Goal: Transaction & Acquisition: Purchase product/service

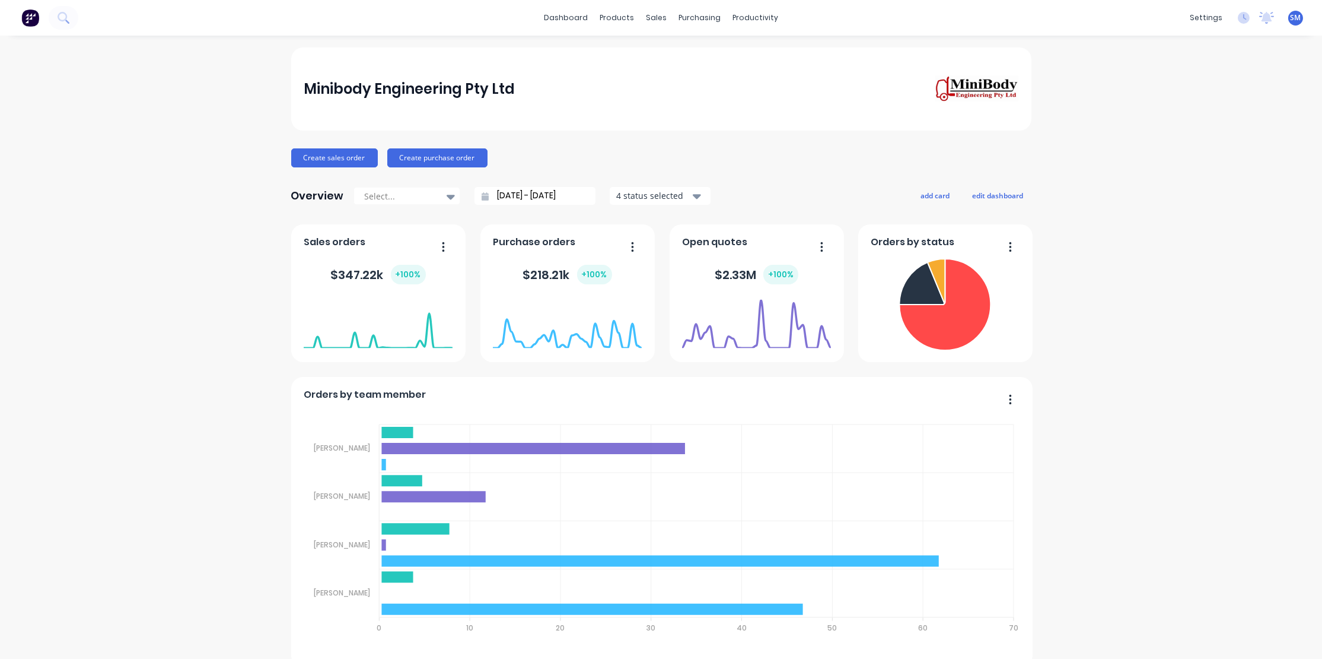
drag, startPoint x: 673, startPoint y: 112, endPoint x: 659, endPoint y: 62, distance: 51.4
click at [673, 110] on div "Minibody Engineering Pty Ltd" at bounding box center [661, 88] width 740 height 83
click at [682, 53] on div "Sales Orders" at bounding box center [696, 57] width 49 height 11
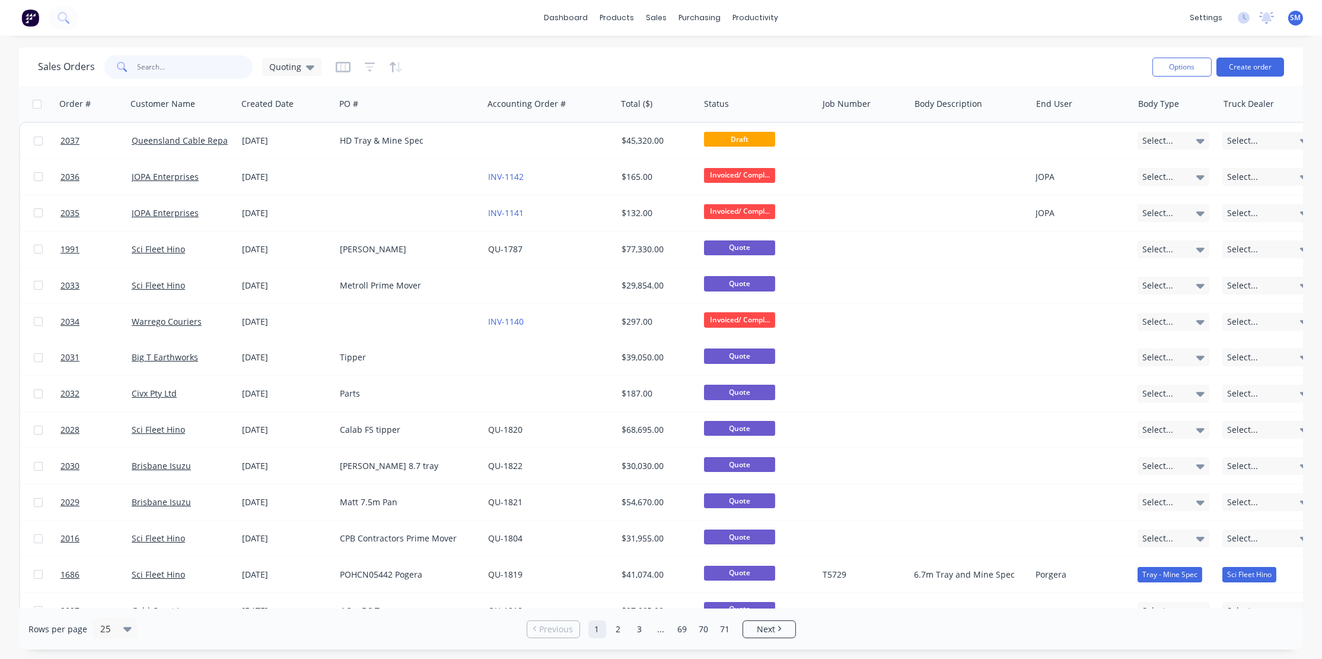
click at [151, 65] on input "text" at bounding box center [196, 67] width 116 height 24
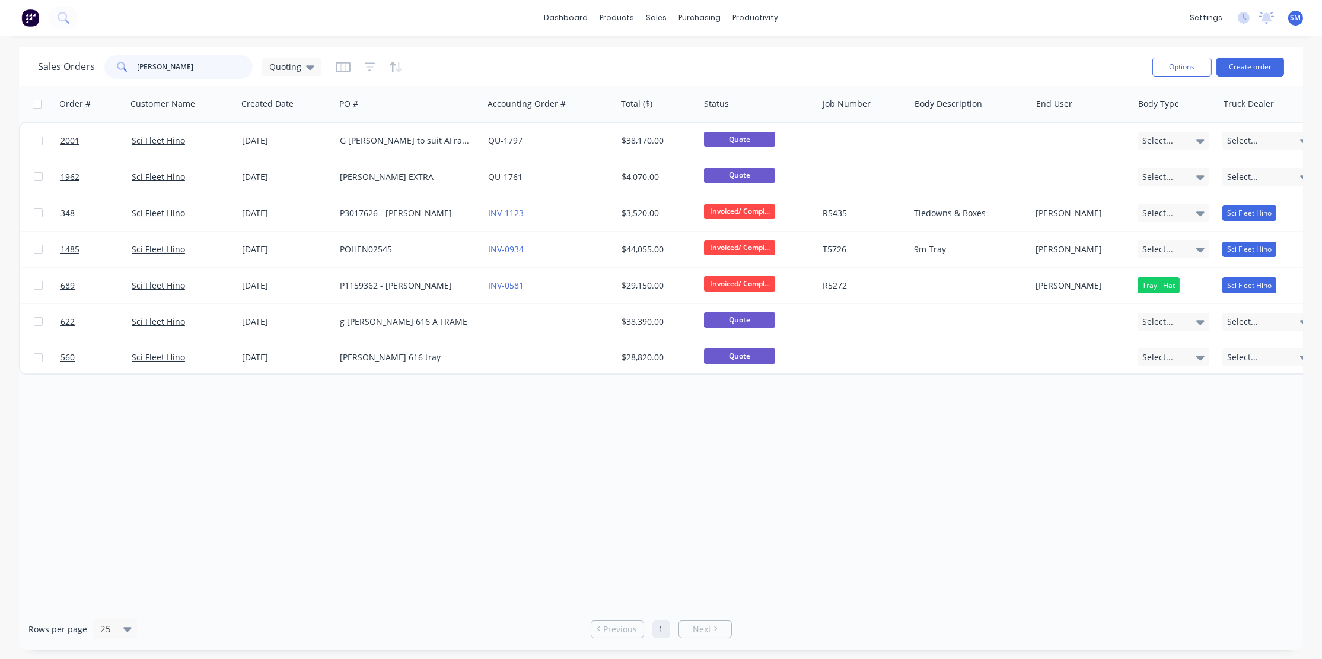
drag, startPoint x: 155, startPoint y: 67, endPoint x: 133, endPoint y: 67, distance: 22.5
click at [133, 67] on div "g james" at bounding box center [178, 67] width 148 height 24
click at [126, 66] on span at bounding box center [120, 67] width 33 height 24
drag, startPoint x: 143, startPoint y: 71, endPoint x: 107, endPoint y: 72, distance: 35.6
click at [107, 72] on div "g james" at bounding box center [178, 67] width 148 height 24
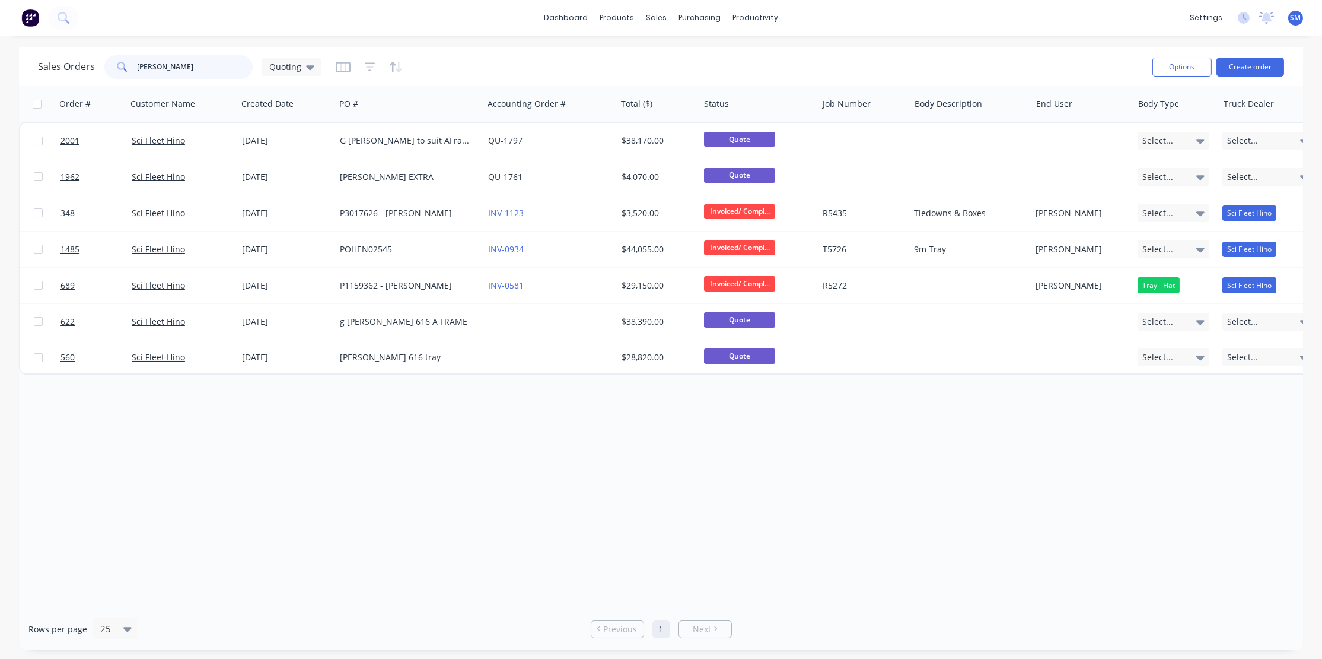
type input "james"
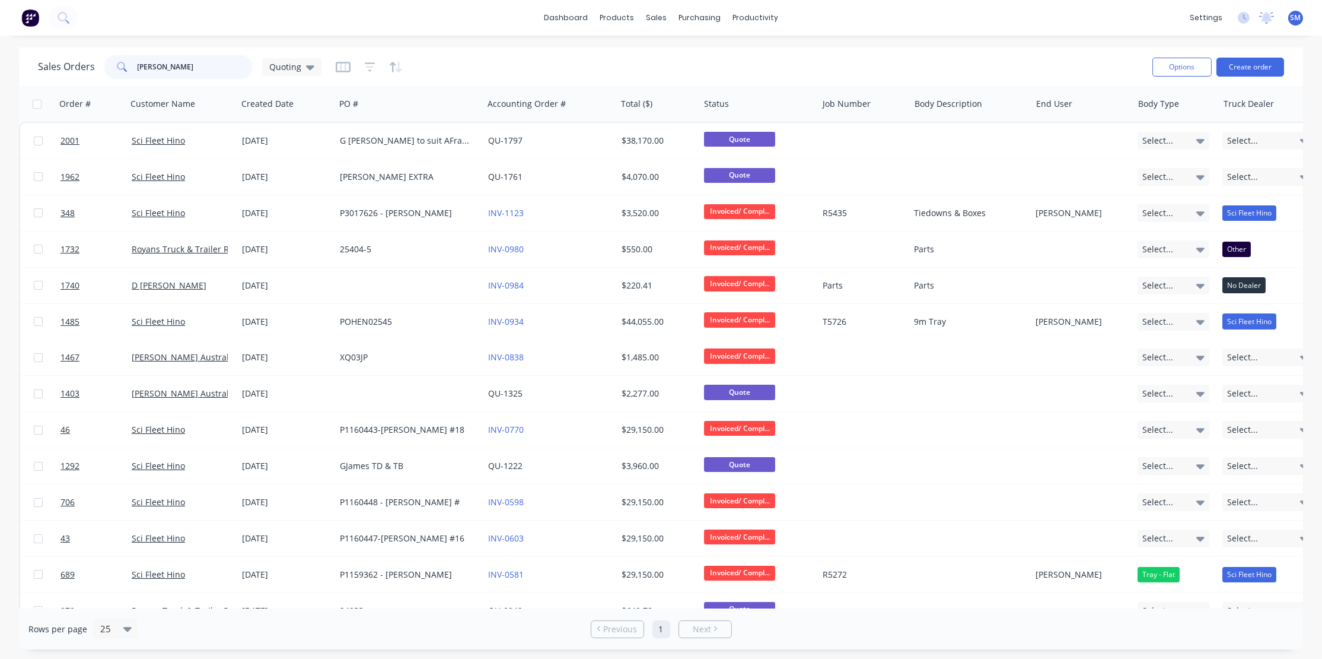
drag, startPoint x: 158, startPoint y: 68, endPoint x: 95, endPoint y: 68, distance: 63.5
click at [95, 68] on div "Sales Orders james Quoting" at bounding box center [180, 67] width 284 height 24
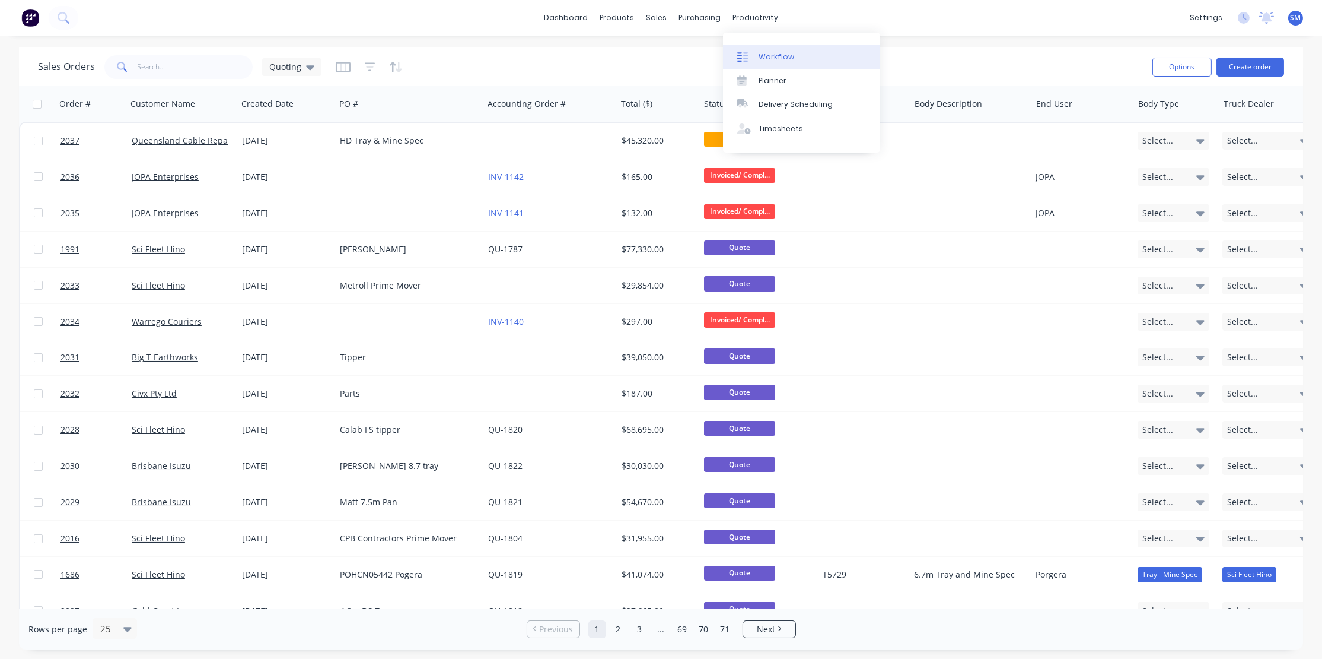
click at [765, 58] on div "Workflow" at bounding box center [777, 57] width 36 height 11
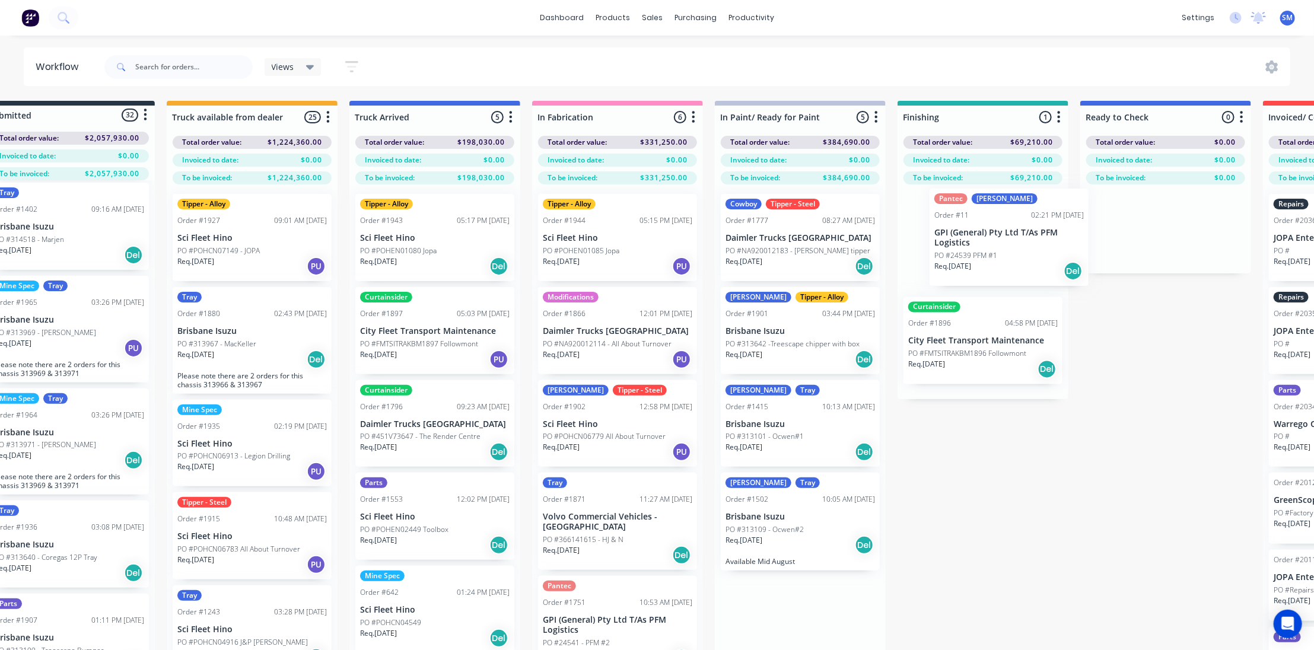
scroll to position [0, 44]
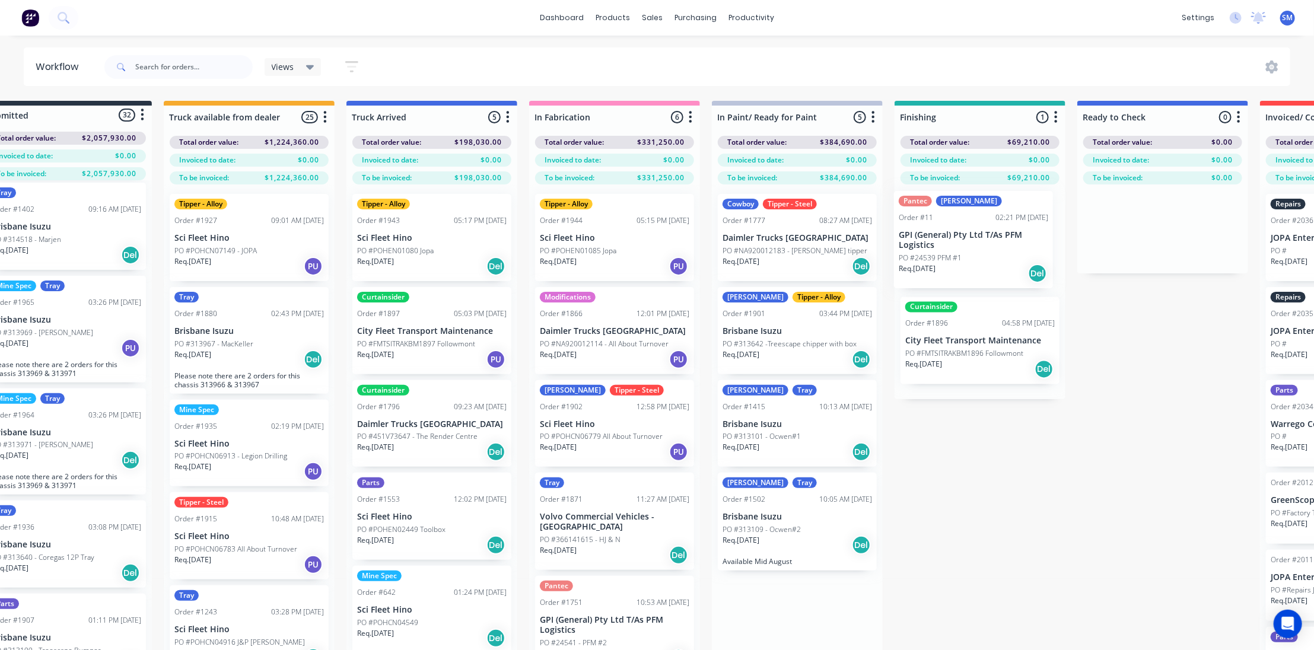
drag, startPoint x: 803, startPoint y: 416, endPoint x: 939, endPoint y: 233, distance: 228.7
click at [939, 232] on div "Submitted 32 Status colour #273444 hex #273444 Save Cancel Summaries Total orde…" at bounding box center [936, 396] width 1979 height 591
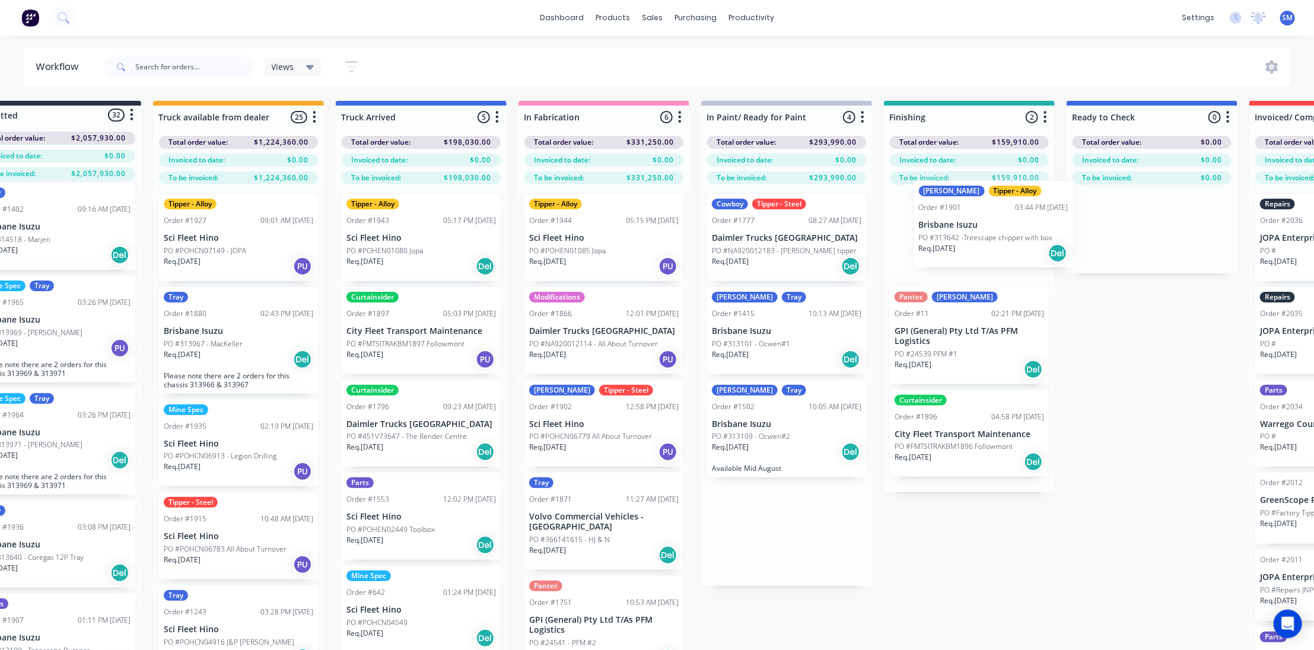
scroll to position [0, 58]
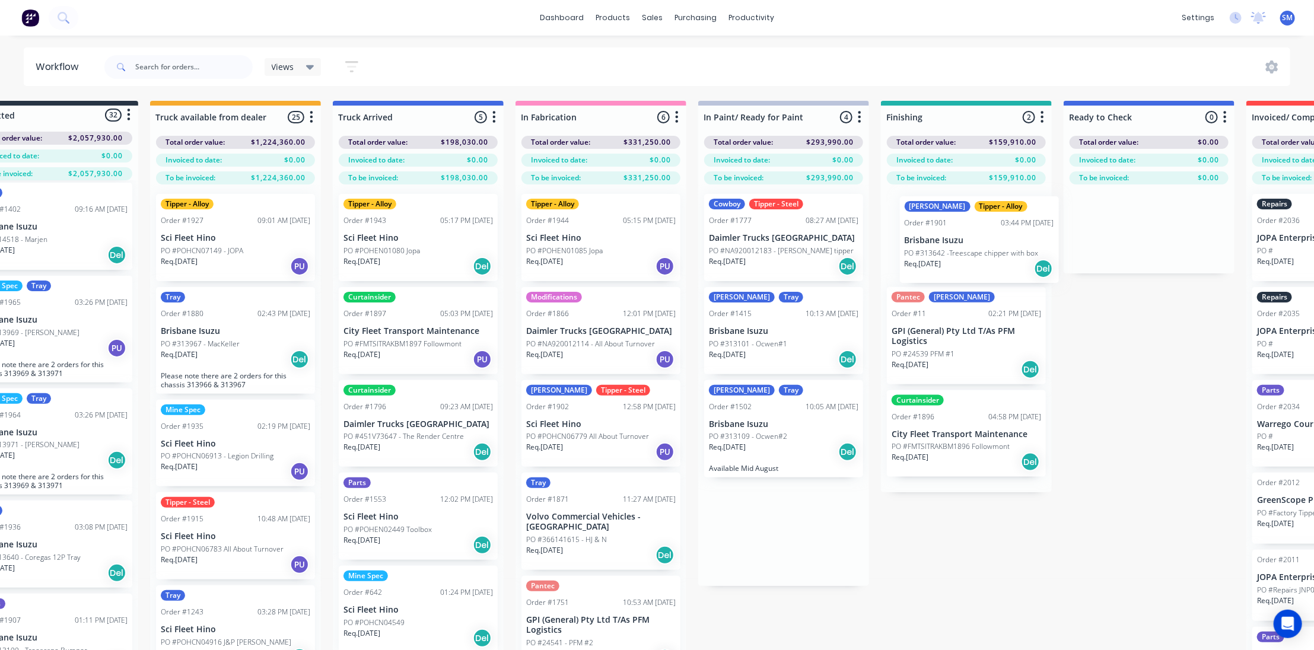
drag, startPoint x: 748, startPoint y: 320, endPoint x: 937, endPoint y: 238, distance: 206.0
click at [937, 238] on div "Submitted 32 Status colour #273444 hex #273444 Save Cancel Summaries Total orde…" at bounding box center [922, 396] width 1979 height 591
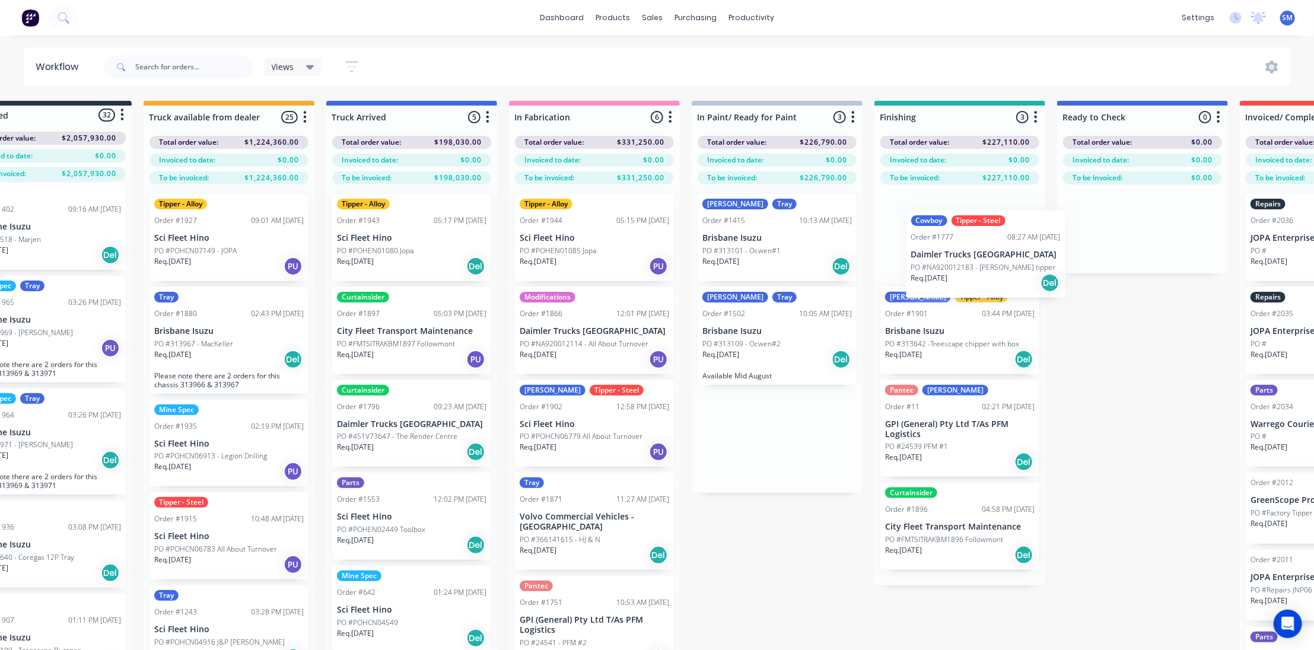
scroll to position [0, 66]
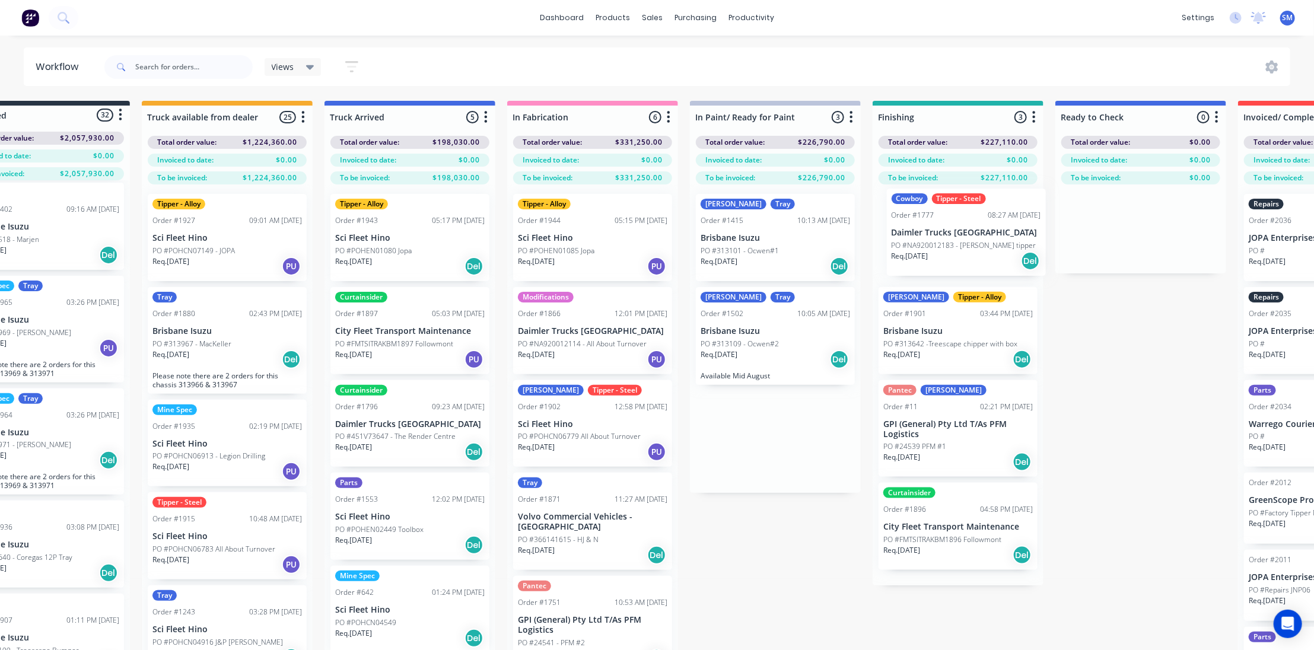
drag, startPoint x: 753, startPoint y: 228, endPoint x: 937, endPoint y: 227, distance: 183.9
click at [937, 227] on div "Submitted 32 Status colour #273444 hex #273444 Save Cancel Summaries Total orde…" at bounding box center [914, 396] width 1979 height 591
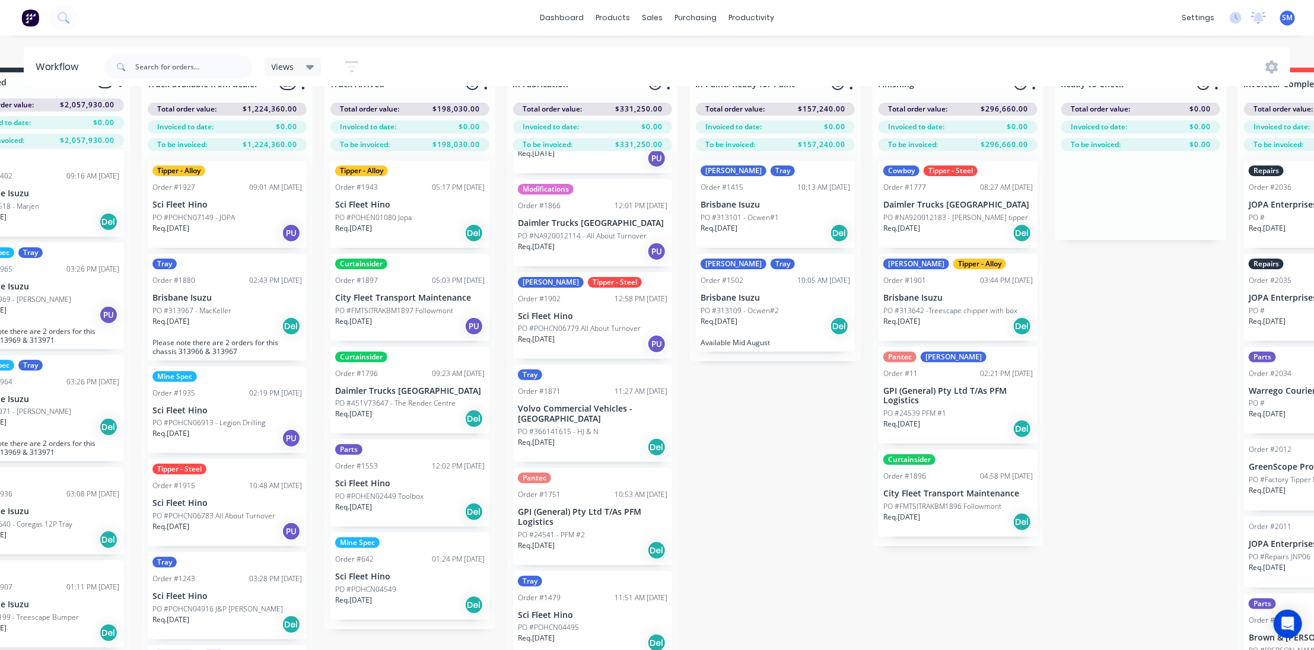
scroll to position [49, 66]
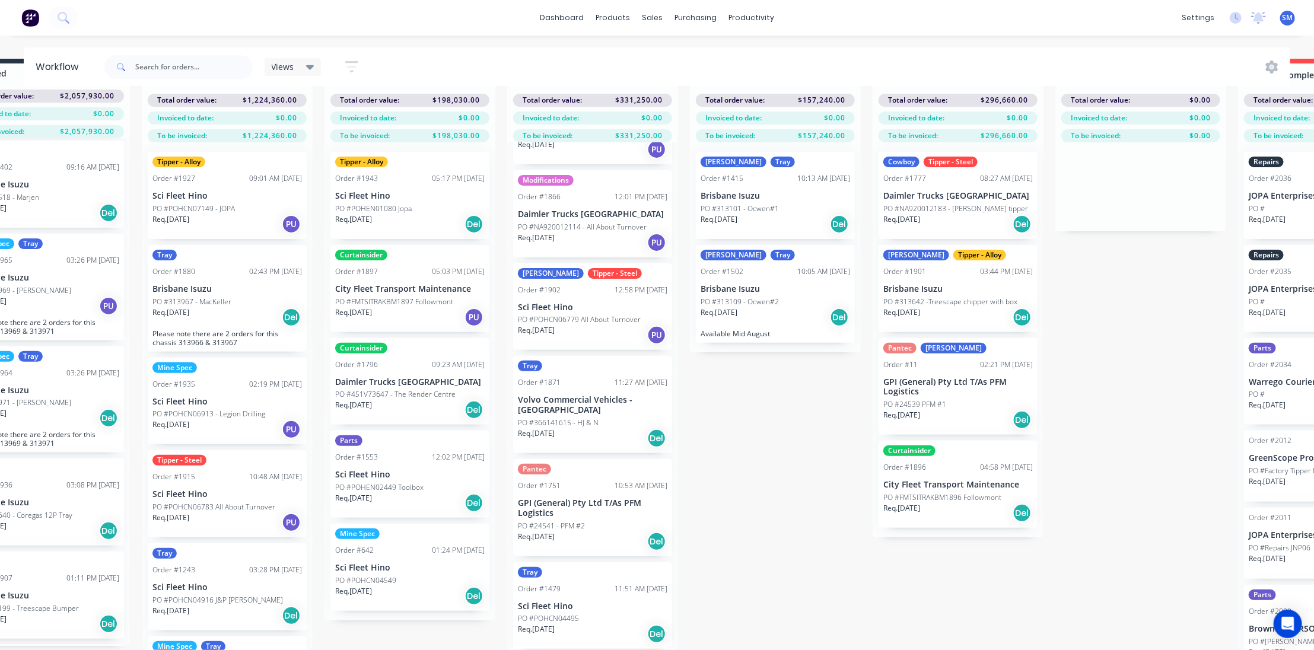
click at [755, 446] on div "Submitted 32 Status colour #273444 hex #273444 Save Cancel Summaries Total orde…" at bounding box center [914, 354] width 1979 height 591
click at [551, 498] on p "GPI (General) Pty Ltd T/As PFM Logistics" at bounding box center [593, 508] width 150 height 20
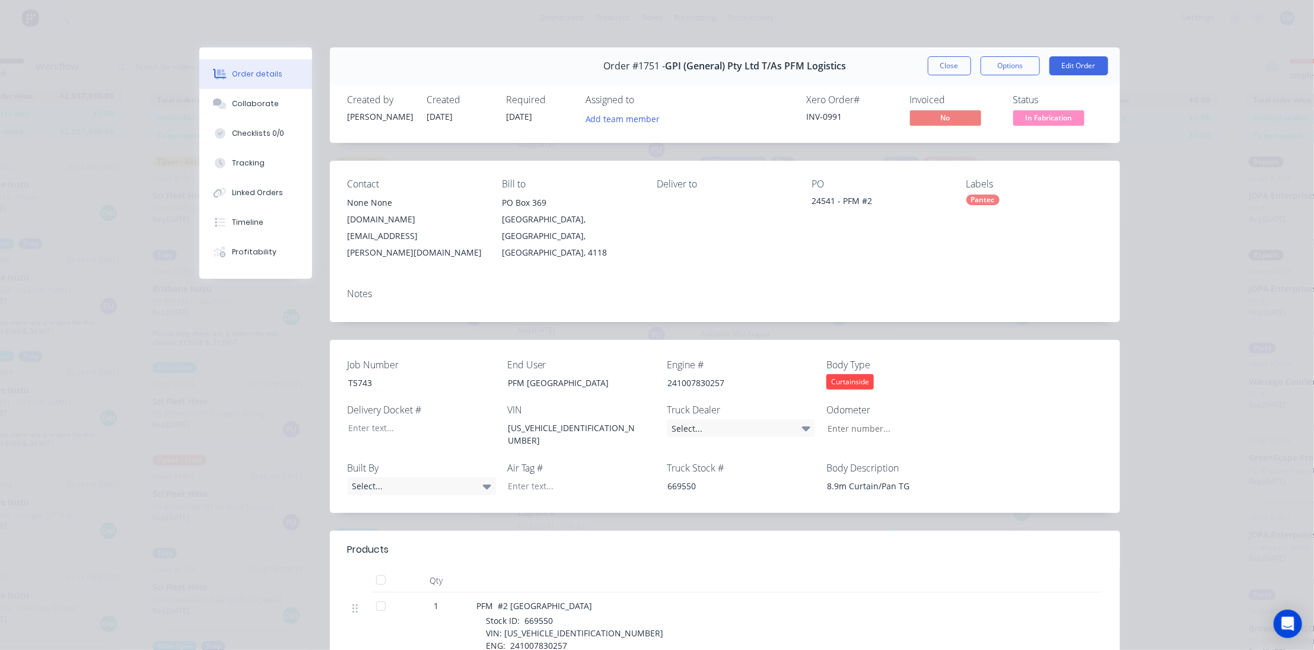
click at [1007, 201] on div "Pantec" at bounding box center [1034, 200] width 136 height 11
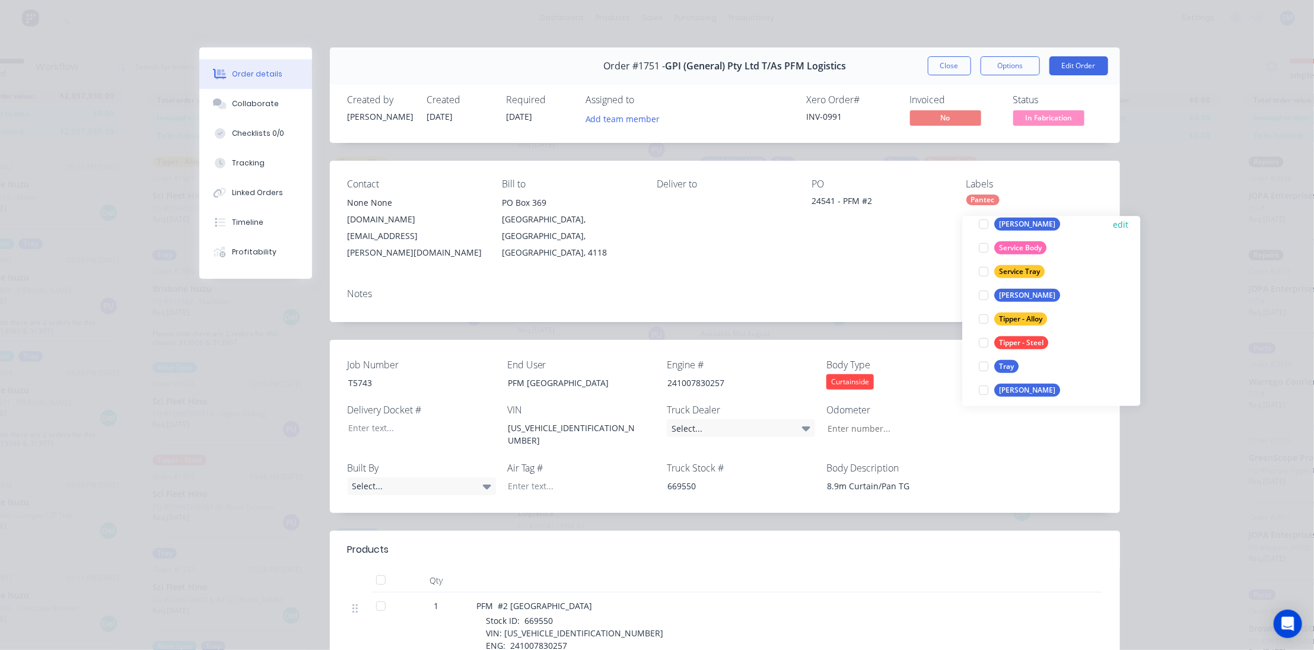
scroll to position [451, 0]
click at [1012, 376] on div "Warren" at bounding box center [1028, 382] width 66 height 13
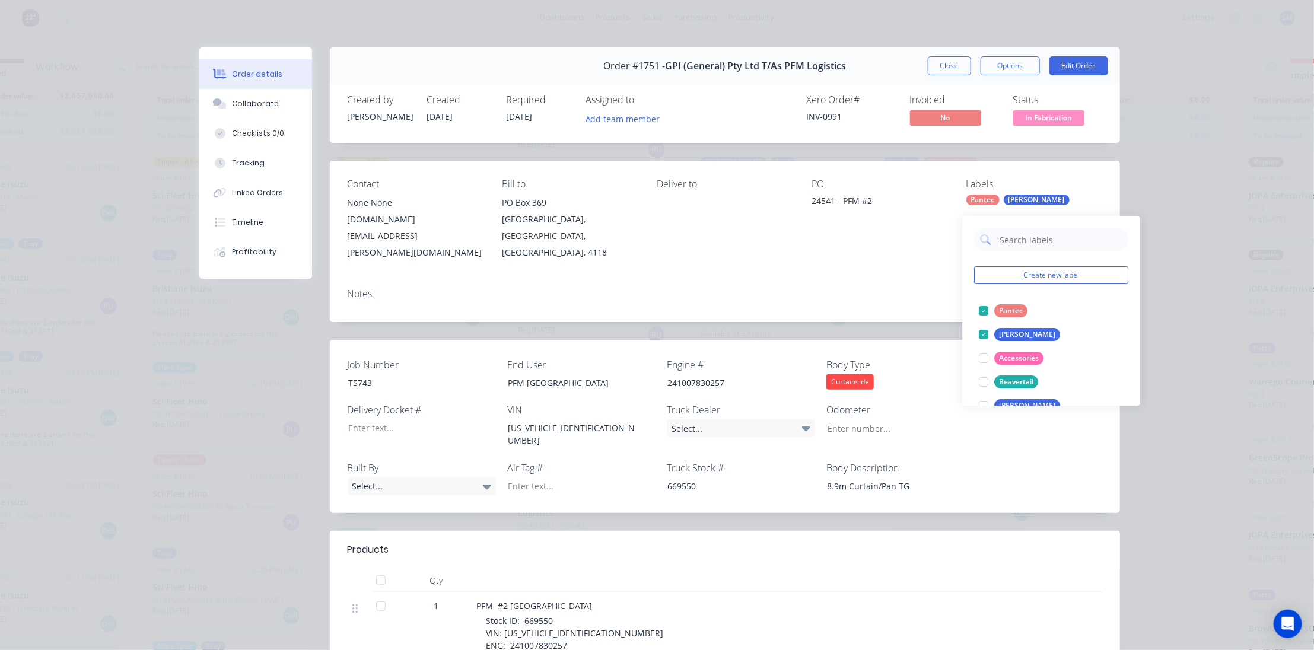
click at [858, 259] on div "Contact None None ray.hughes@pfmcorp.com.au Bill to PO Box 369 Browns Plains, Q…" at bounding box center [725, 220] width 790 height 118
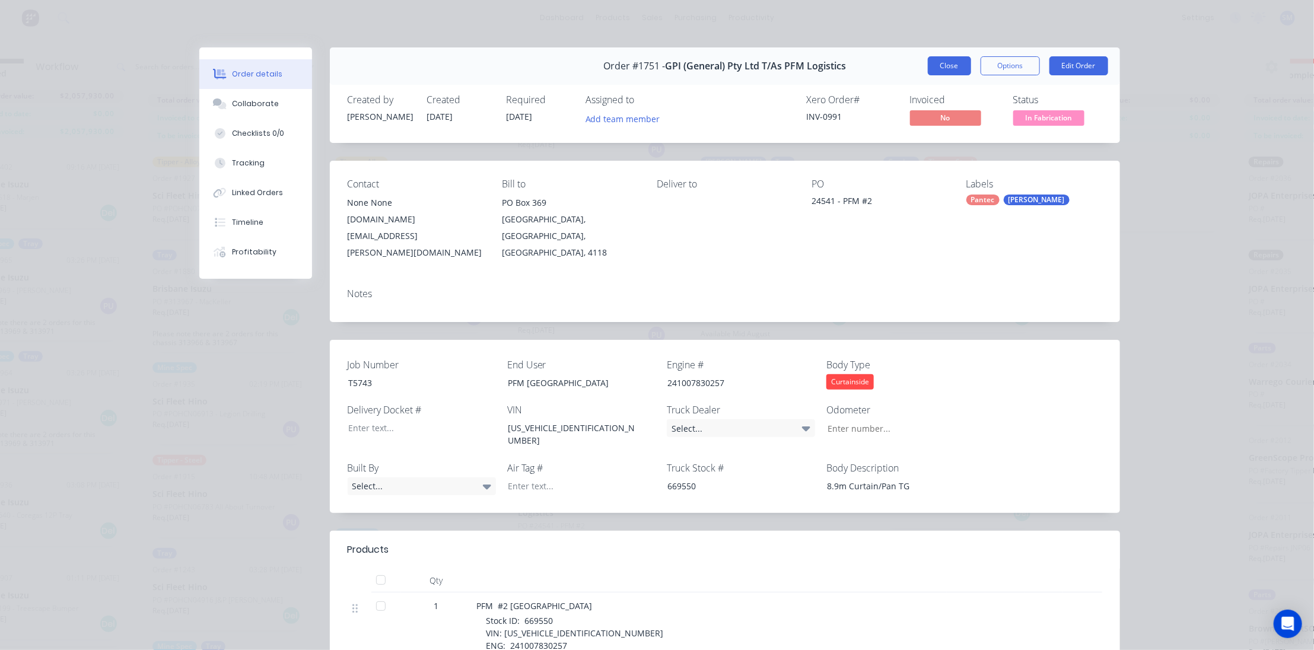
click at [949, 60] on button "Close" at bounding box center [949, 65] width 43 height 19
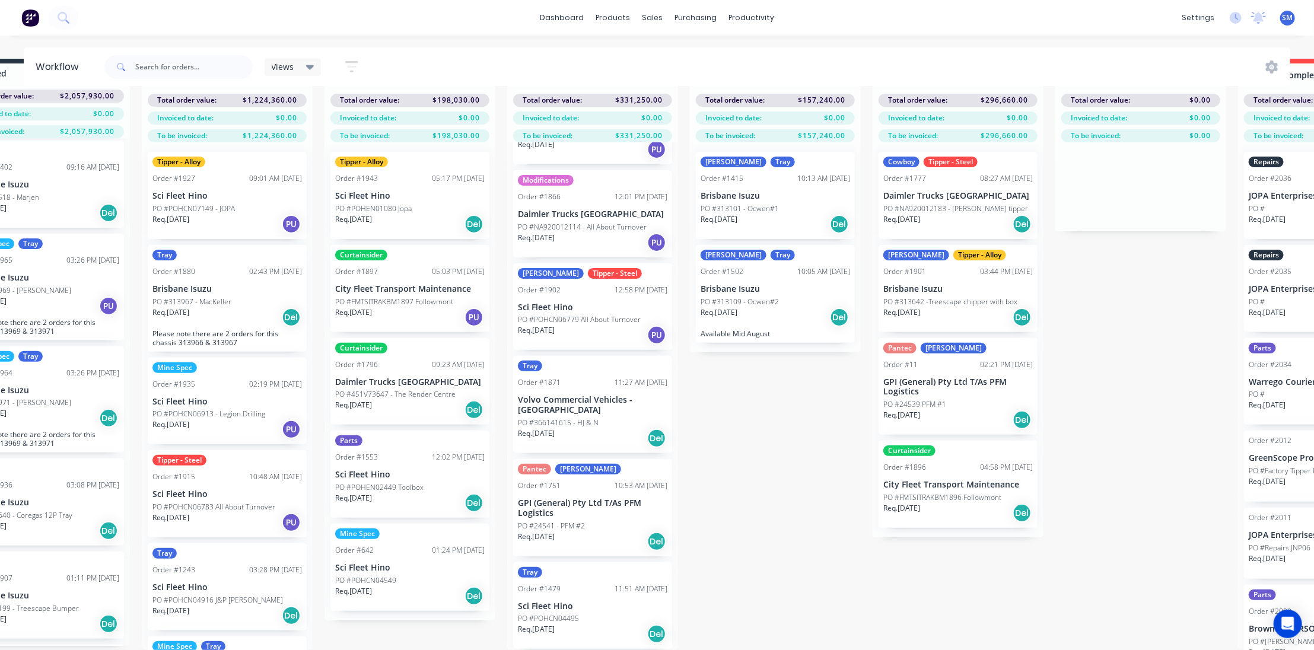
click at [767, 429] on div "Submitted 32 Status colour #273444 hex #273444 Save Cancel Summaries Total orde…" at bounding box center [914, 354] width 1979 height 591
click at [742, 591] on div "Submitted 32 Status colour #273444 hex #273444 Save Cancel Summaries Total orde…" at bounding box center [914, 354] width 1979 height 591
click at [727, 583] on div "Submitted 32 Status colour #273444 hex #273444 Save Cancel Summaries Total orde…" at bounding box center [914, 354] width 1979 height 591
click at [561, 602] on p "Sci Fleet Hino" at bounding box center [593, 607] width 150 height 10
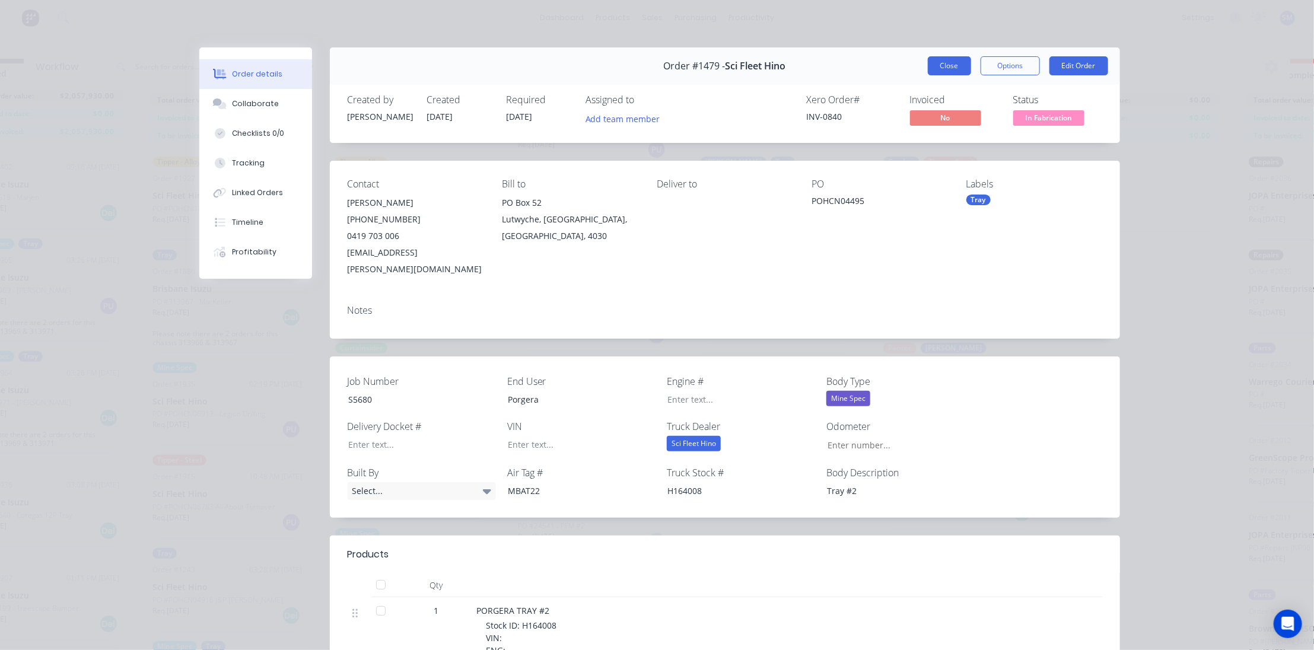
click at [942, 62] on button "Close" at bounding box center [949, 65] width 43 height 19
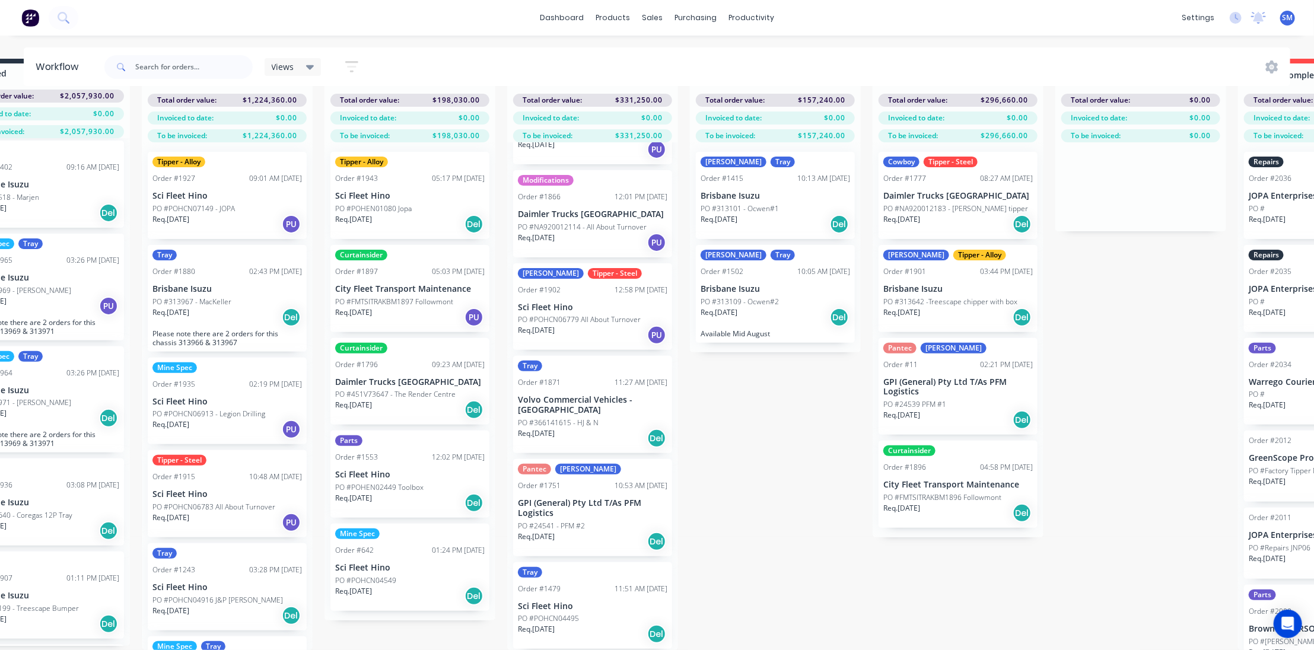
click at [806, 537] on div "Submitted 32 Status colour #273444 hex #273444 Save Cancel Summaries Total orde…" at bounding box center [914, 354] width 1979 height 591
click at [754, 530] on div "Submitted 32 Status colour #273444 hex #273444 Save Cancel Summaries Total orde…" at bounding box center [914, 354] width 1979 height 591
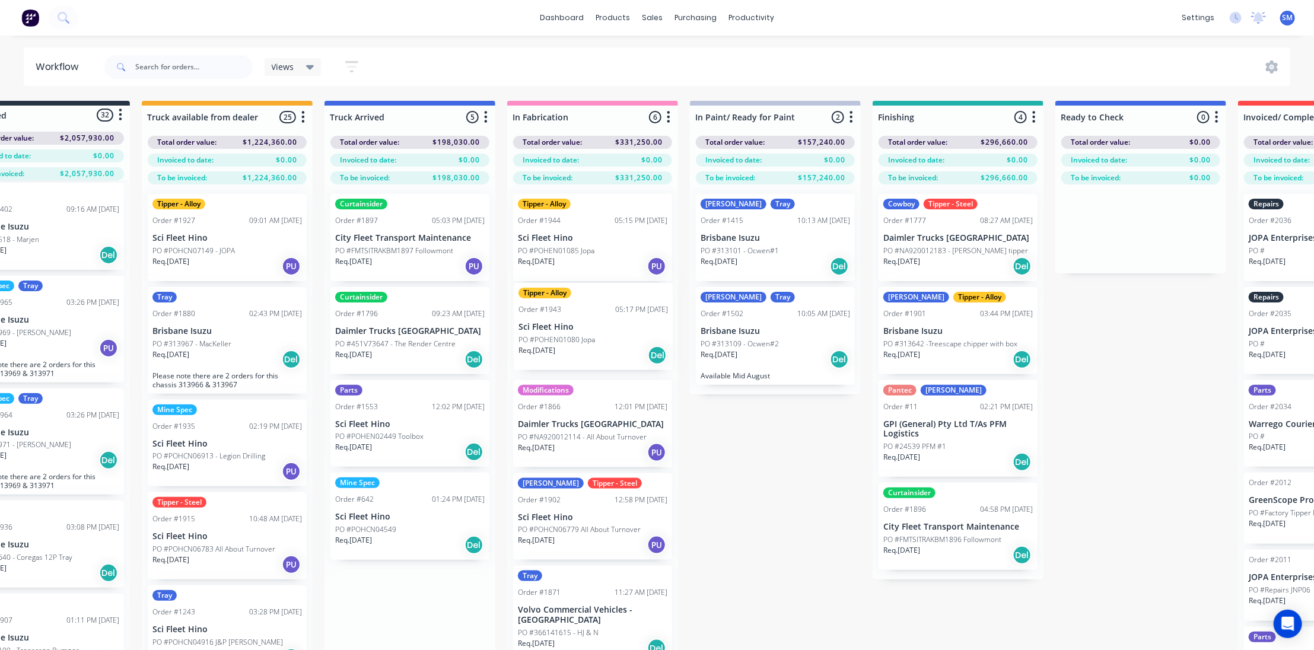
drag, startPoint x: 375, startPoint y: 231, endPoint x: 561, endPoint y: 326, distance: 209.1
click at [561, 326] on div "Submitted 32 Status colour #273444 hex #273444 Save Cancel Summaries Total orde…" at bounding box center [914, 396] width 1979 height 591
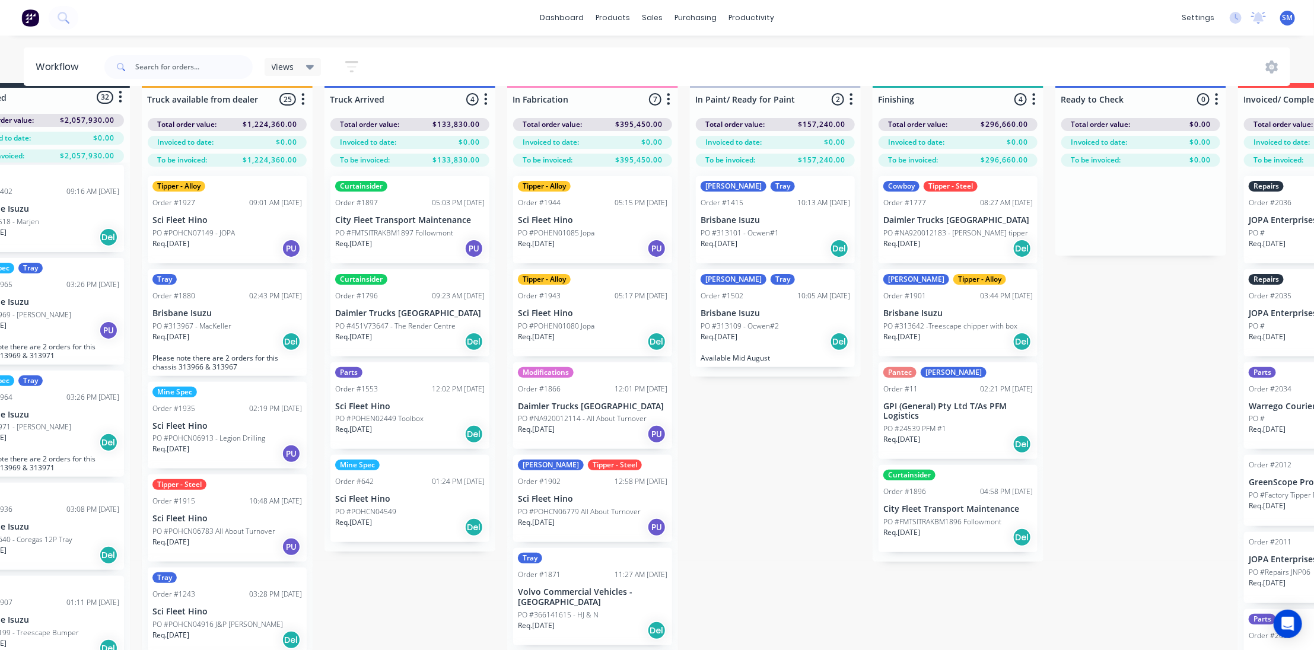
scroll to position [0, 66]
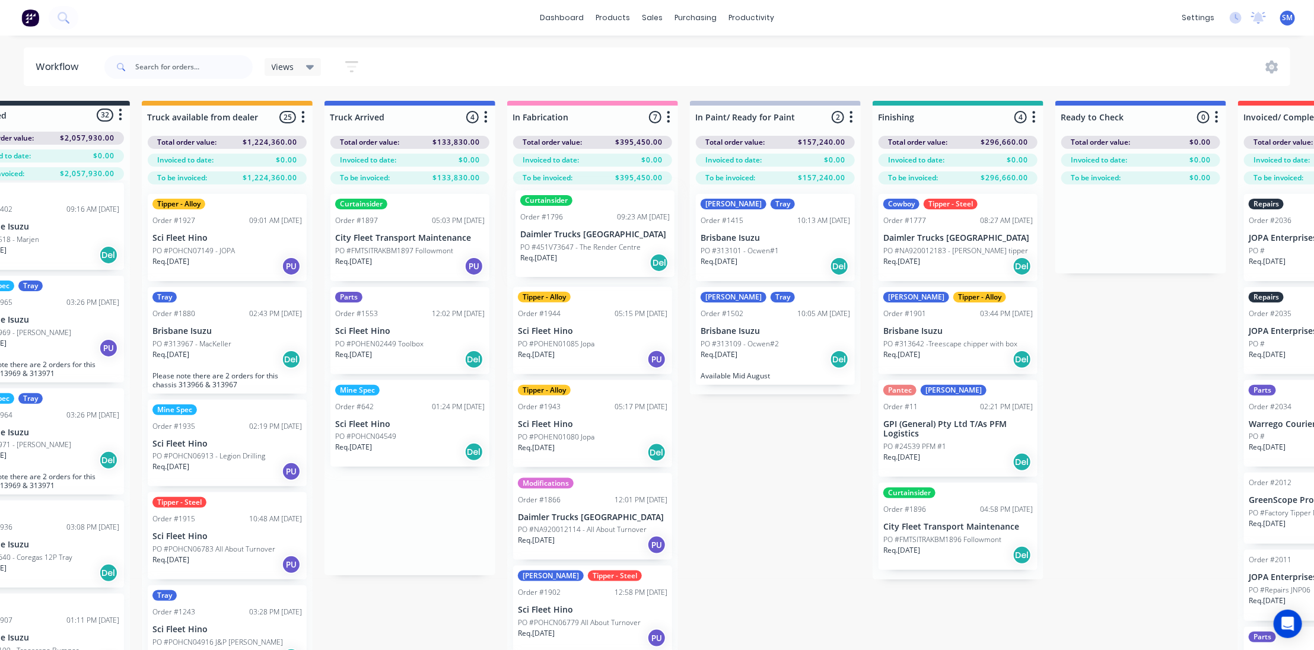
drag, startPoint x: 374, startPoint y: 332, endPoint x: 561, endPoint y: 240, distance: 208.0
click at [561, 240] on div "Submitted 32 Status colour #273444 hex #273444 Save Cancel Summaries Total orde…" at bounding box center [914, 396] width 1979 height 591
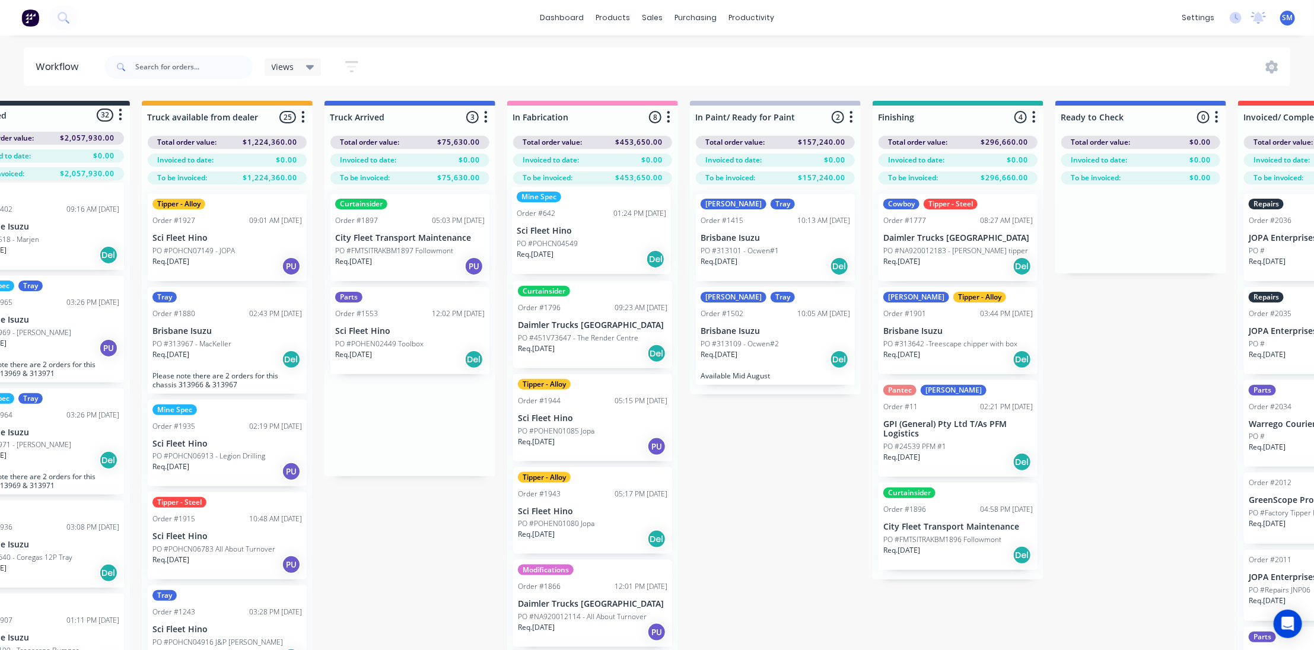
drag, startPoint x: 366, startPoint y: 418, endPoint x: 551, endPoint y: 229, distance: 264.3
click at [551, 228] on div "Submitted 32 Status colour #273444 hex #273444 Save Cancel Summaries Total orde…" at bounding box center [914, 396] width 1979 height 591
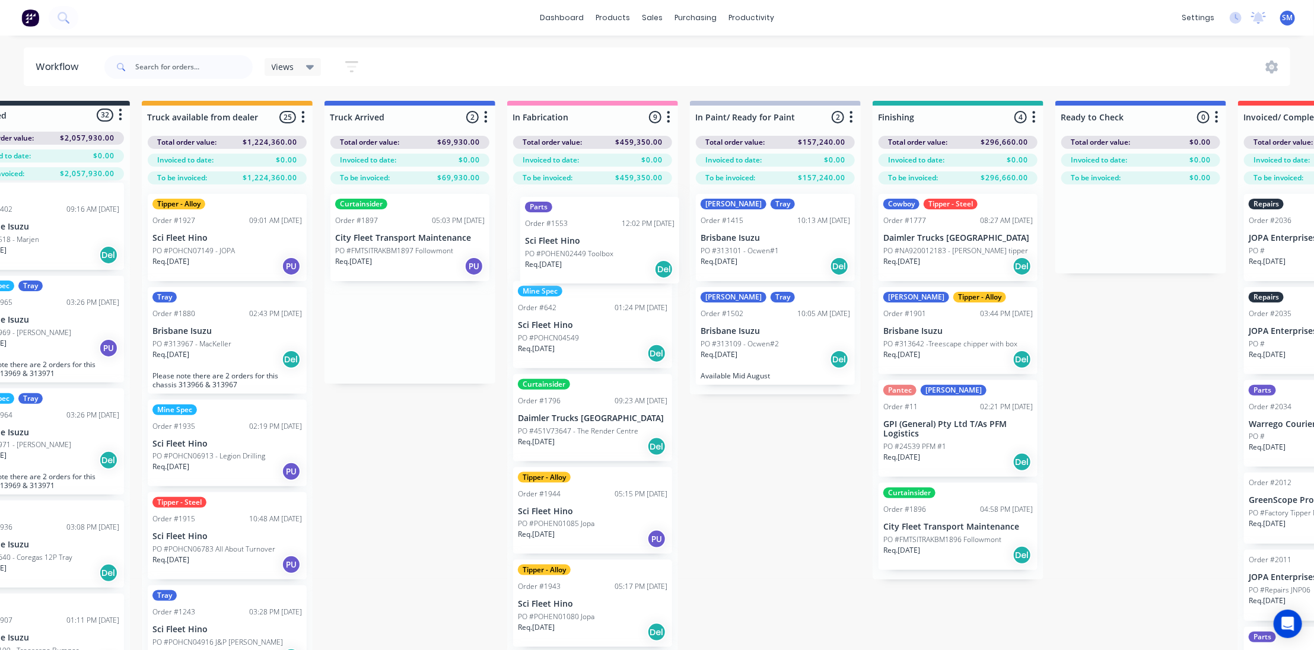
drag, startPoint x: 405, startPoint y: 369, endPoint x: 559, endPoint y: 253, distance: 193.2
click at [559, 253] on div "Submitted 32 Status colour #273444 hex #273444 Save Cancel Summaries Total orde…" at bounding box center [914, 396] width 1979 height 591
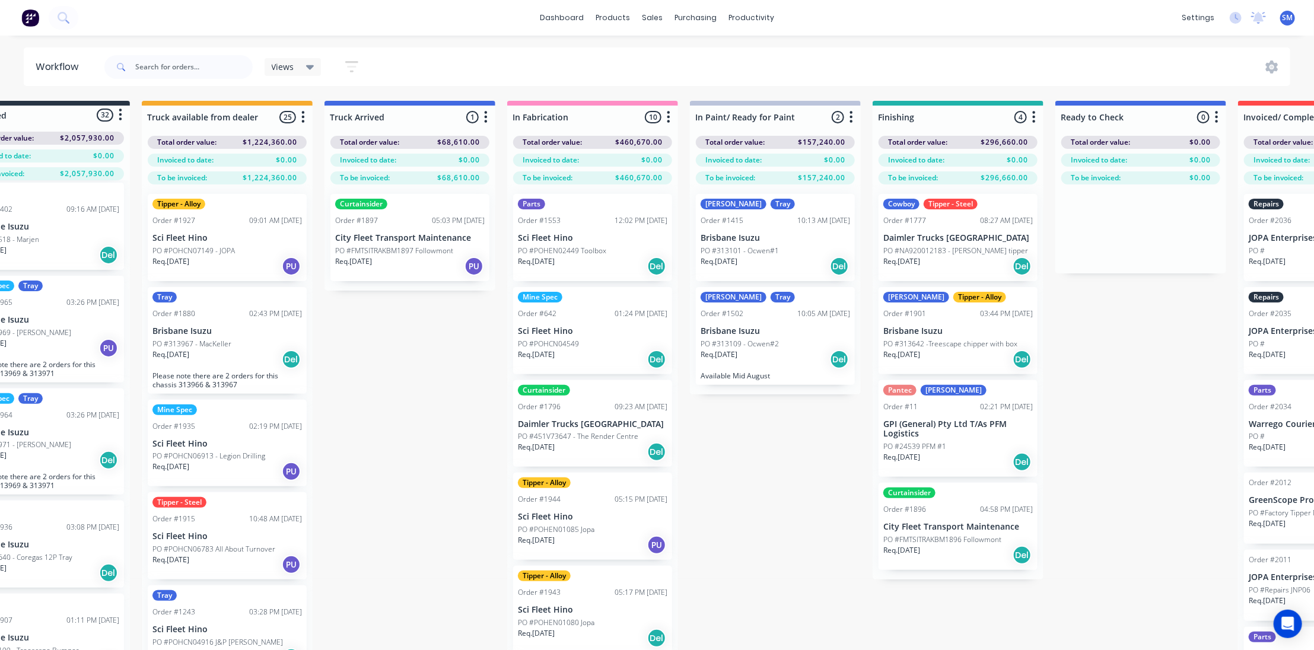
click at [551, 224] on div "Order #1553" at bounding box center [539, 220] width 43 height 11
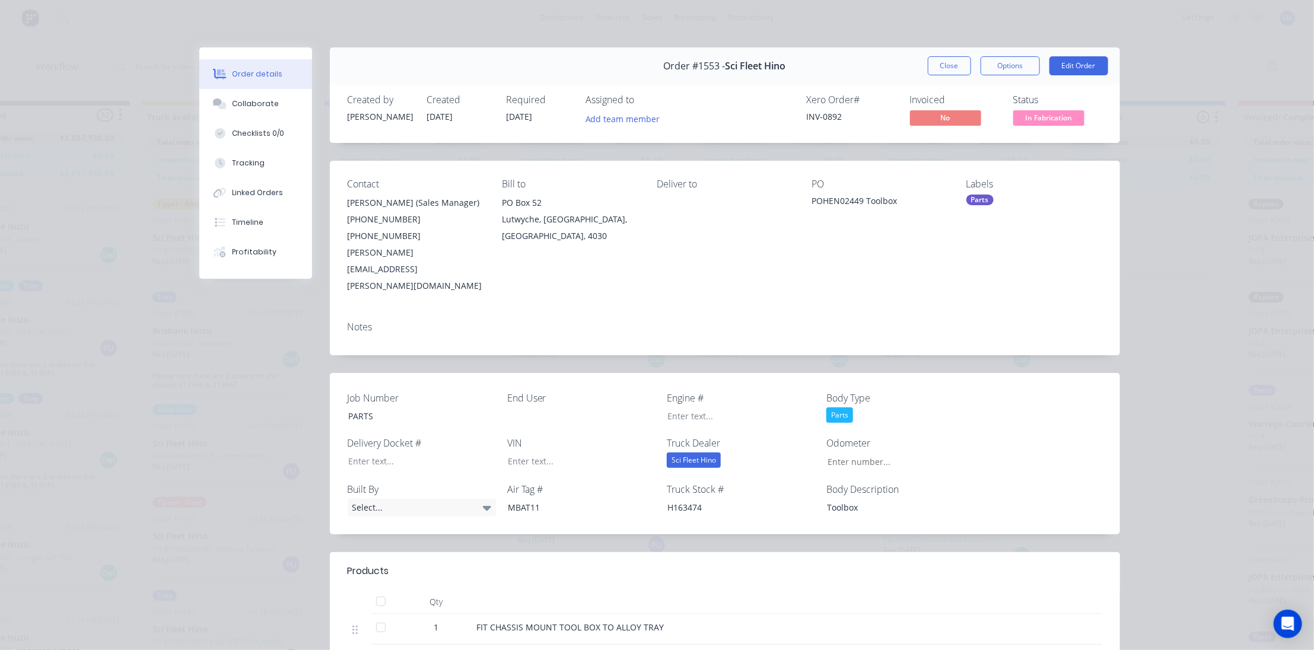
scroll to position [0, 0]
click at [1012, 62] on button "Options" at bounding box center [1010, 65] width 59 height 19
click at [956, 115] on div "Work Order" at bounding box center [977, 120] width 103 height 17
click at [949, 137] on div "Standard" at bounding box center [977, 143] width 103 height 17
click at [939, 62] on button "Close" at bounding box center [949, 65] width 43 height 19
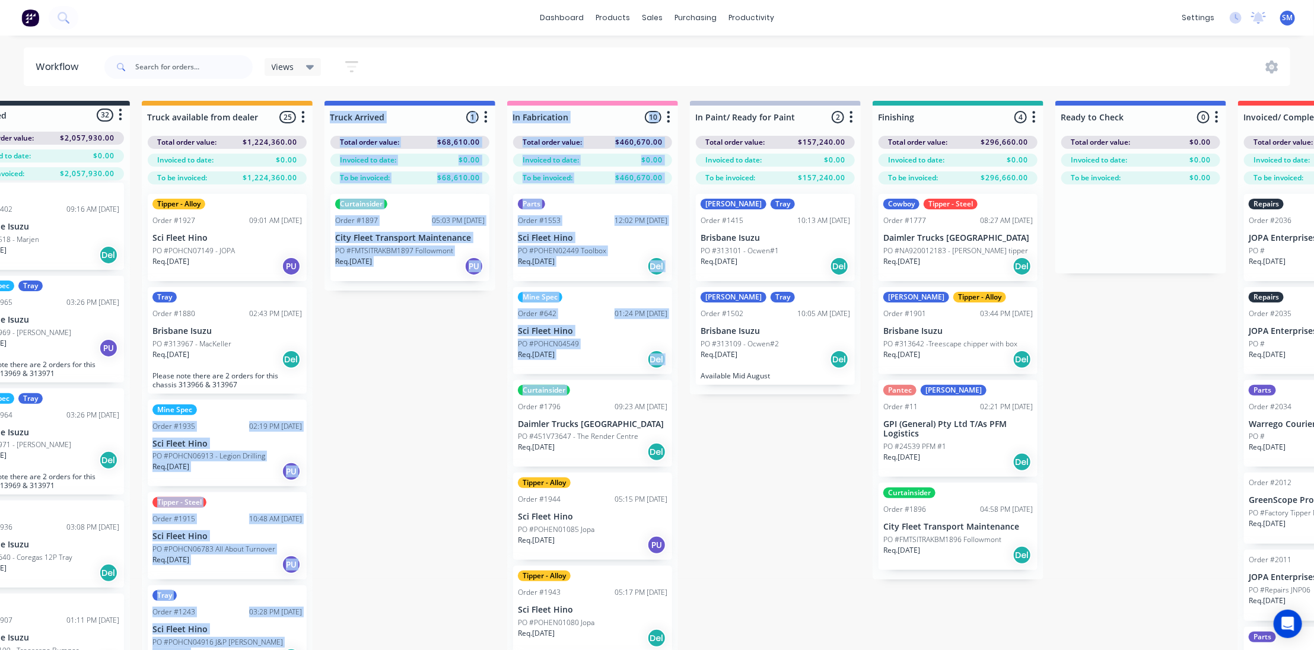
click at [409, 406] on div "Submitted 32 Status colour #273444 hex #273444 Save Cancel Summaries Total orde…" at bounding box center [914, 396] width 1979 height 591
click at [399, 409] on div "Submitted 32 Status colour #273444 hex #273444 Save Cancel Summaries Total orde…" at bounding box center [914, 396] width 1979 height 591
click at [377, 334] on div "Submitted 32 Status colour #273444 hex #273444 Save Cancel Summaries Total orde…" at bounding box center [914, 396] width 1979 height 591
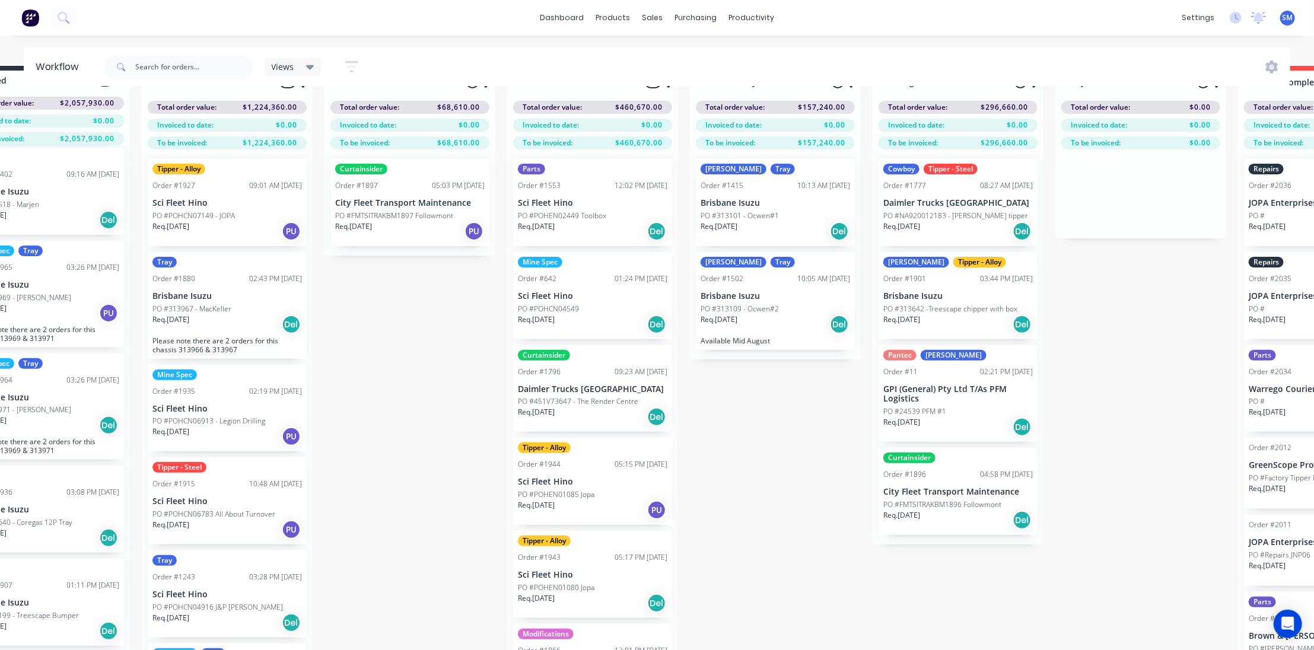
scroll to position [49, 66]
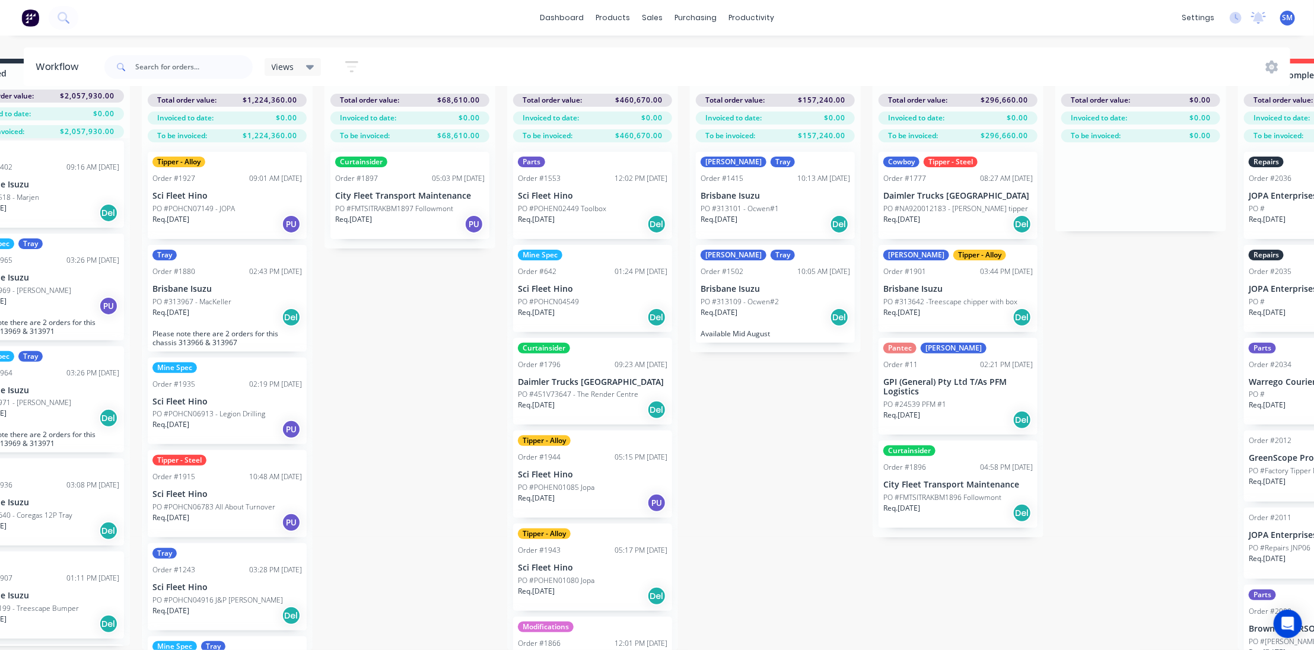
click at [749, 450] on div "Submitted 32 Status colour #273444 hex #273444 Save Cancel Summaries Total orde…" at bounding box center [914, 354] width 1979 height 591
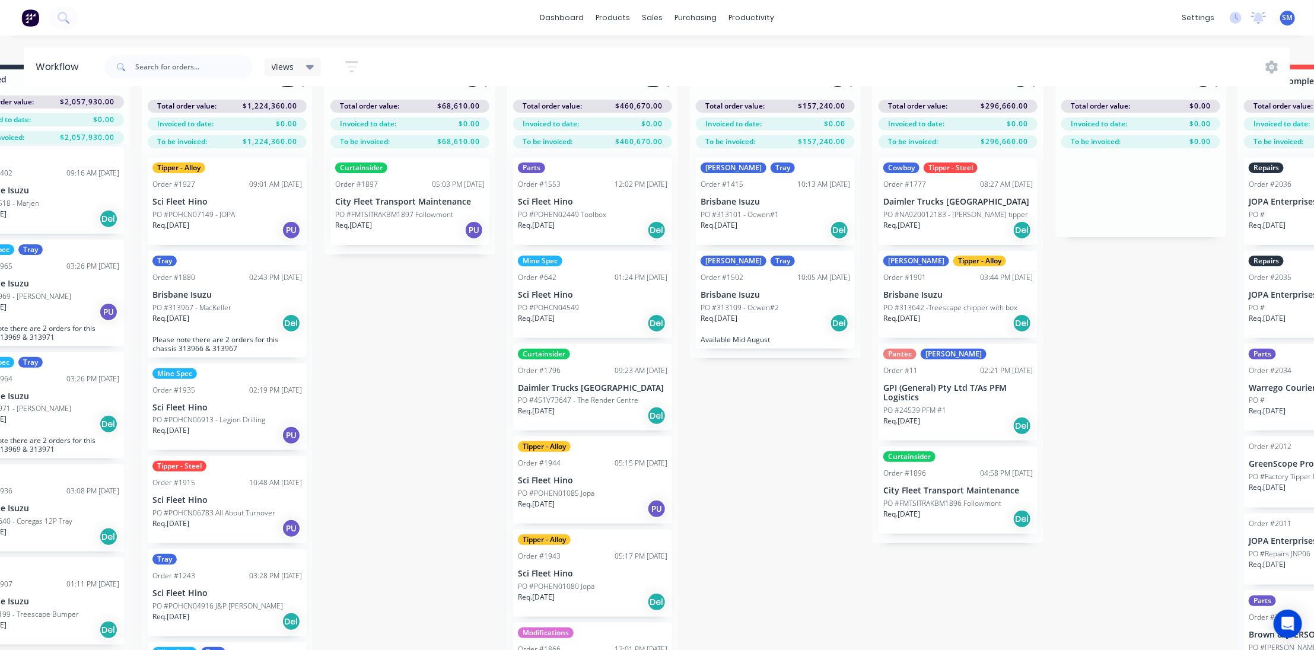
scroll to position [0, 66]
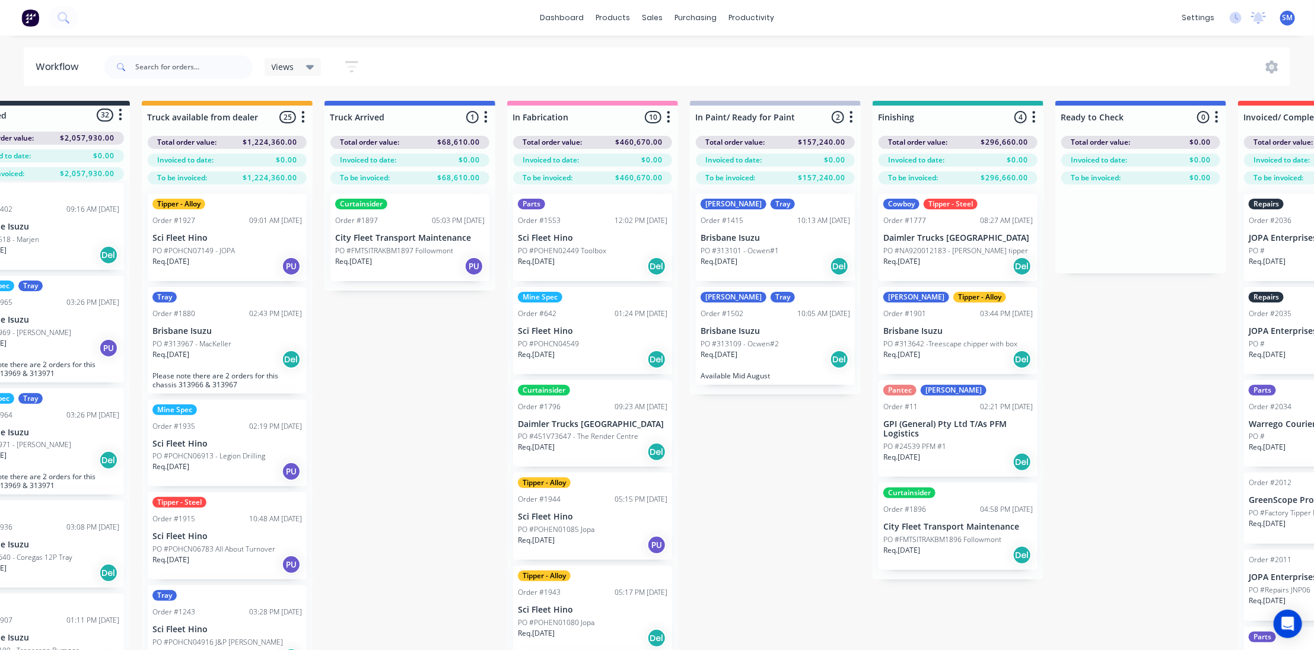
click at [412, 447] on div "Submitted 32 Status colour #273444 hex #273444 Save Cancel Summaries Total orde…" at bounding box center [914, 396] width 1979 height 591
click at [1138, 433] on div "Submitted 32 Status colour #273444 hex #273444 Save Cancel Summaries Total orde…" at bounding box center [914, 396] width 1979 height 591
click at [776, 500] on div "Submitted 32 Status colour #273444 hex #273444 Save Cancel Summaries Total orde…" at bounding box center [914, 396] width 1979 height 591
click at [1071, 453] on div "Submitted 32 Status colour #273444 hex #273444 Save Cancel Summaries Total orde…" at bounding box center [914, 396] width 1979 height 591
click at [1103, 420] on div "Submitted 32 Status colour #273444 hex #273444 Save Cancel Summaries Total orde…" at bounding box center [914, 396] width 1979 height 591
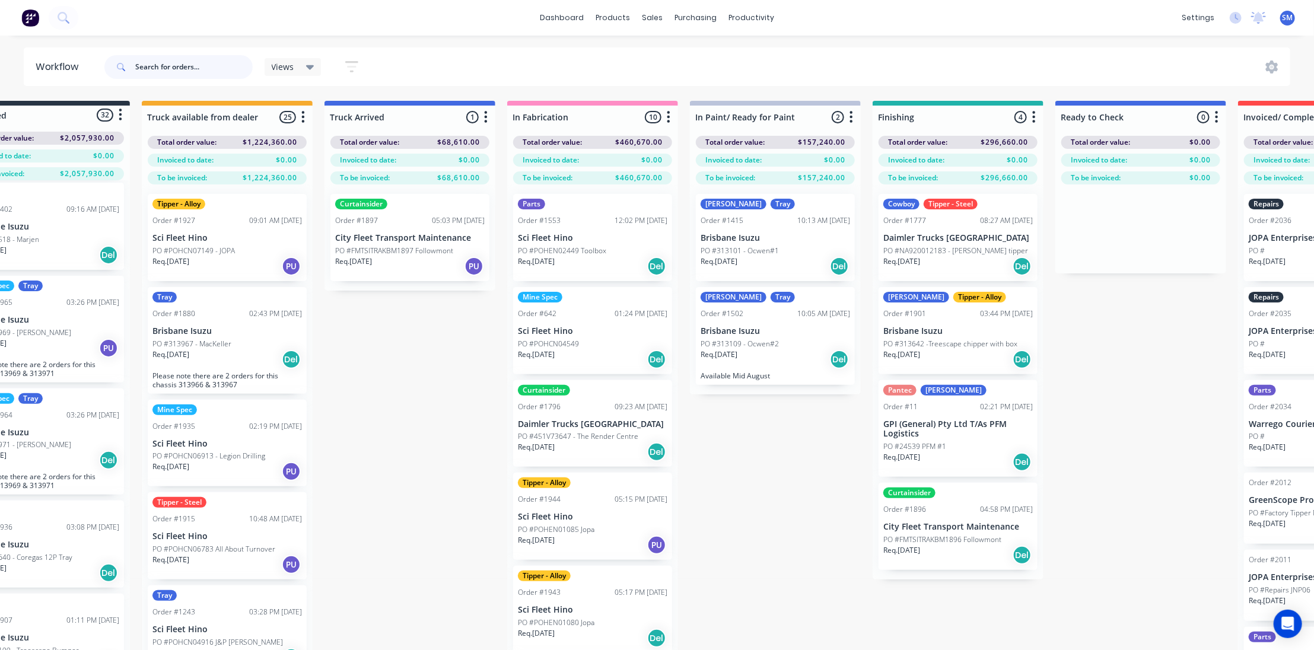
click at [157, 65] on input "text" at bounding box center [193, 67] width 117 height 24
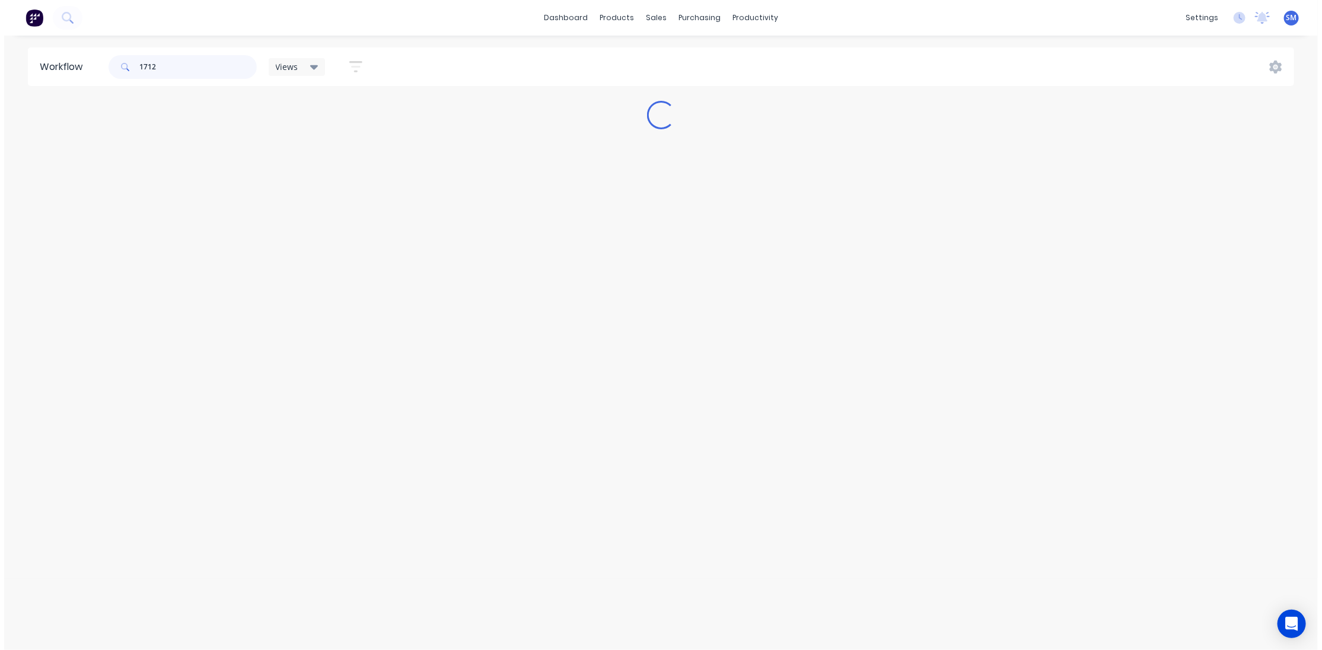
scroll to position [0, 0]
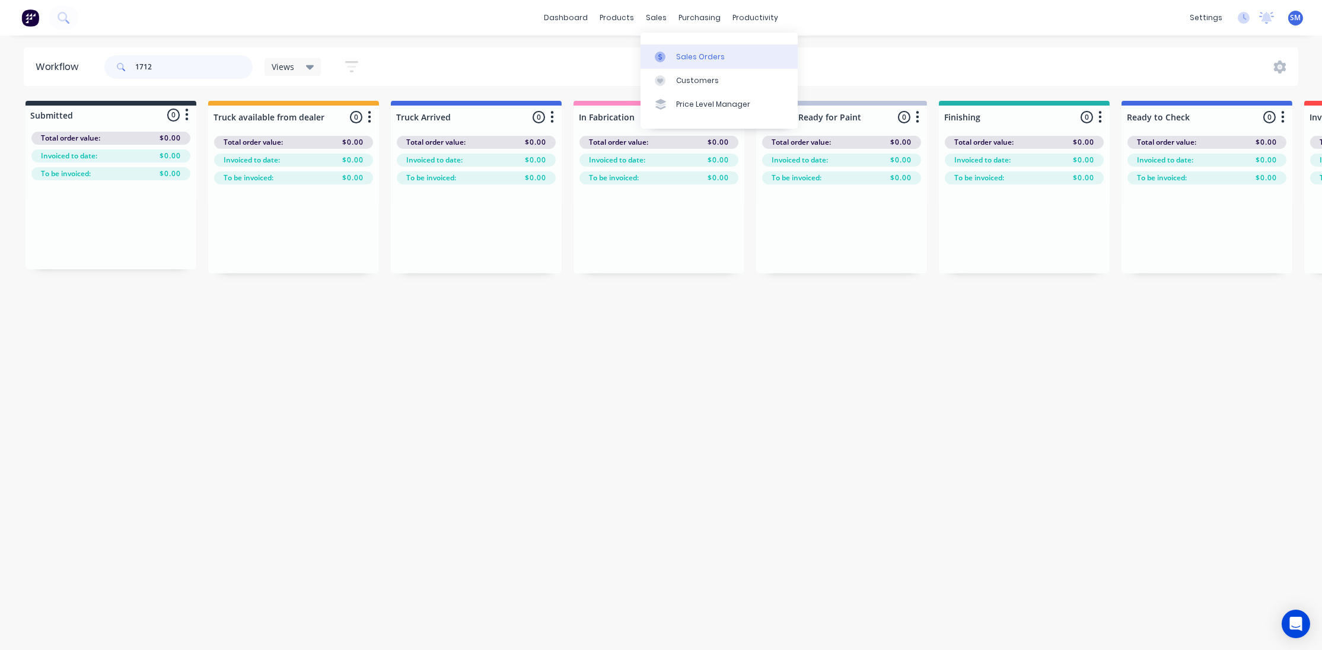
type input "1712"
click at [698, 58] on div "Sales Orders" at bounding box center [700, 57] width 49 height 11
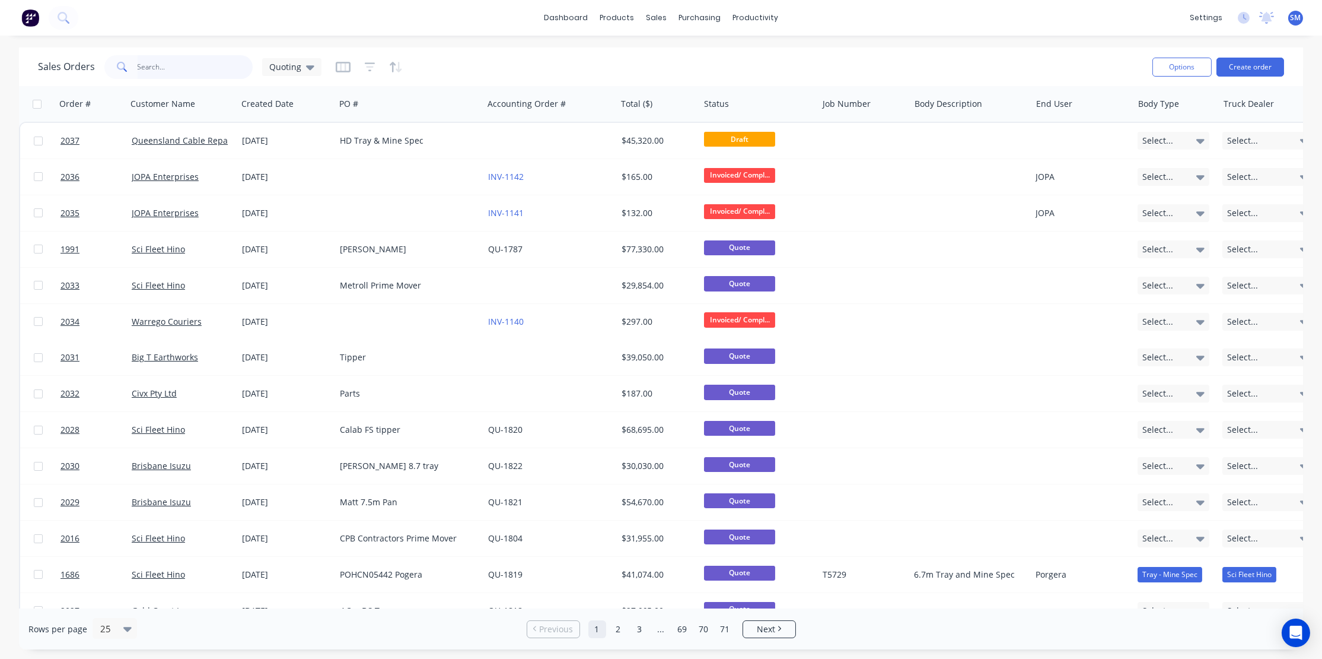
click at [149, 71] on input "text" at bounding box center [196, 67] width 116 height 24
type input "1712"
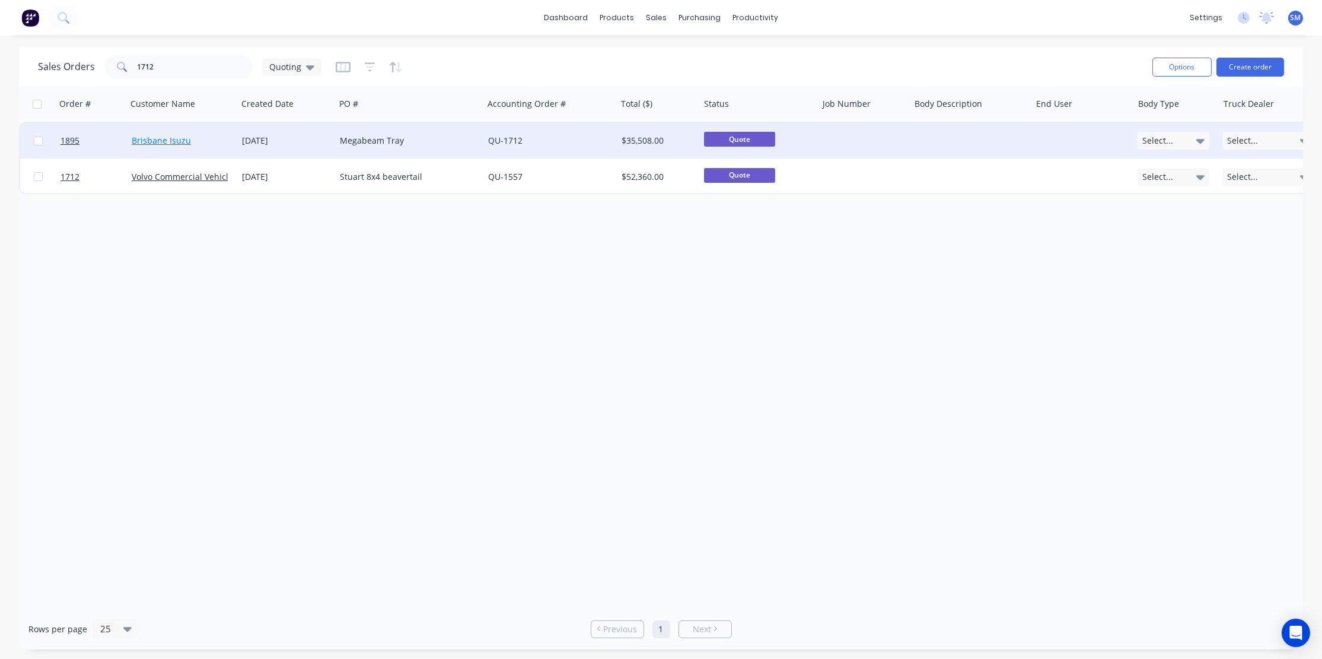
click at [161, 139] on link "Brisbane Isuzu" at bounding box center [161, 140] width 59 height 11
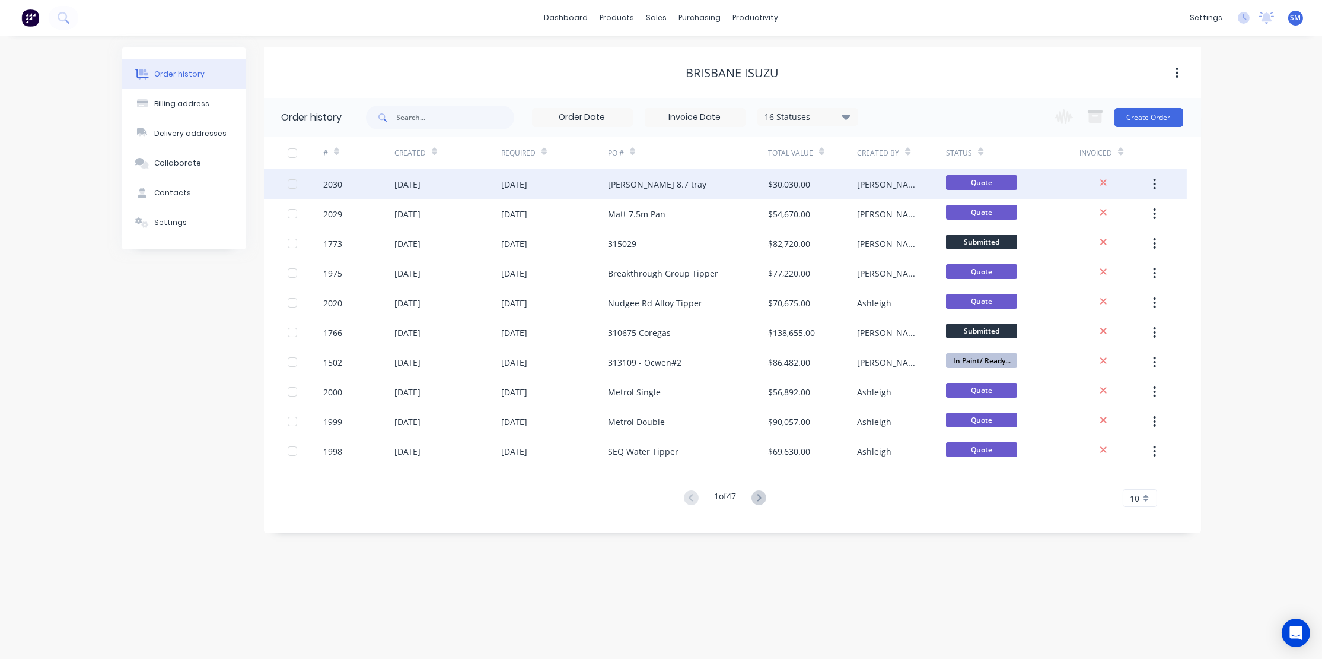
click at [414, 183] on div "02 Sep 2025" at bounding box center [408, 184] width 26 height 12
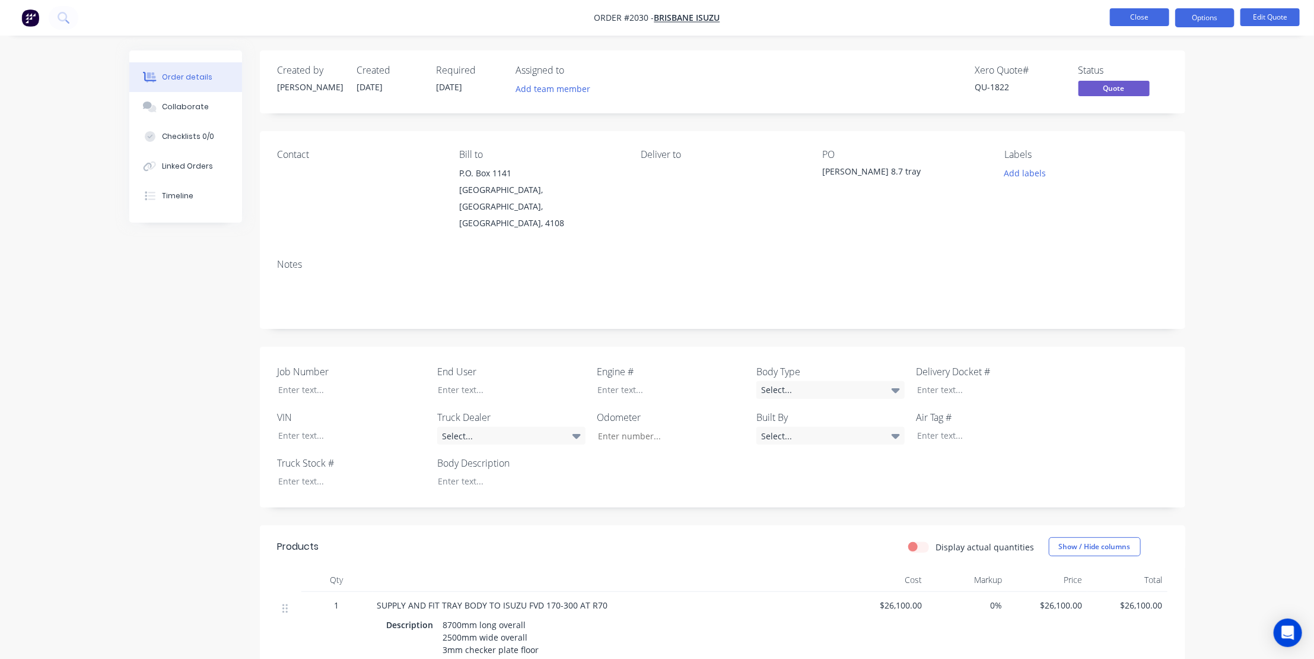
click at [1147, 13] on button "Close" at bounding box center [1139, 17] width 59 height 18
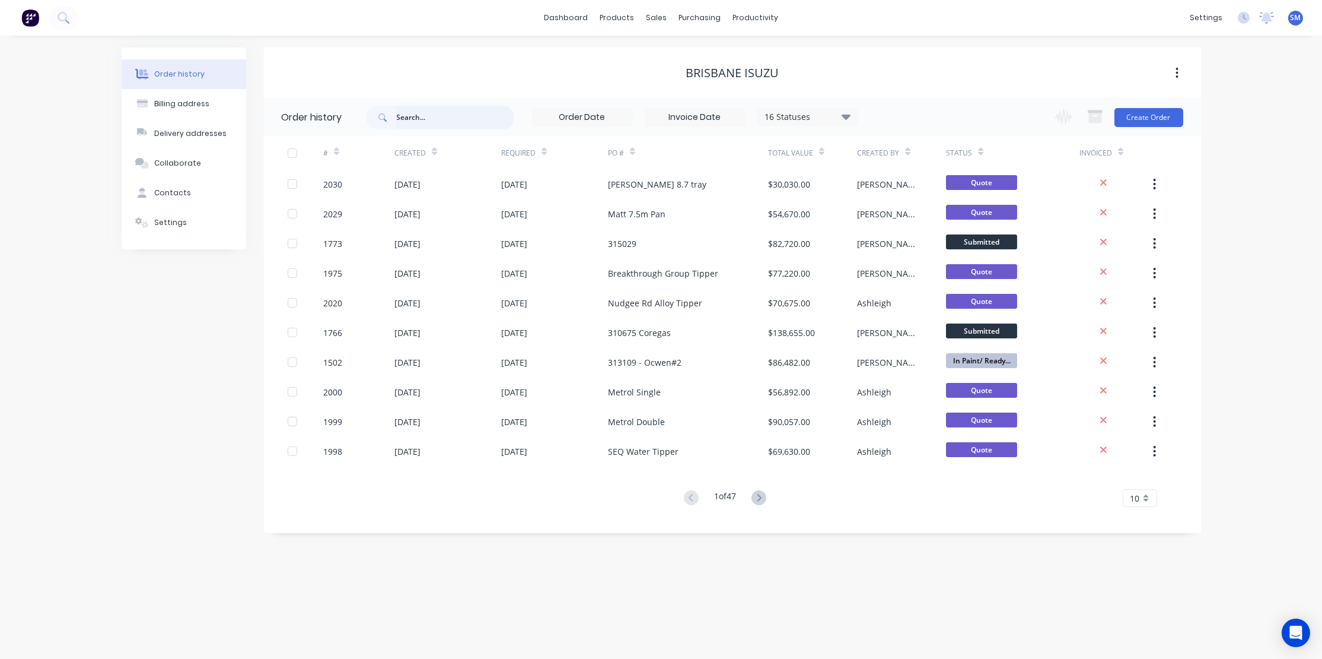
click at [424, 117] on input "text" at bounding box center [455, 118] width 117 height 24
type input "1712"
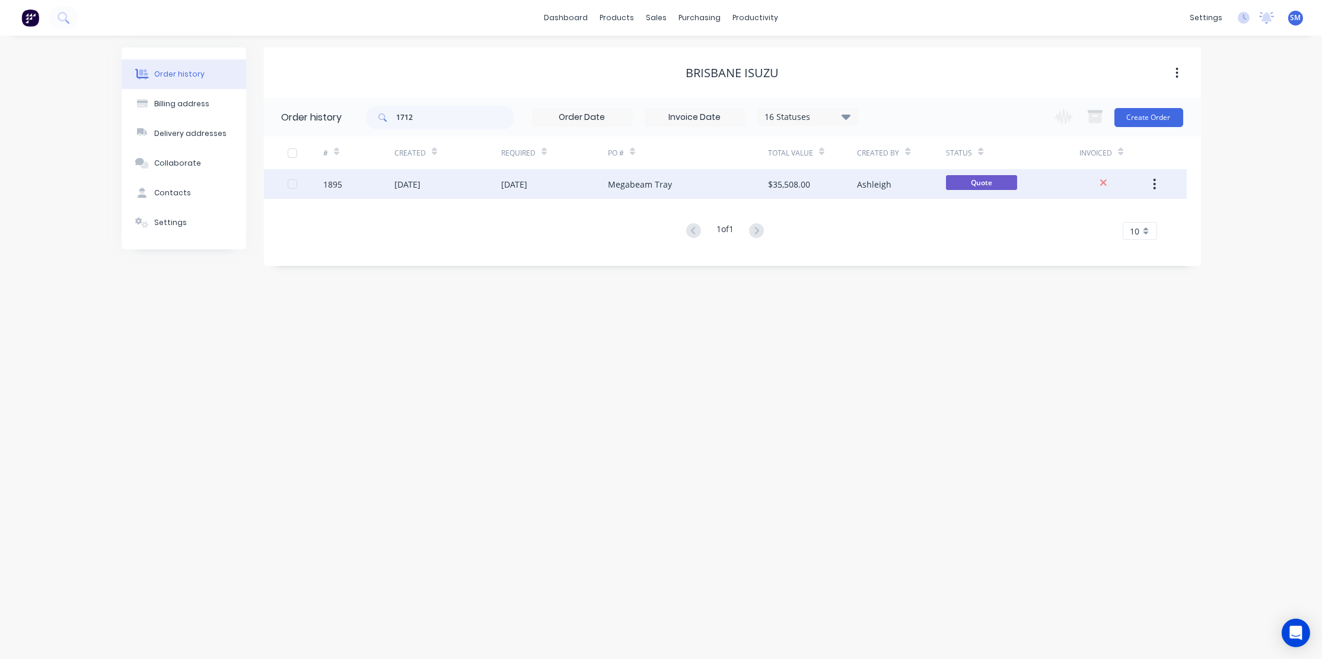
click at [520, 180] on div "09 Jul 2025" at bounding box center [514, 184] width 26 height 12
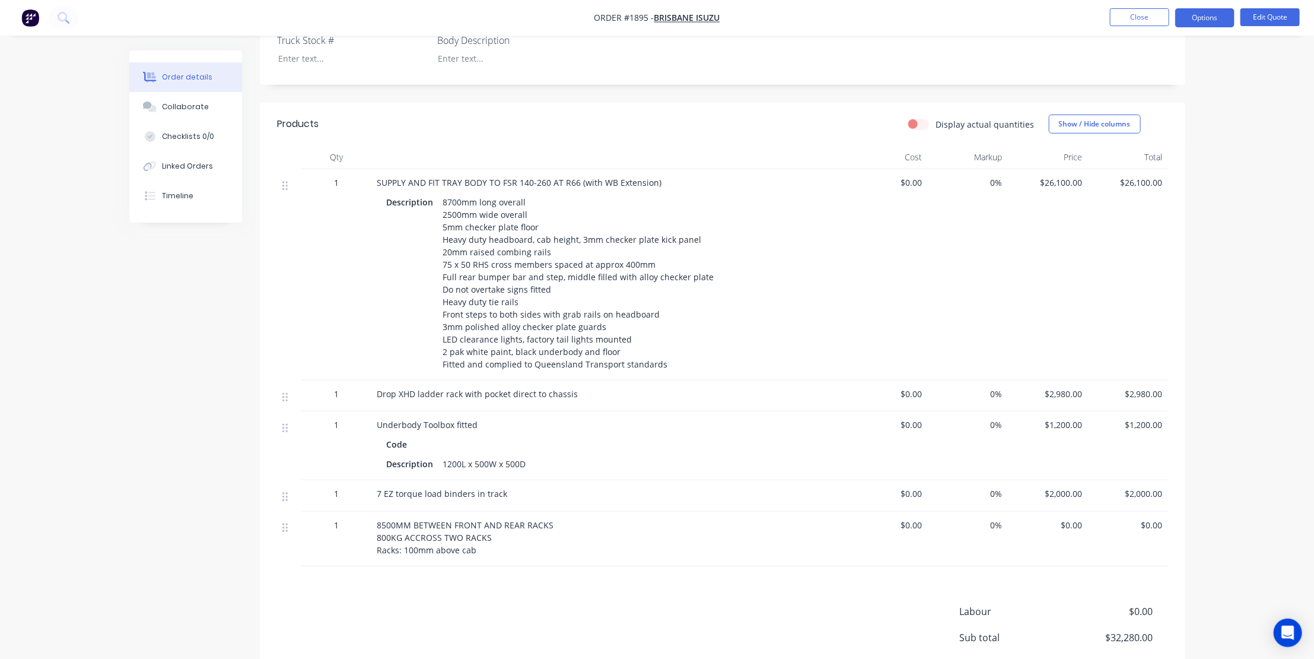
scroll to position [524, 0]
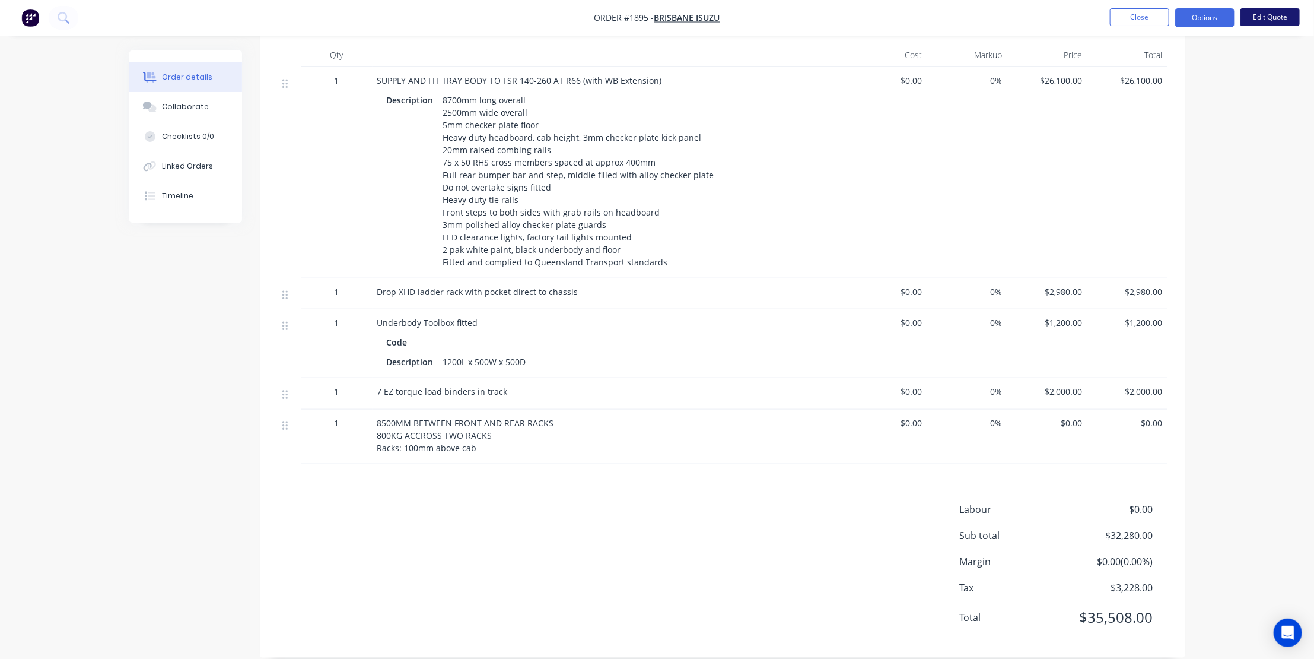
click at [1268, 11] on button "Edit Quote" at bounding box center [1270, 17] width 59 height 18
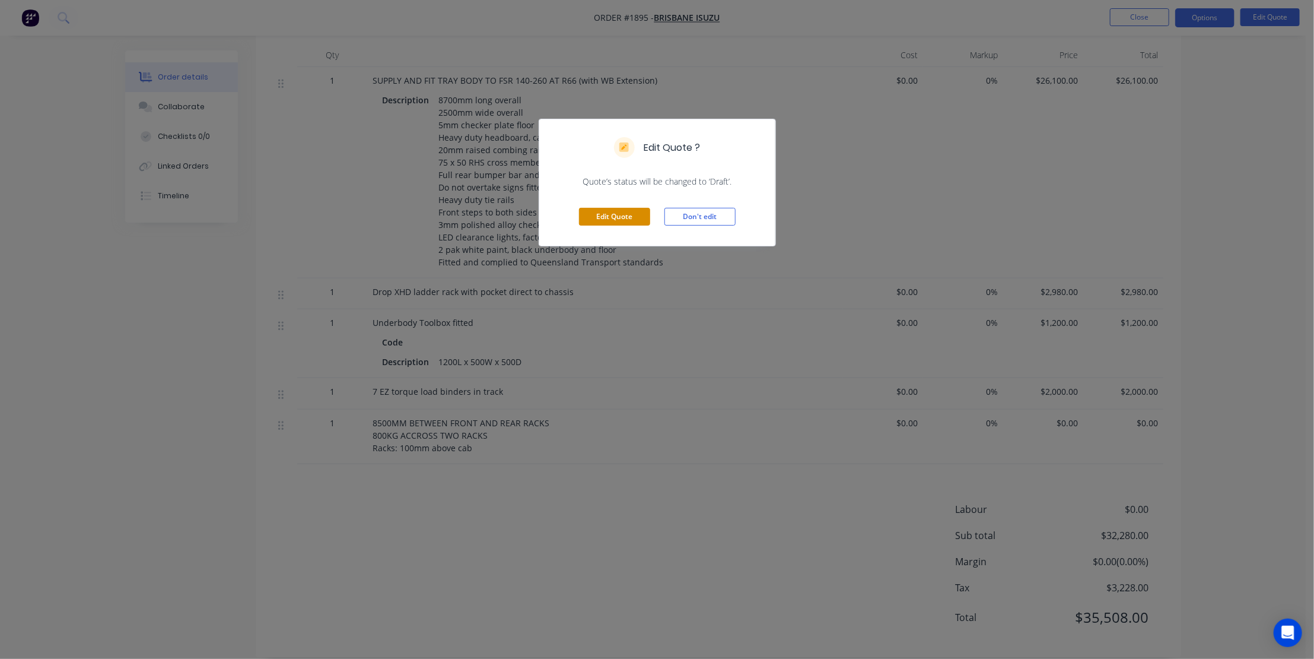
click at [592, 213] on button "Edit Quote" at bounding box center [614, 217] width 71 height 18
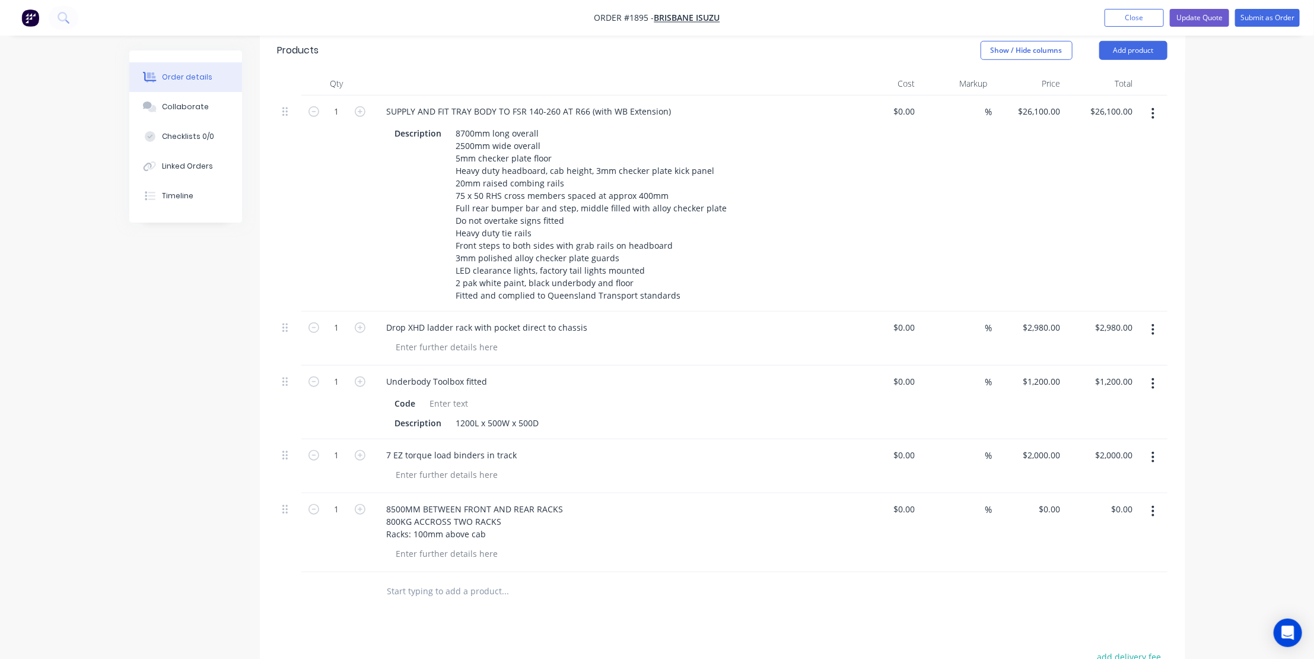
scroll to position [701, 0]
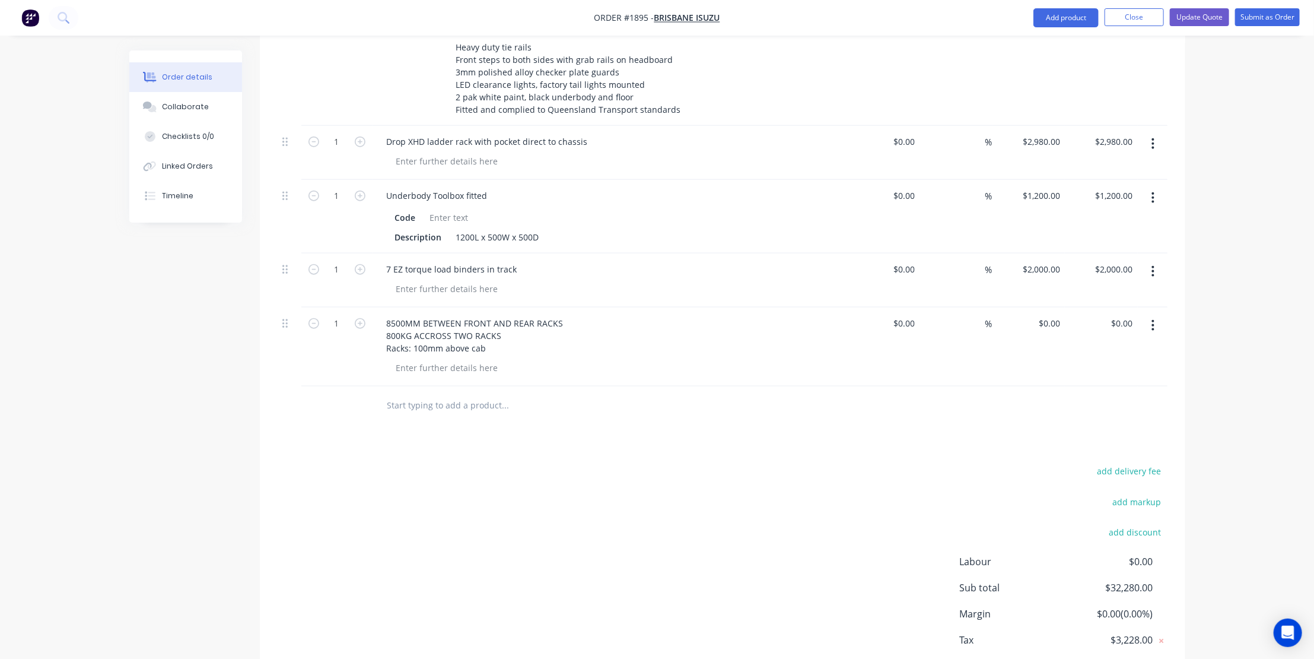
click at [397, 393] on input "text" at bounding box center [505, 405] width 237 height 24
click at [565, 393] on input "Supply and fit subframe for Fassi M30 crane" at bounding box center [505, 405] width 237 height 24
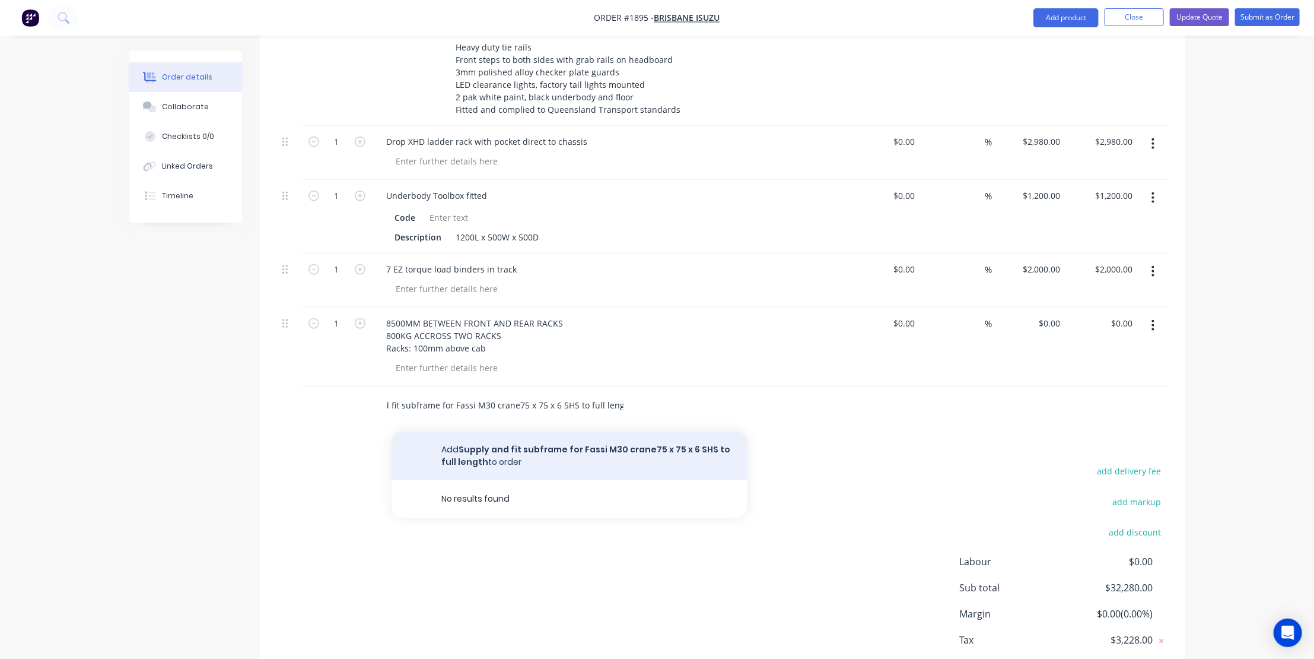
type input "Supply and fit subframe for Fassi M30 crane75 x 75 x 6 SHS to full length"
click at [547, 431] on button "Add Supply and fit subframe for Fassi M30 crane75 x 75 x 6 SHS to full length t…" at bounding box center [570, 455] width 356 height 49
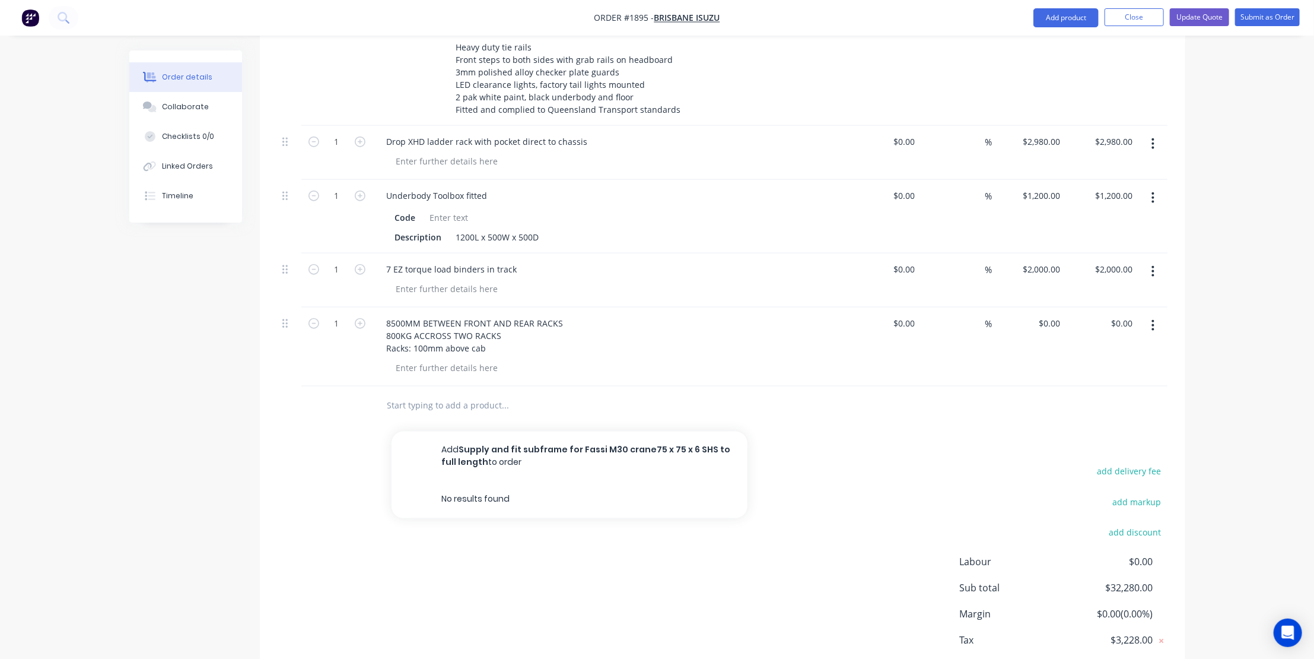
scroll to position [0, 0]
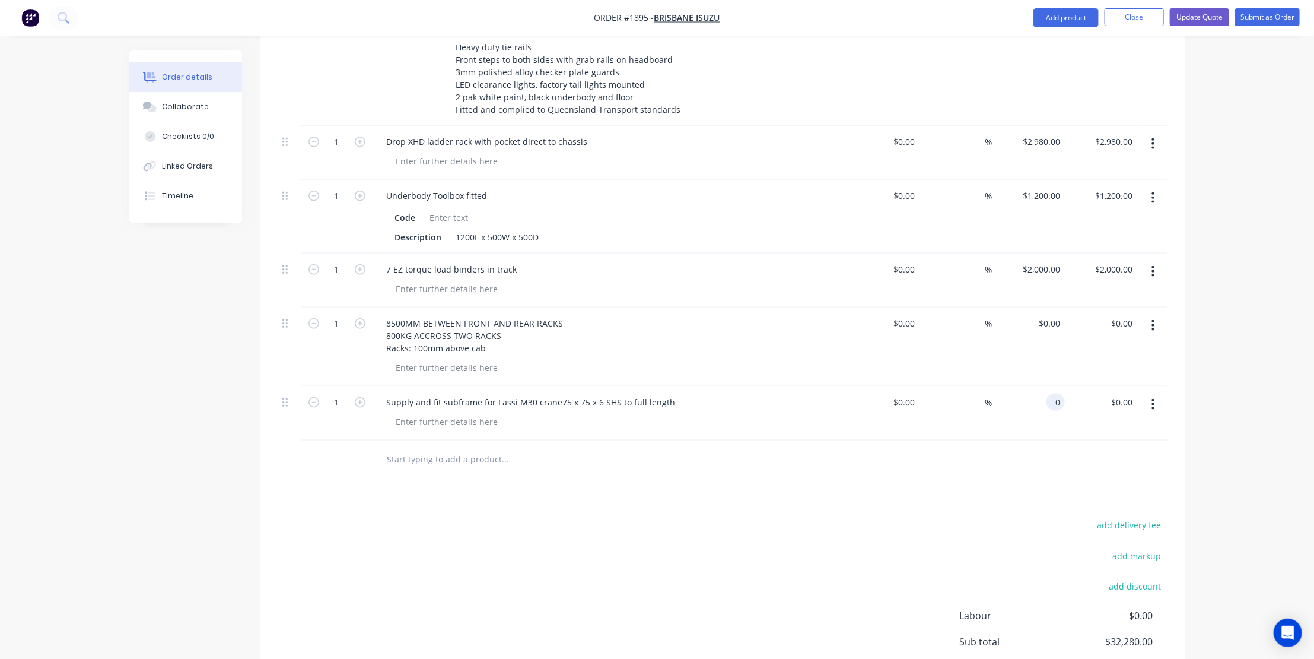
click at [1060, 393] on input "0" at bounding box center [1058, 401] width 14 height 17
type input "$2,800.00"
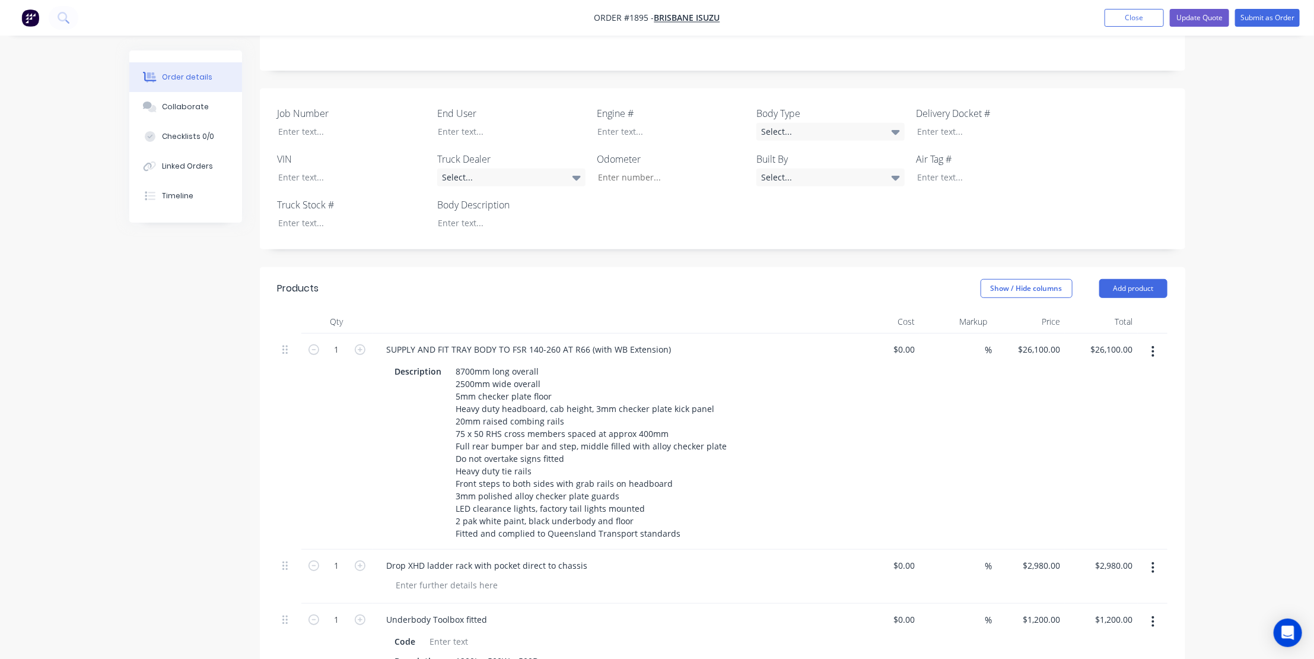
scroll to position [215, 0]
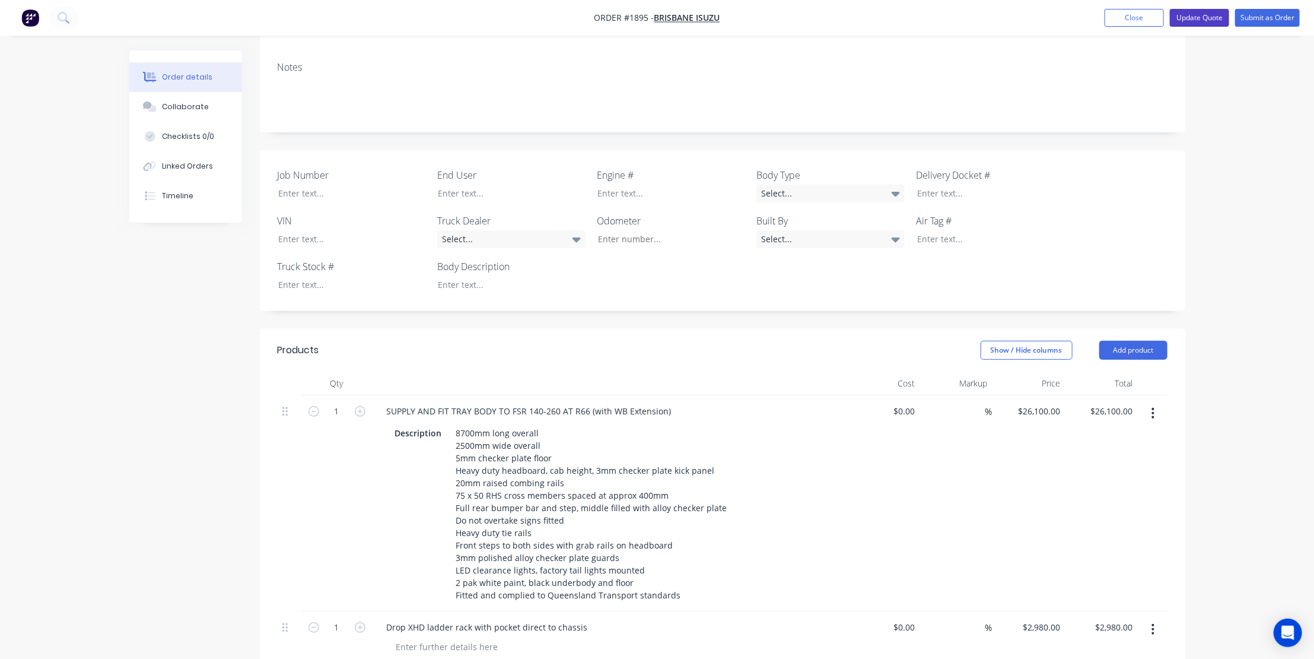
type input "$2,800.00"
click at [1204, 15] on button "Update Quote" at bounding box center [1199, 18] width 59 height 18
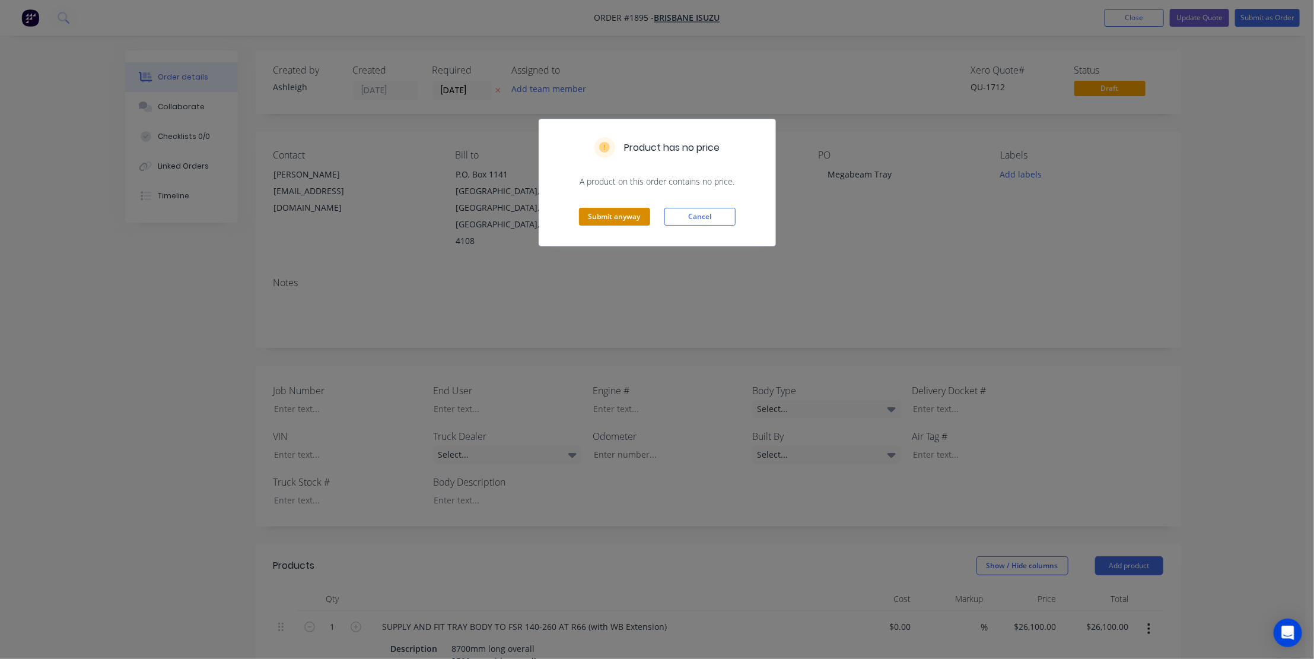
click at [620, 218] on button "Submit anyway" at bounding box center [614, 217] width 71 height 18
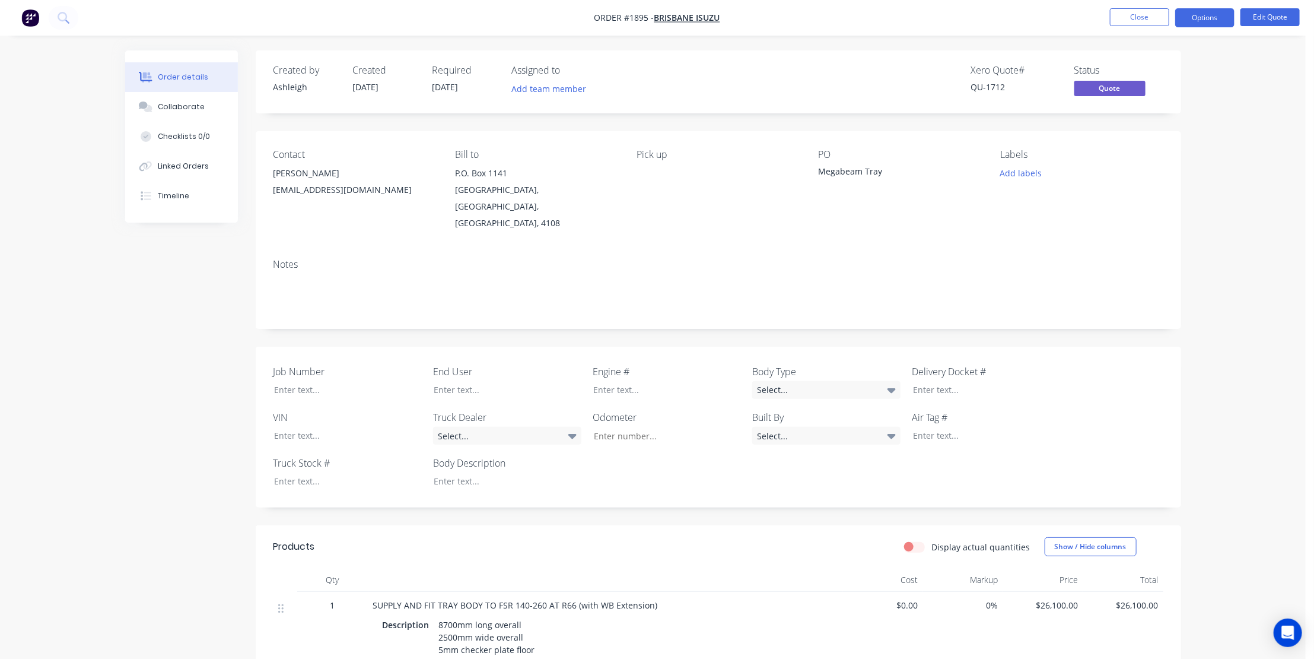
drag, startPoint x: 818, startPoint y: 176, endPoint x: 854, endPoint y: 168, distance: 37.5
click at [818, 173] on div "Contact Nic Bradley nbradley@brisbaneisuzu.com.au Bill to P.O. Box 1141 ARCHERF…" at bounding box center [718, 190] width 925 height 118
click at [1207, 12] on button "Options" at bounding box center [1204, 17] width 59 height 19
click at [1136, 66] on div "Quote" at bounding box center [1169, 71] width 109 height 17
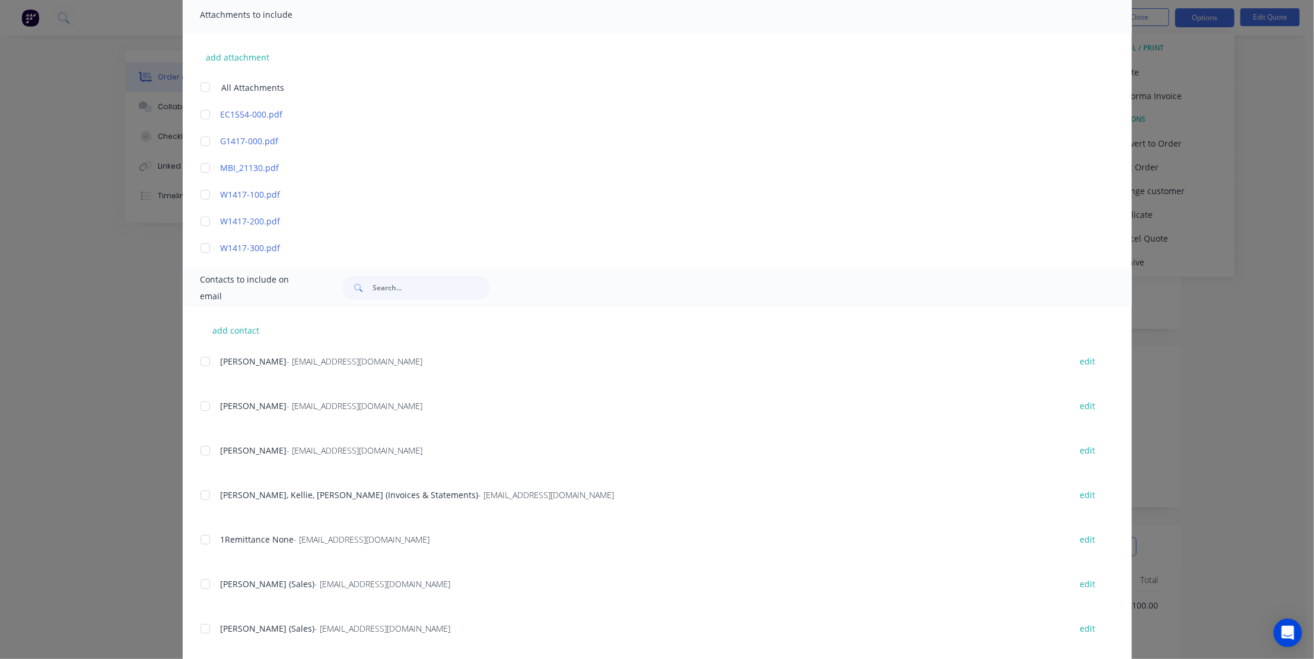
click at [201, 362] on div at bounding box center [205, 361] width 24 height 24
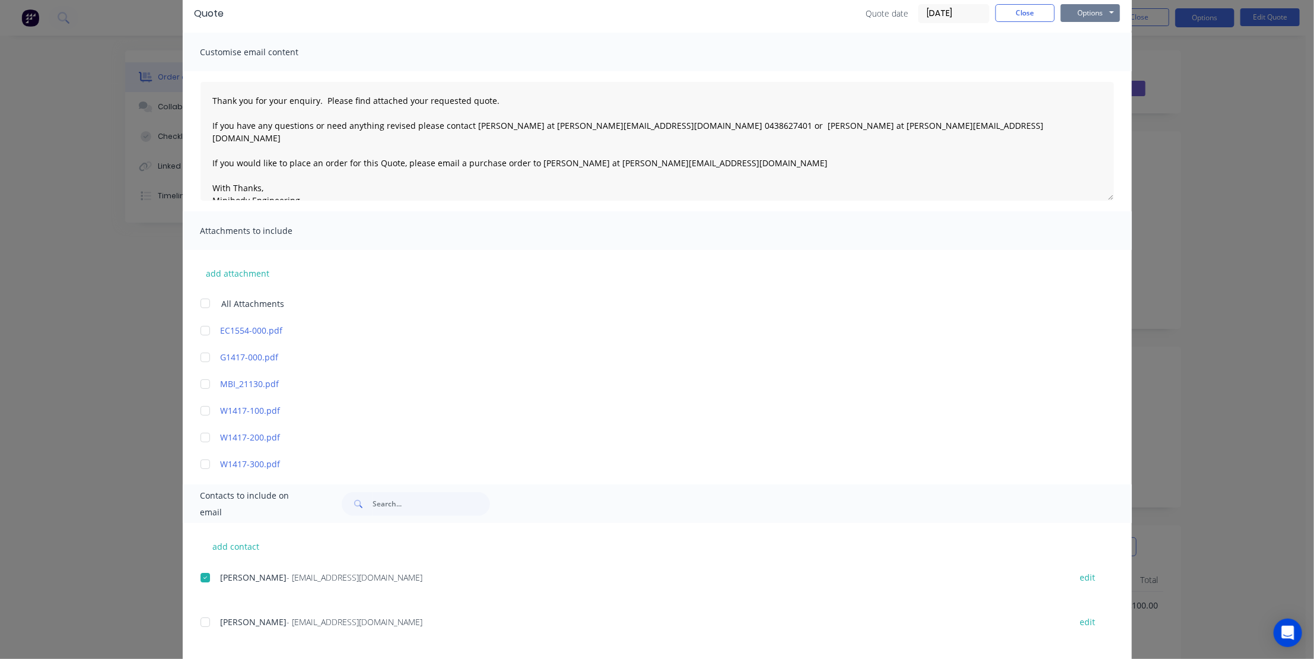
click at [1084, 7] on button "Options" at bounding box center [1090, 13] width 59 height 18
click at [1092, 71] on button "Email" at bounding box center [1099, 73] width 76 height 20
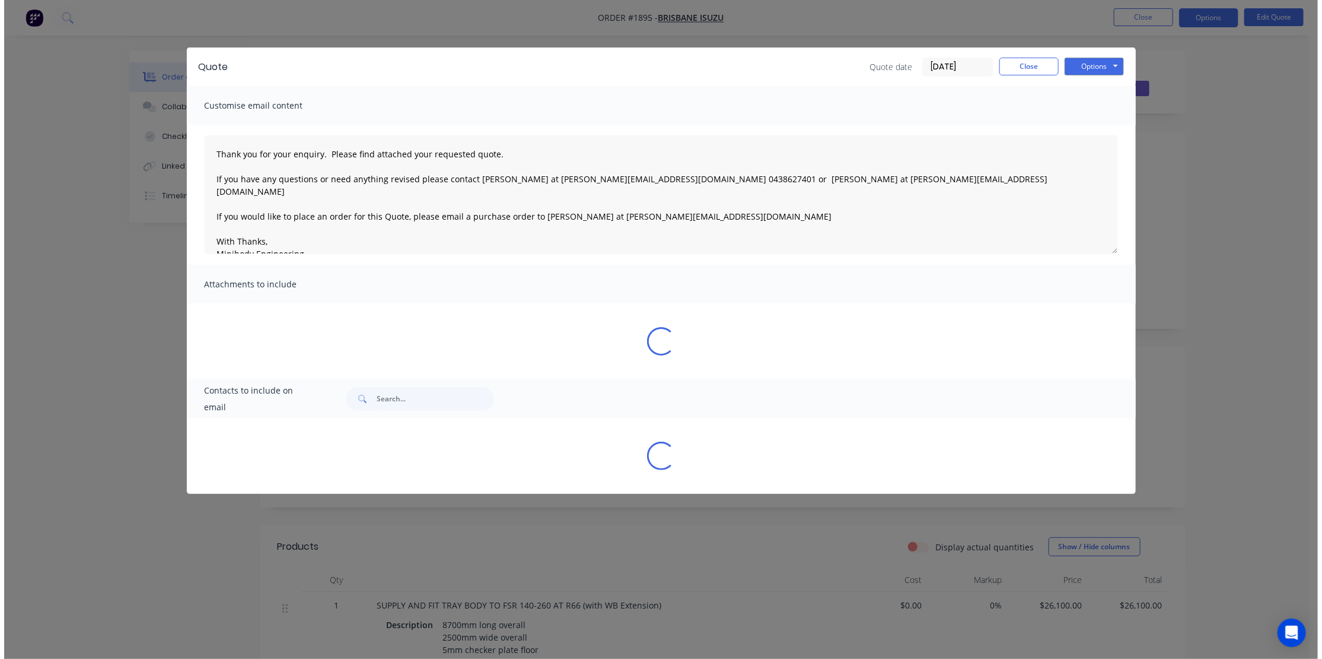
scroll to position [0, 0]
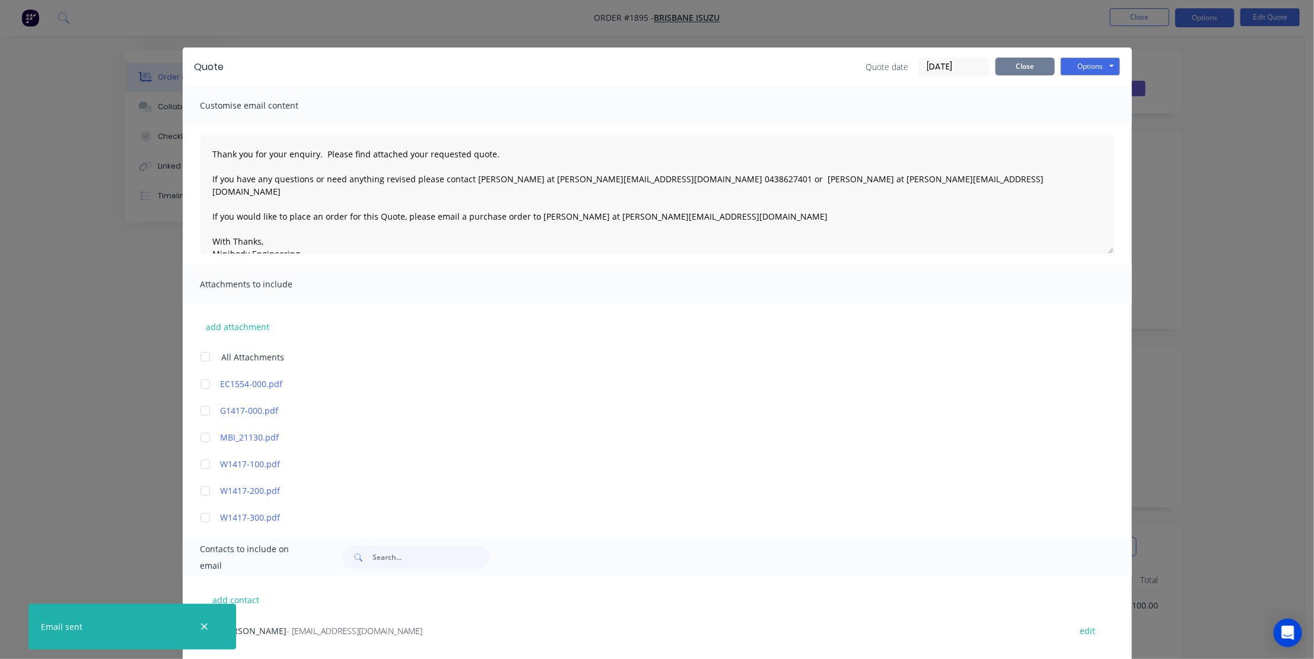
click at [1025, 62] on button "Close" at bounding box center [1025, 67] width 59 height 18
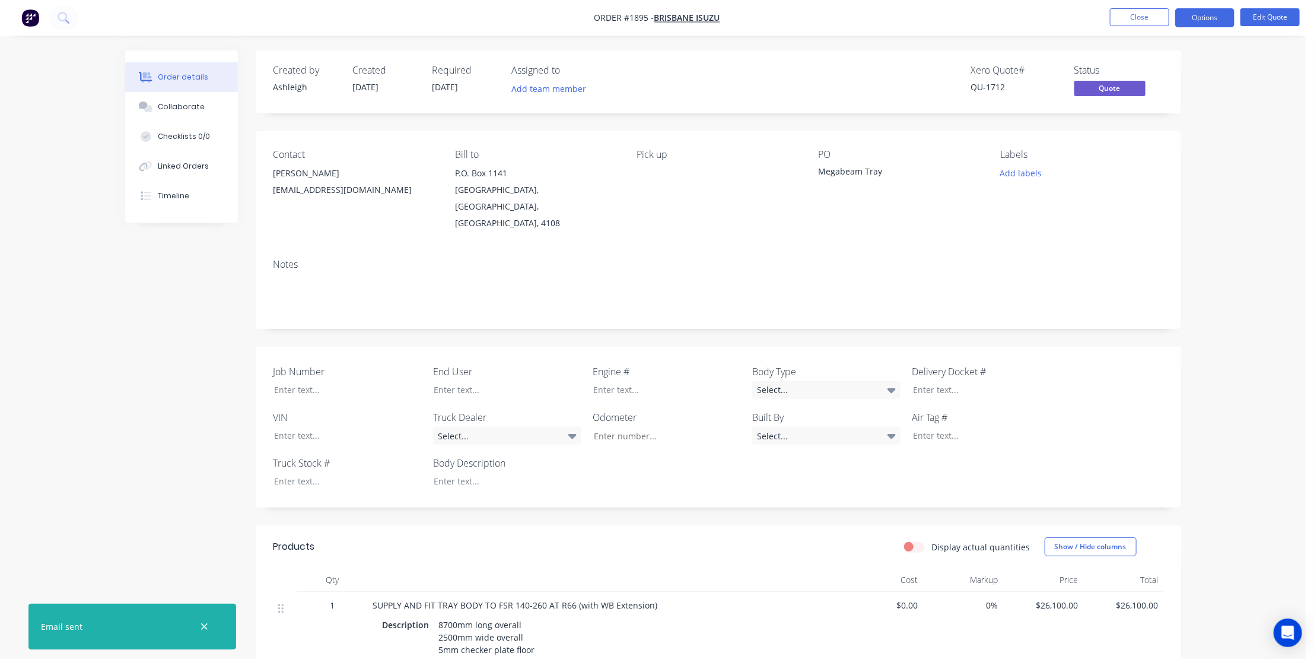
click at [608, 219] on div "Contact Nic Bradley nbradley@brisbaneisuzu.com.au Bill to P.O. Box 1141 ARCHERF…" at bounding box center [718, 190] width 925 height 118
click at [208, 628] on icon "button" at bounding box center [205, 626] width 8 height 11
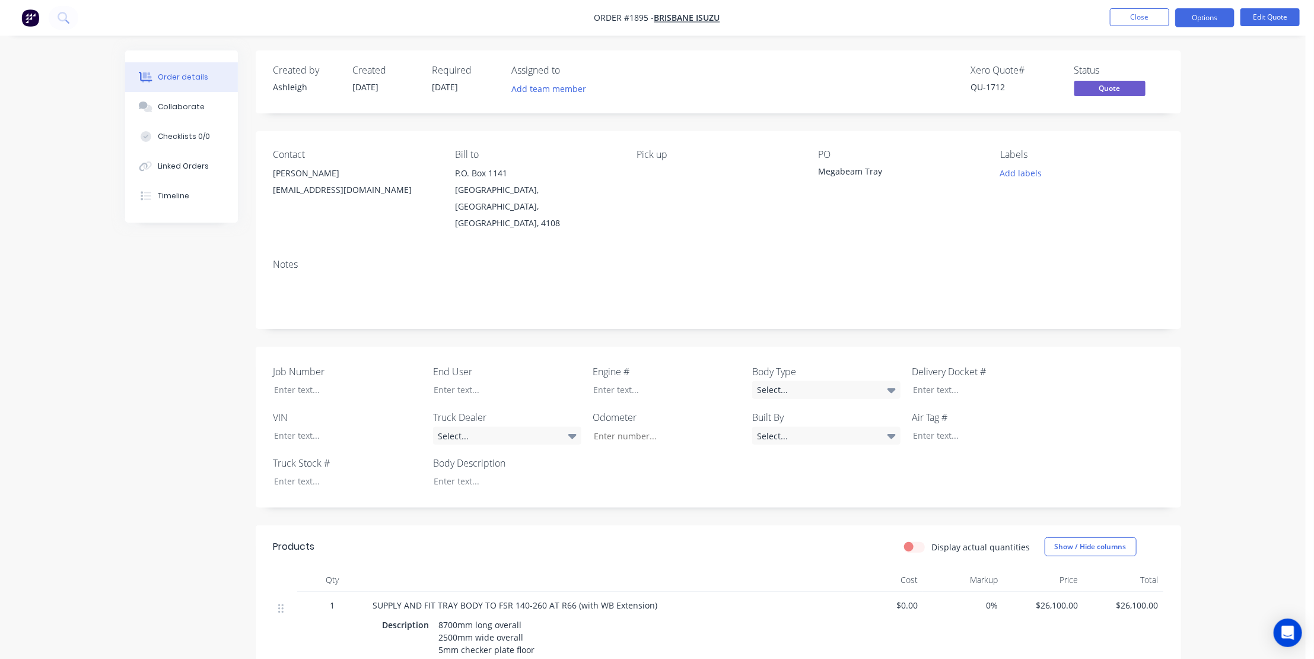
drag, startPoint x: 120, startPoint y: 393, endPoint x: 636, endPoint y: 249, distance: 535.3
click at [120, 393] on div "Order details Collaborate Checklists 0/0 Linked Orders Timeline Order details C…" at bounding box center [653, 640] width 1080 height 1180
click at [1133, 17] on button "Close" at bounding box center [1139, 17] width 59 height 18
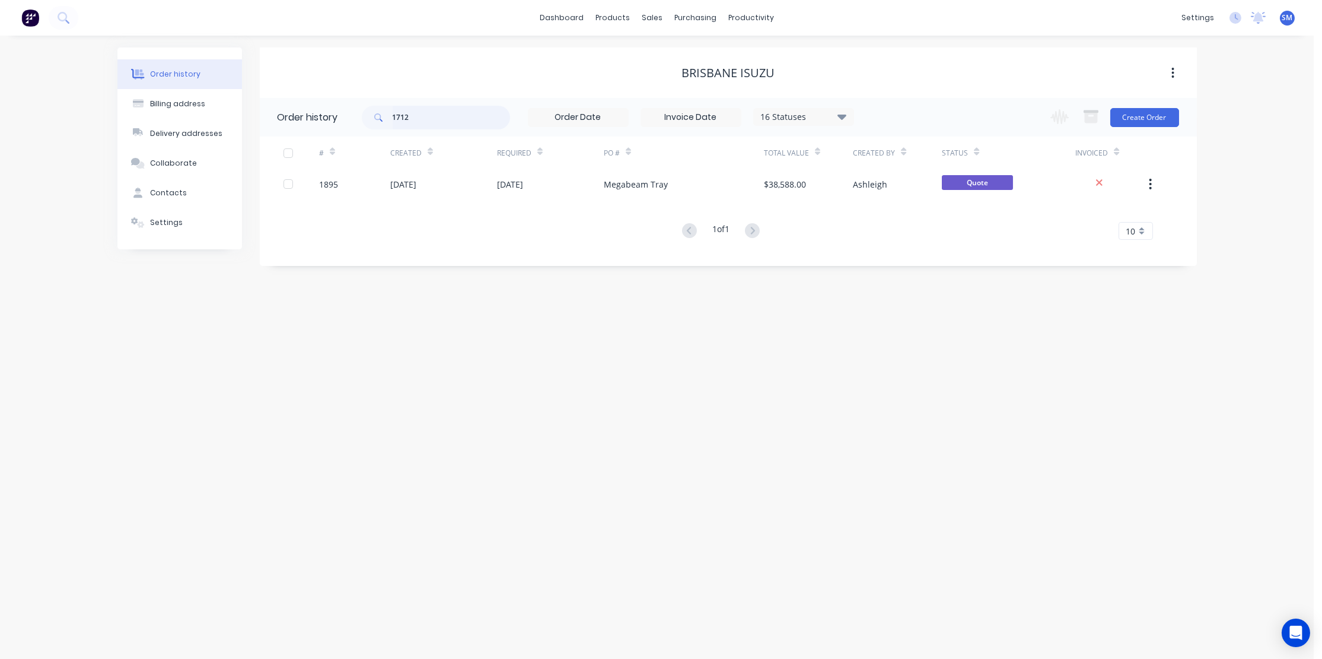
drag, startPoint x: 408, startPoint y: 118, endPoint x: 389, endPoint y: 114, distance: 19.4
click at [389, 114] on div "1712" at bounding box center [436, 118] width 148 height 24
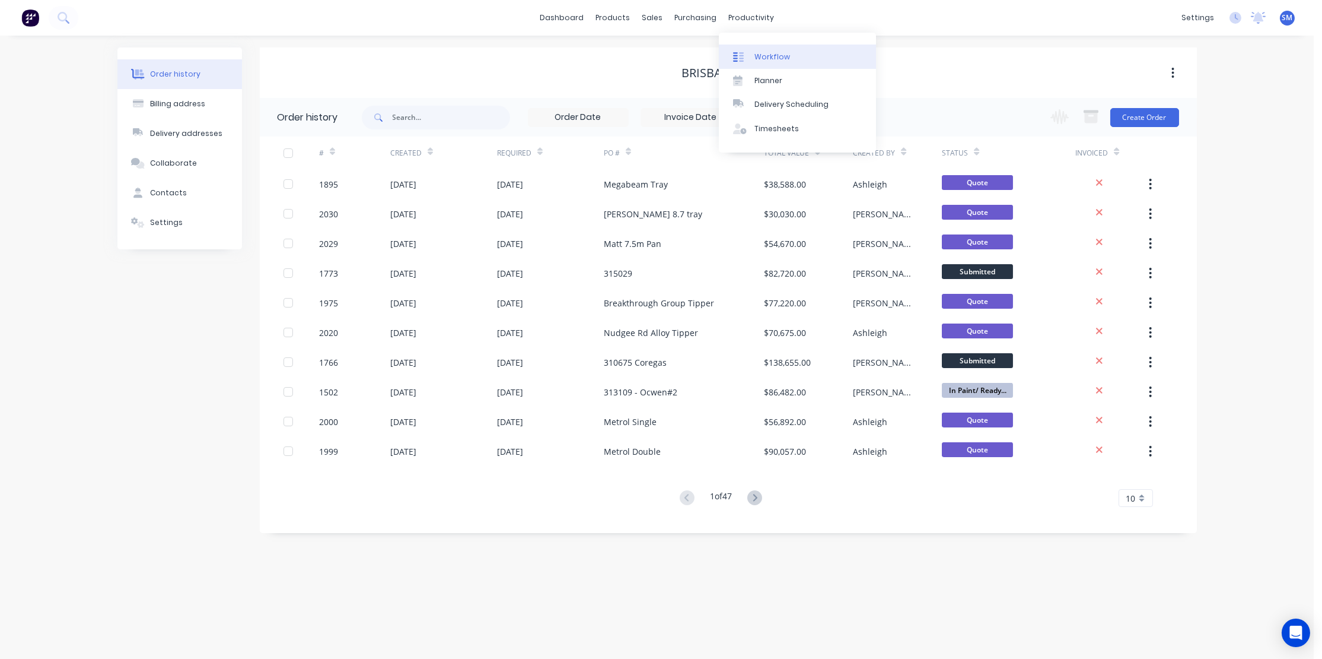
click at [768, 56] on div "Workflow" at bounding box center [773, 57] width 36 height 11
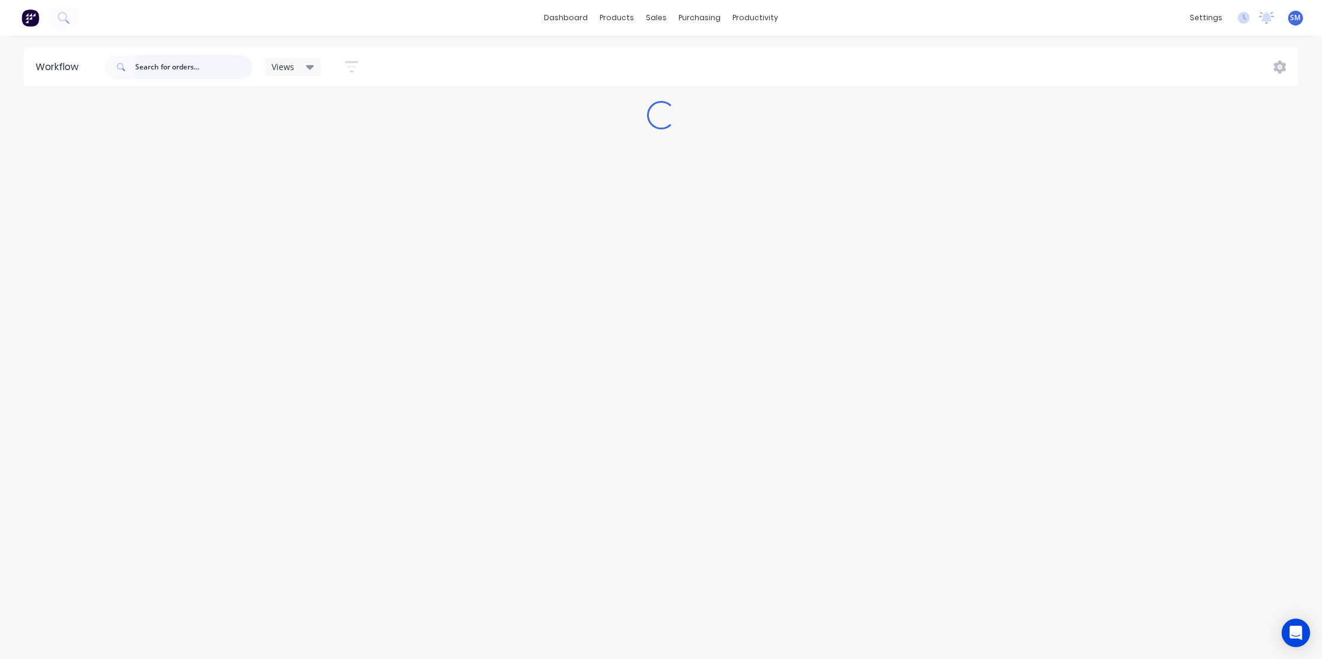
click at [147, 65] on input "text" at bounding box center [193, 67] width 117 height 24
type input "hn"
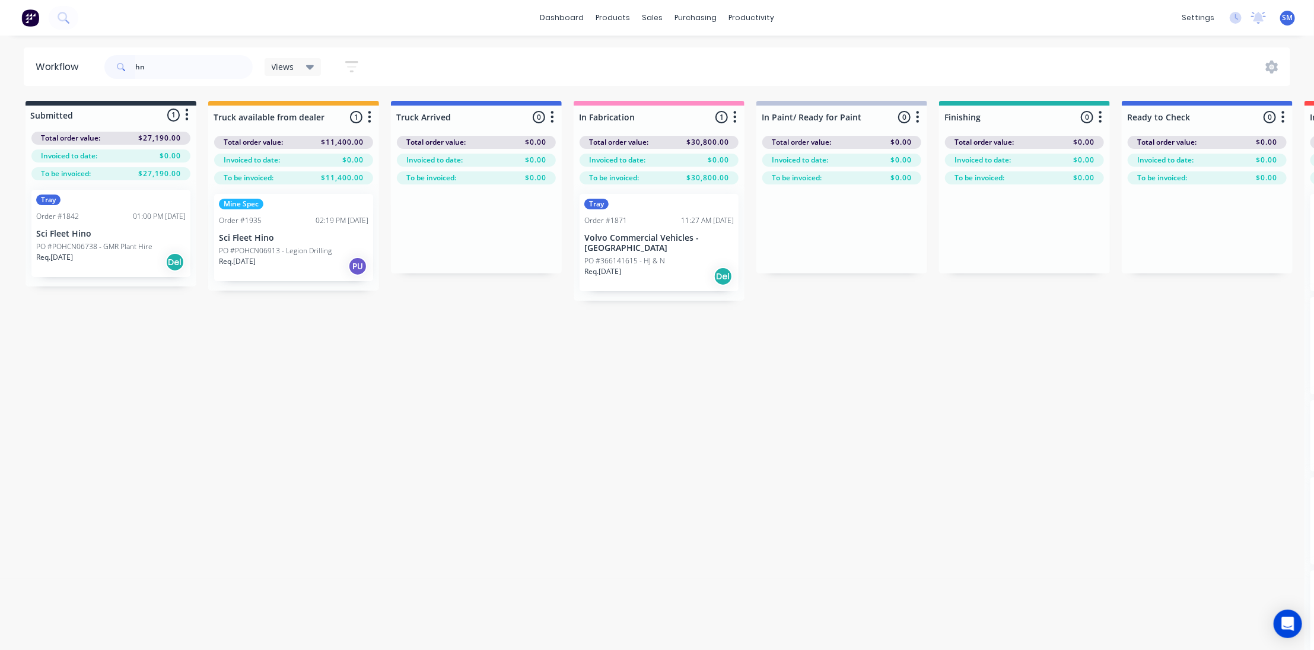
click at [635, 231] on div "Tray Order #1871 11:27 AM [DATE] Volvo Commercial Vehicles - [GEOGRAPHIC_DATA] …" at bounding box center [659, 242] width 159 height 97
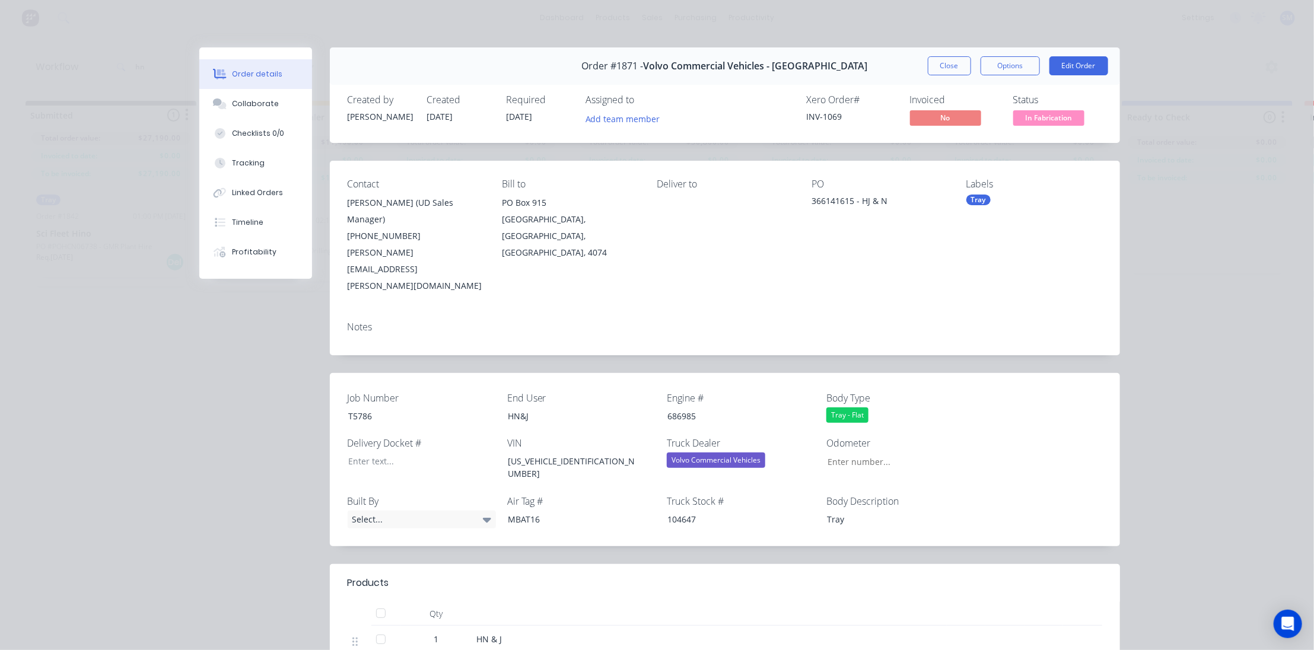
click at [990, 199] on div "Tray" at bounding box center [1034, 200] width 136 height 11
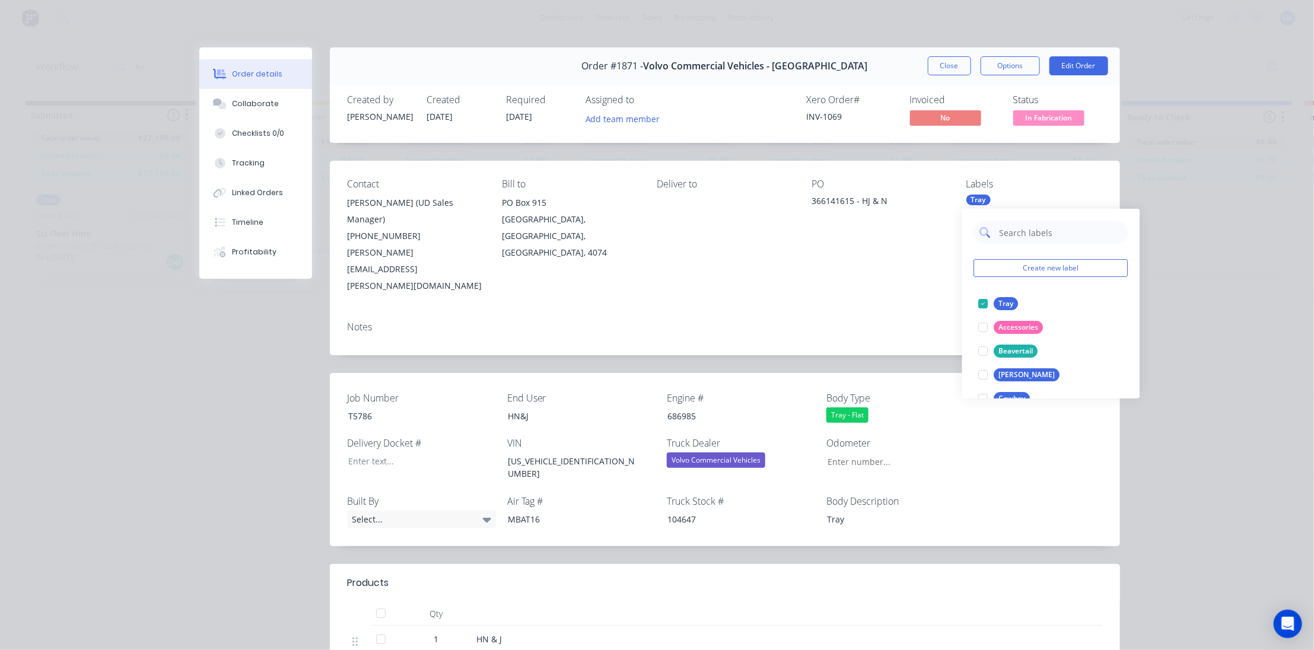
click at [1014, 233] on input "text" at bounding box center [1060, 233] width 124 height 24
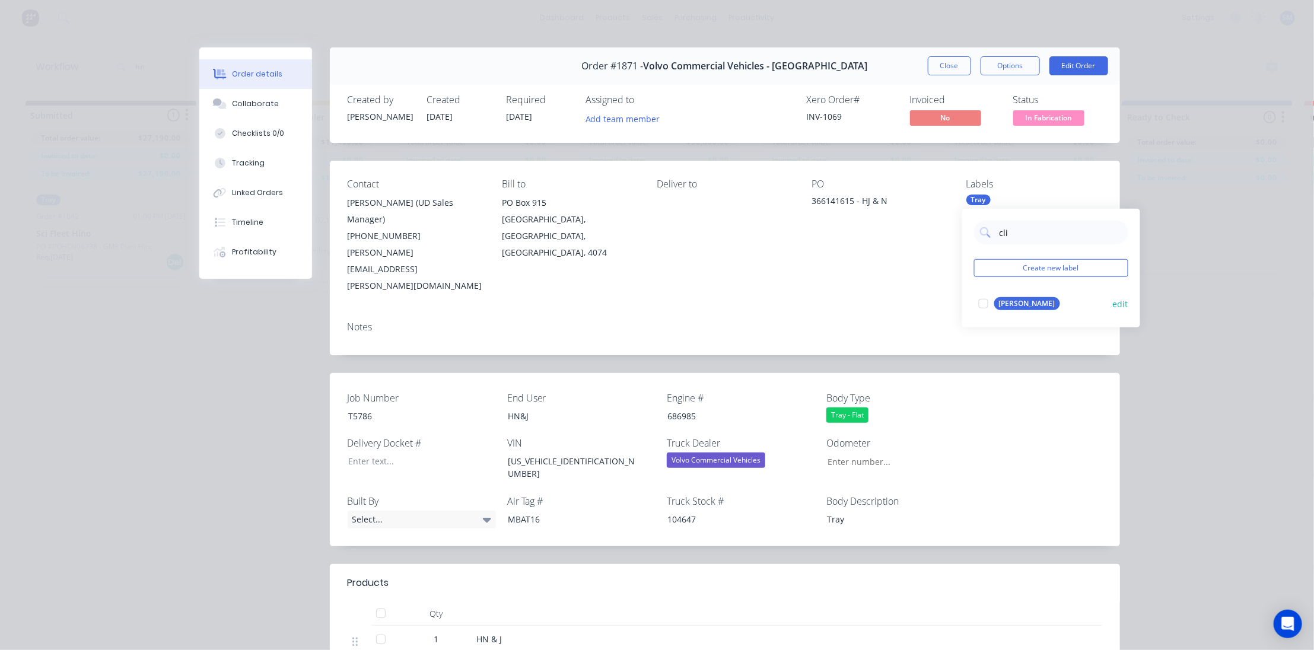
type input "cli"
click at [1010, 304] on div "Clinton" at bounding box center [1027, 303] width 66 height 13
click at [781, 230] on div "Deliver to" at bounding box center [725, 237] width 136 height 116
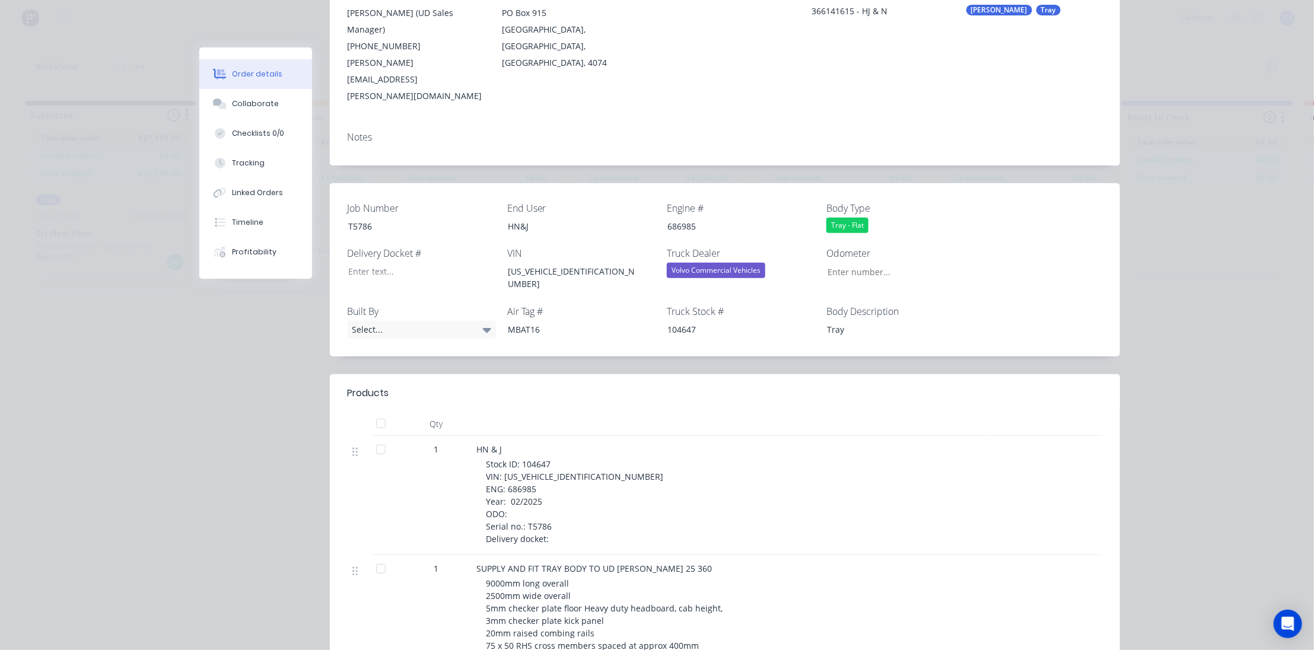
scroll to position [53, 0]
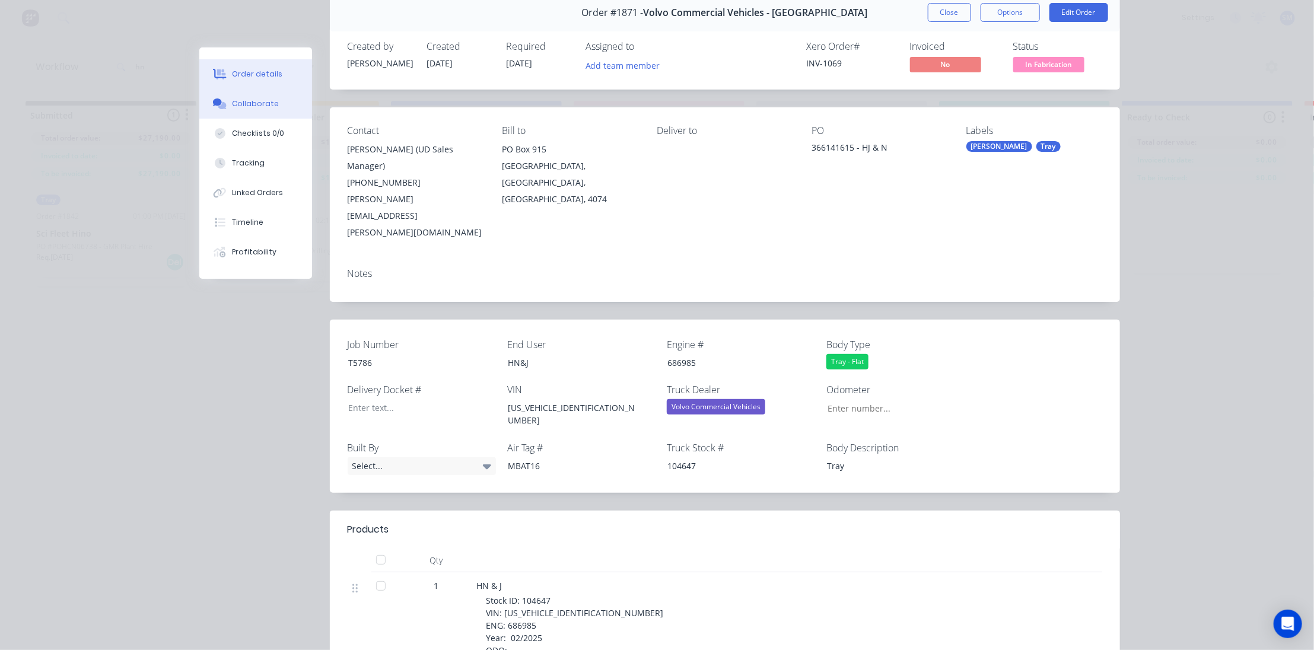
click at [246, 102] on div "Collaborate" at bounding box center [255, 103] width 47 height 11
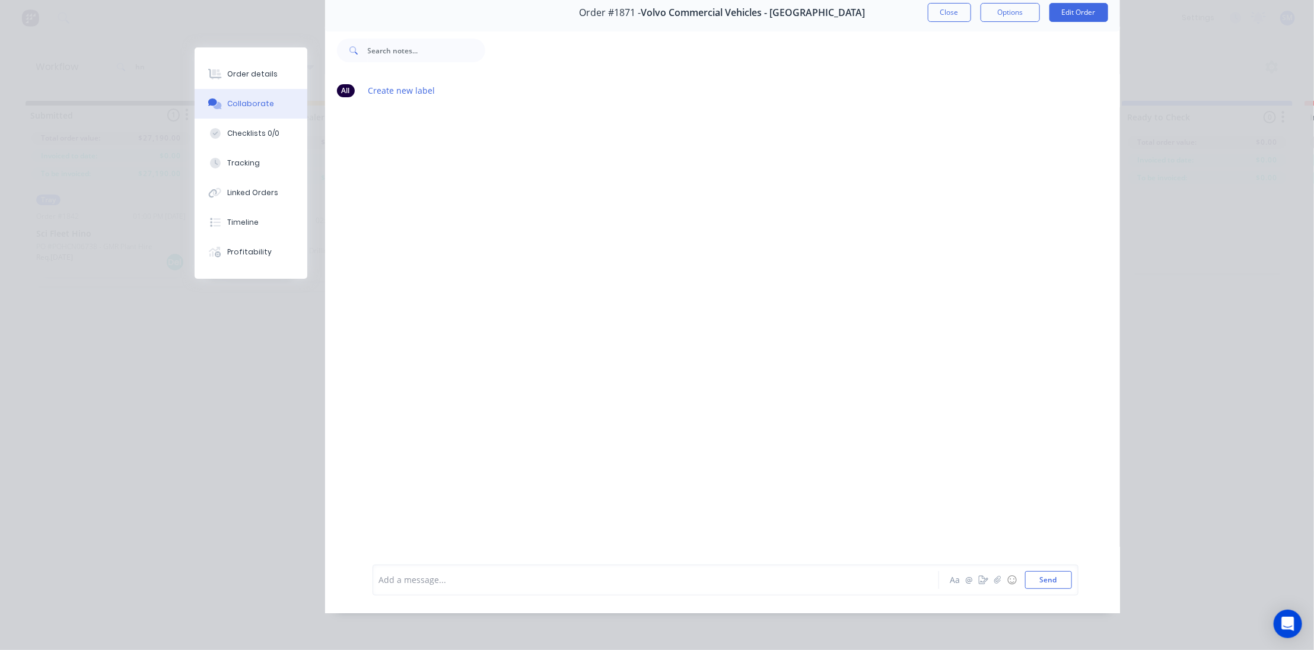
scroll to position [0, 0]
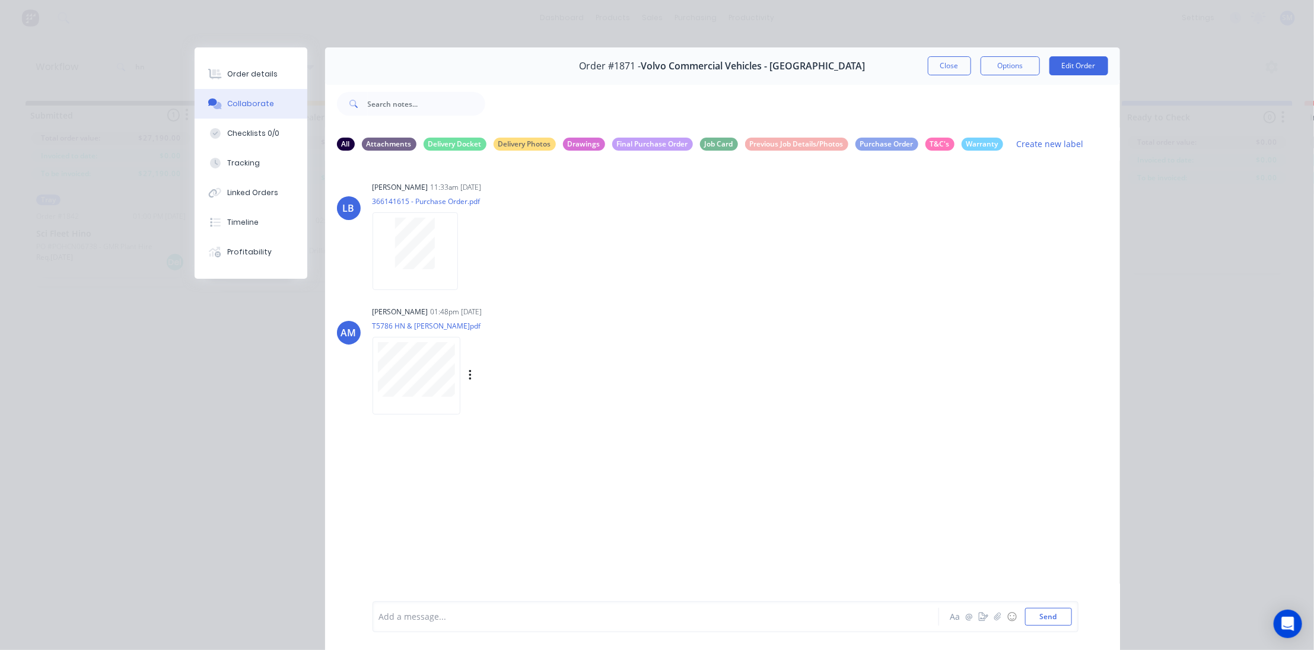
click at [641, 363] on div "Ashleigh Minotto 01:48pm 29/08/25 T5786 HN & J.pdf Labels Download Delete" at bounding box center [558, 356] width 371 height 107
click at [953, 62] on button "Close" at bounding box center [949, 65] width 43 height 19
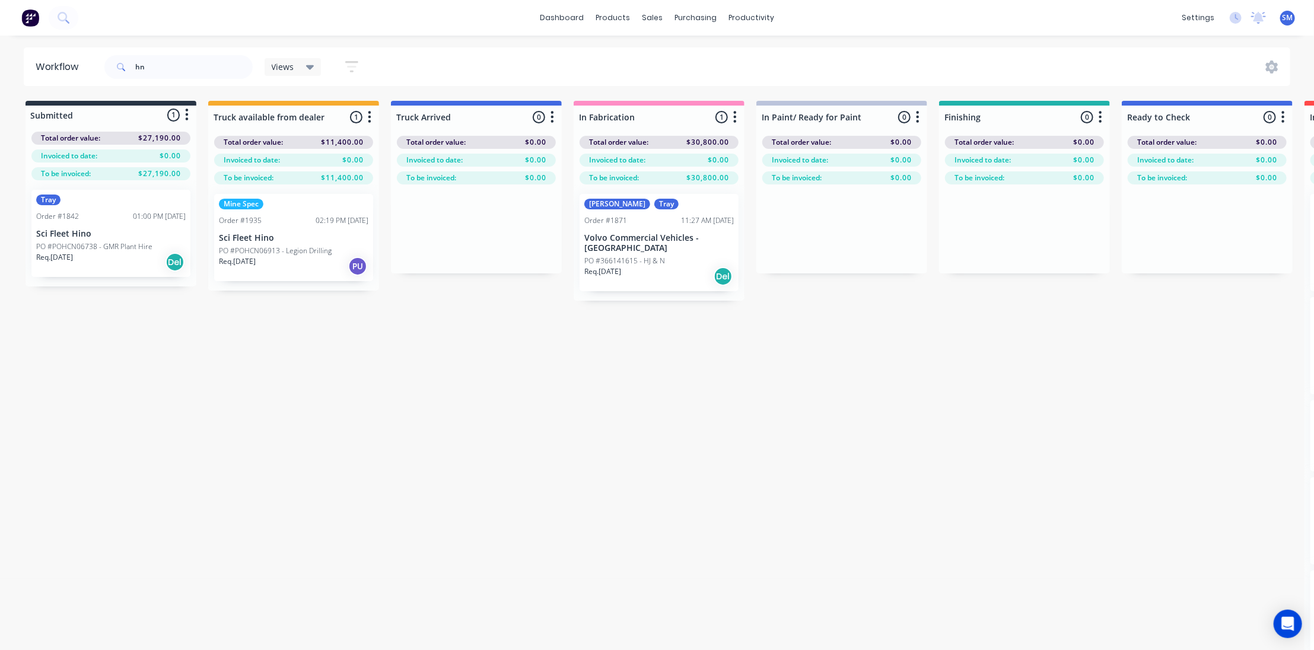
click at [582, 433] on div "Submitted 1 Status colour #273444 hex #273444 Save Cancel Summaries Total order…" at bounding box center [980, 396] width 1979 height 591
click at [641, 241] on p "Volvo Commercial Vehicles - [GEOGRAPHIC_DATA]" at bounding box center [659, 243] width 150 height 20
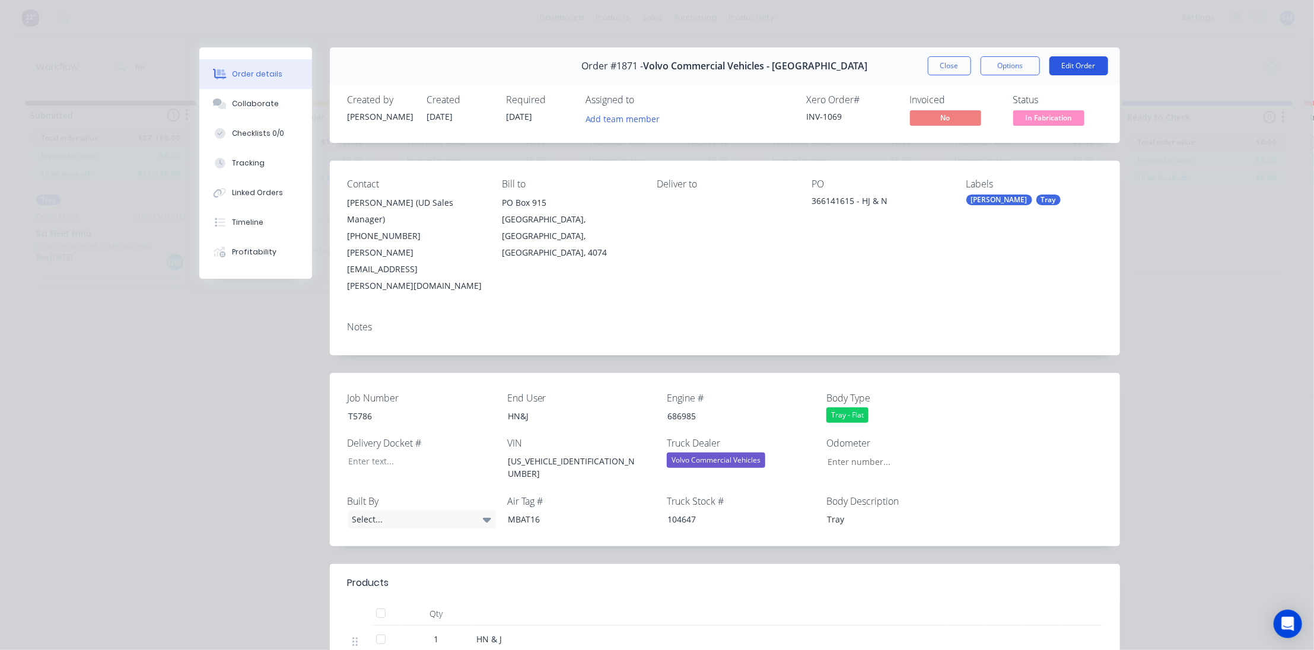
click at [1072, 62] on button "Edit Order" at bounding box center [1078, 65] width 59 height 19
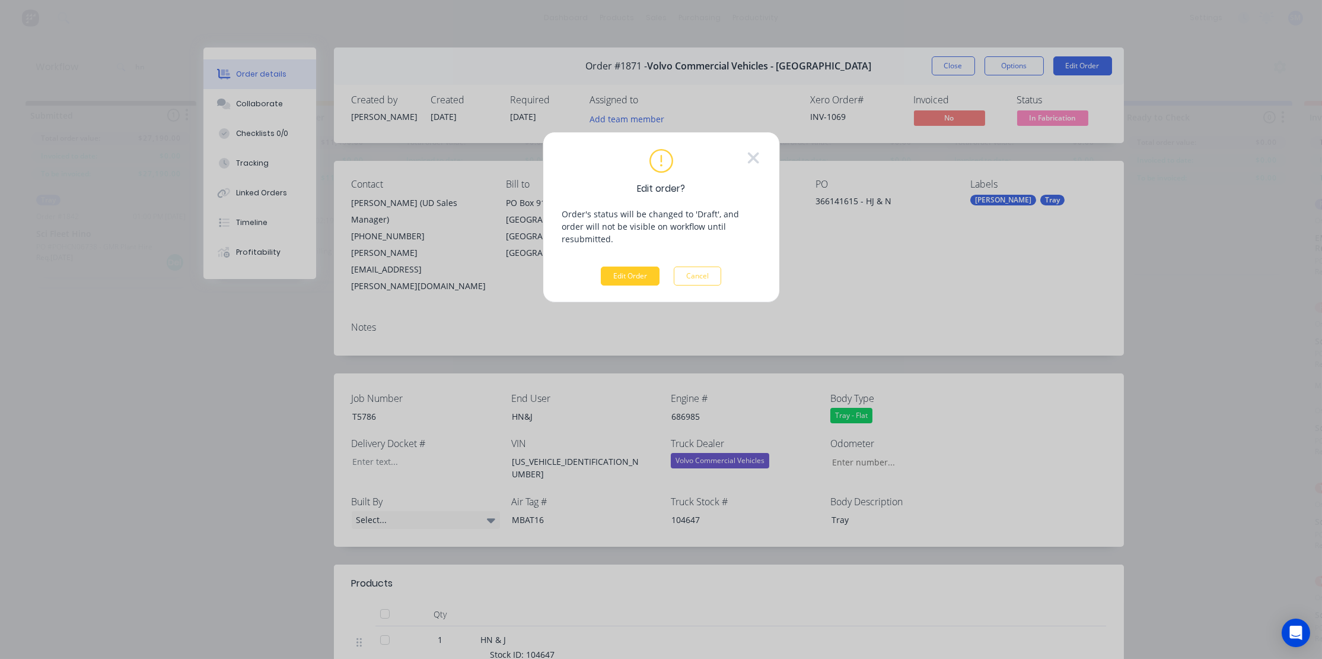
click at [625, 266] on button "Edit Order" at bounding box center [630, 275] width 59 height 19
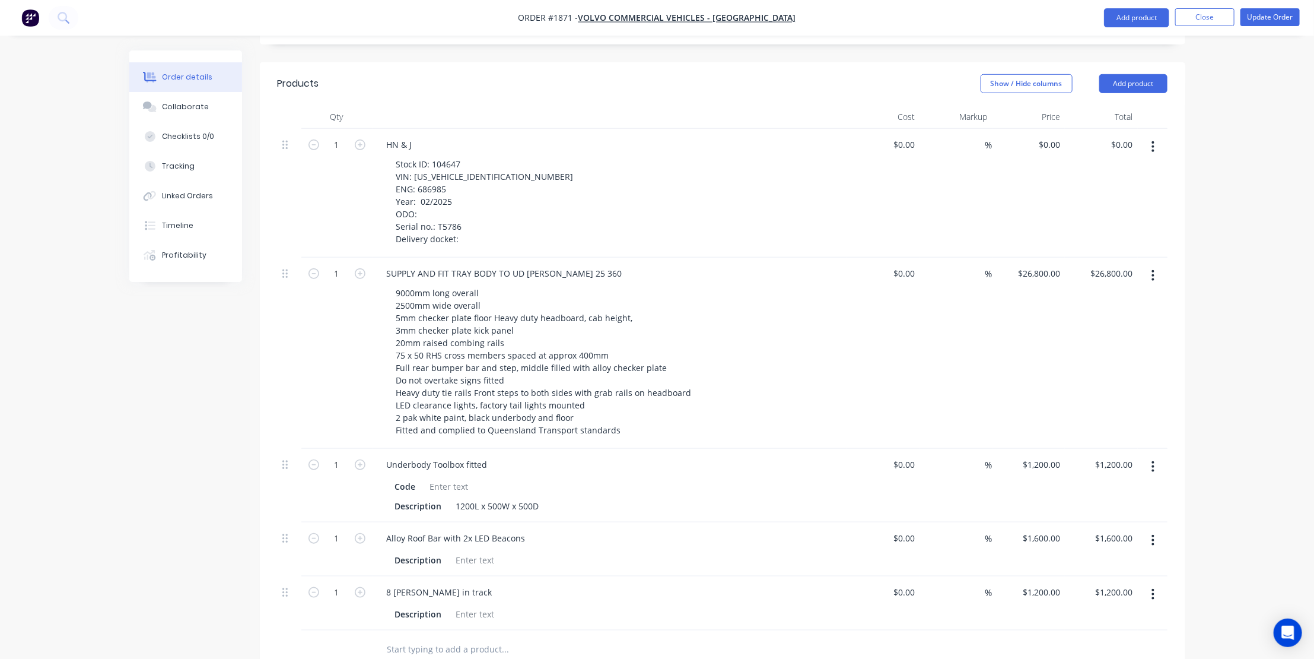
scroll to position [593, 0]
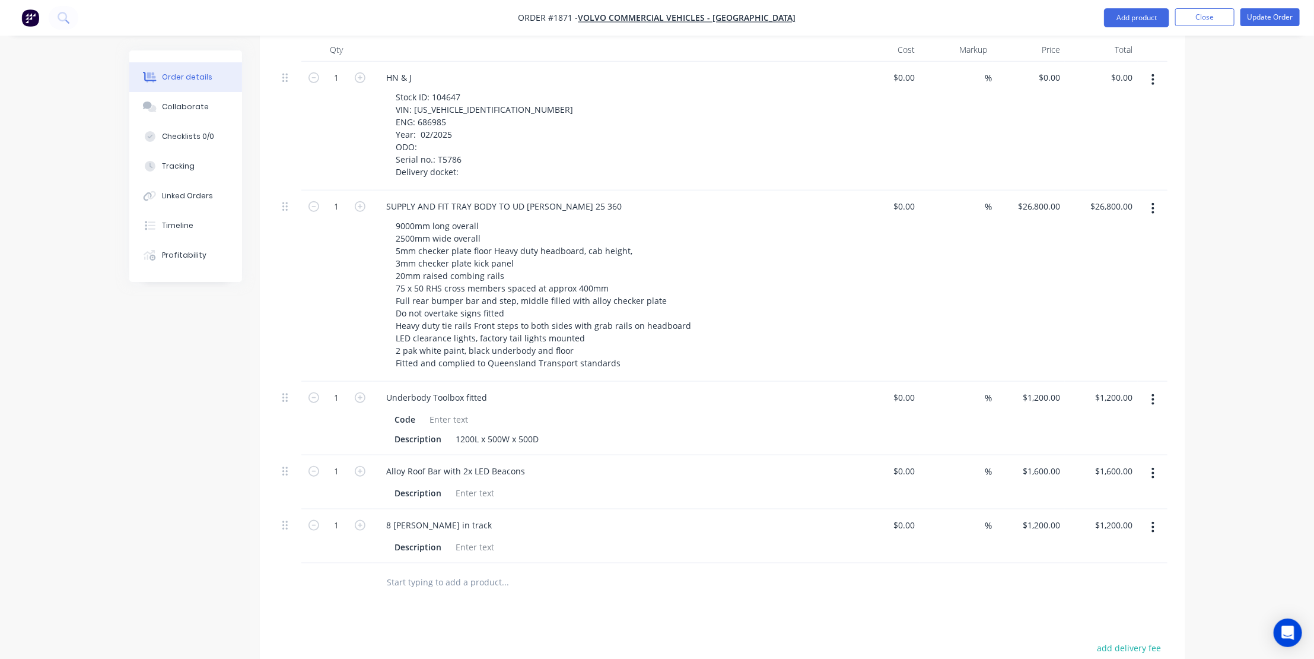
drag, startPoint x: 400, startPoint y: 521, endPoint x: 487, endPoint y: 545, distance: 90.4
click at [400, 570] on input "text" at bounding box center [505, 582] width 237 height 24
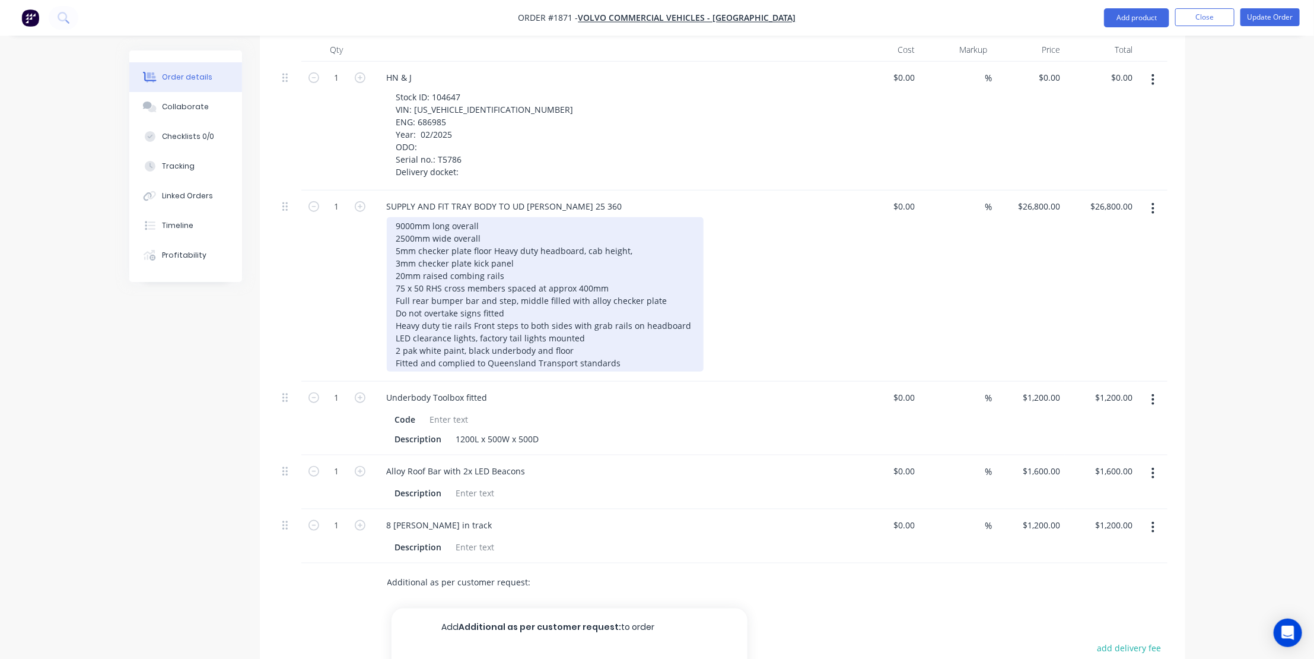
type input "Additional as per customer request:"
click at [490, 217] on div "9000mm long overall 2500mm wide overall 5mm checker plate floor Heavy duty head…" at bounding box center [545, 294] width 317 height 154
click at [400, 217] on div "9000mm long DECK SPACE 2500mm wide overall 5mm checker plate floor Heavy duty h…" at bounding box center [545, 294] width 317 height 154
click at [533, 217] on div "9000mm long DECK SPACE 2500mm wide overall 5mm checker plate floor Heavy duty h…" at bounding box center [545, 294] width 317 height 154
click at [513, 255] on div "9000mm long DECK SPACE 2500mm wide overall 5mm checker plate floor Heavy duty h…" at bounding box center [545, 294] width 317 height 154
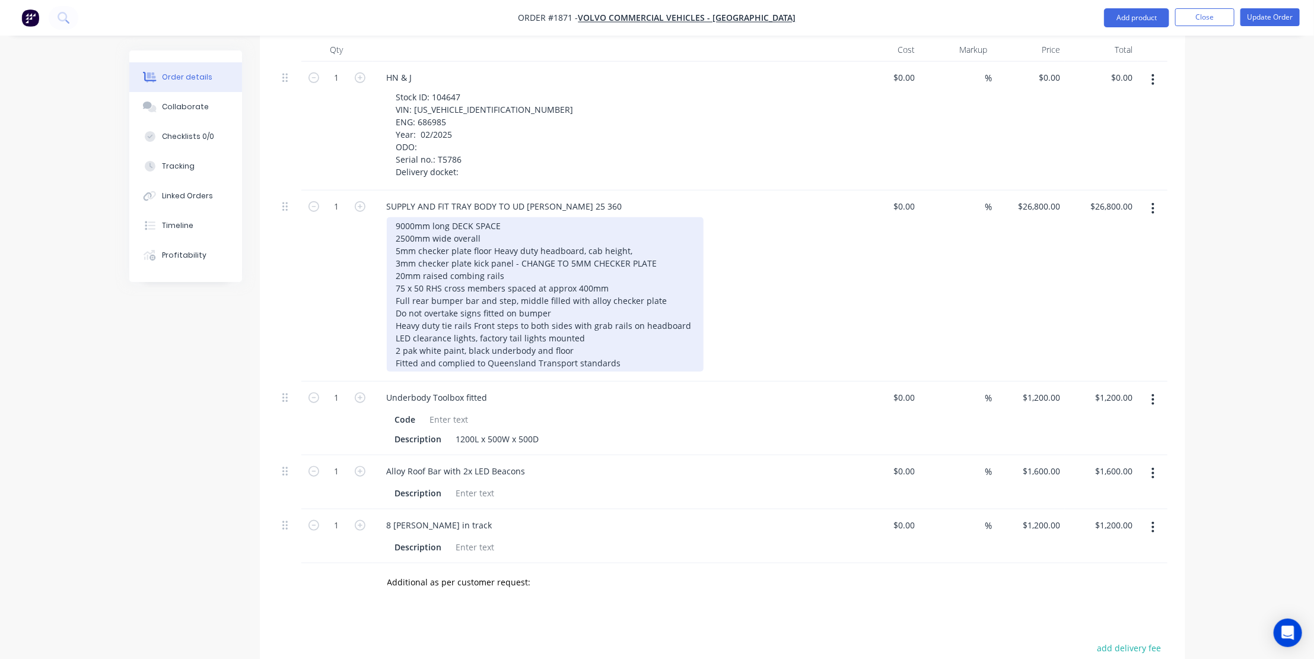
click at [591, 276] on div "9000mm long DECK SPACE 2500mm wide overall 5mm checker plate floor Heavy duty h…" at bounding box center [545, 294] width 317 height 154
click at [570, 290] on div "9000mm long DECK SPACE 2500mm wide overall 5mm checker plate floor Heavy duty h…" at bounding box center [545, 294] width 317 height 154
click at [628, 300] on div "9000mm long DECK SPACE 2500mm wide overall 5mm checker plate floor Heavy duty h…" at bounding box center [545, 294] width 317 height 154
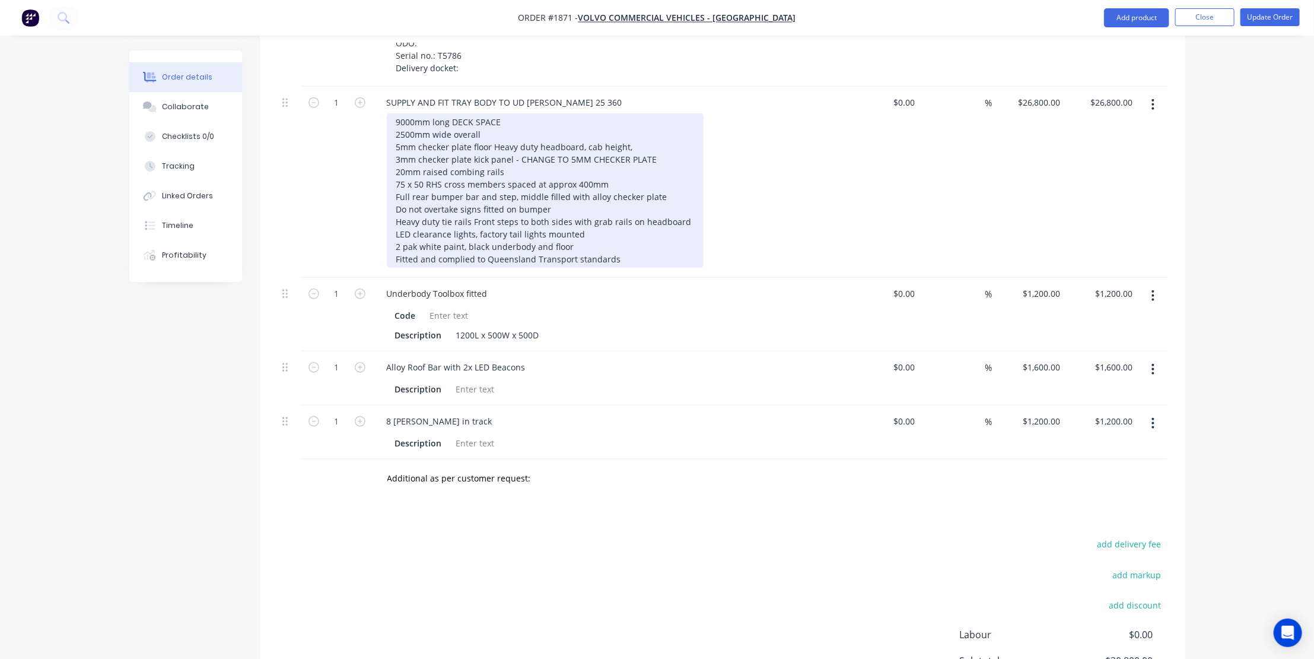
scroll to position [701, 0]
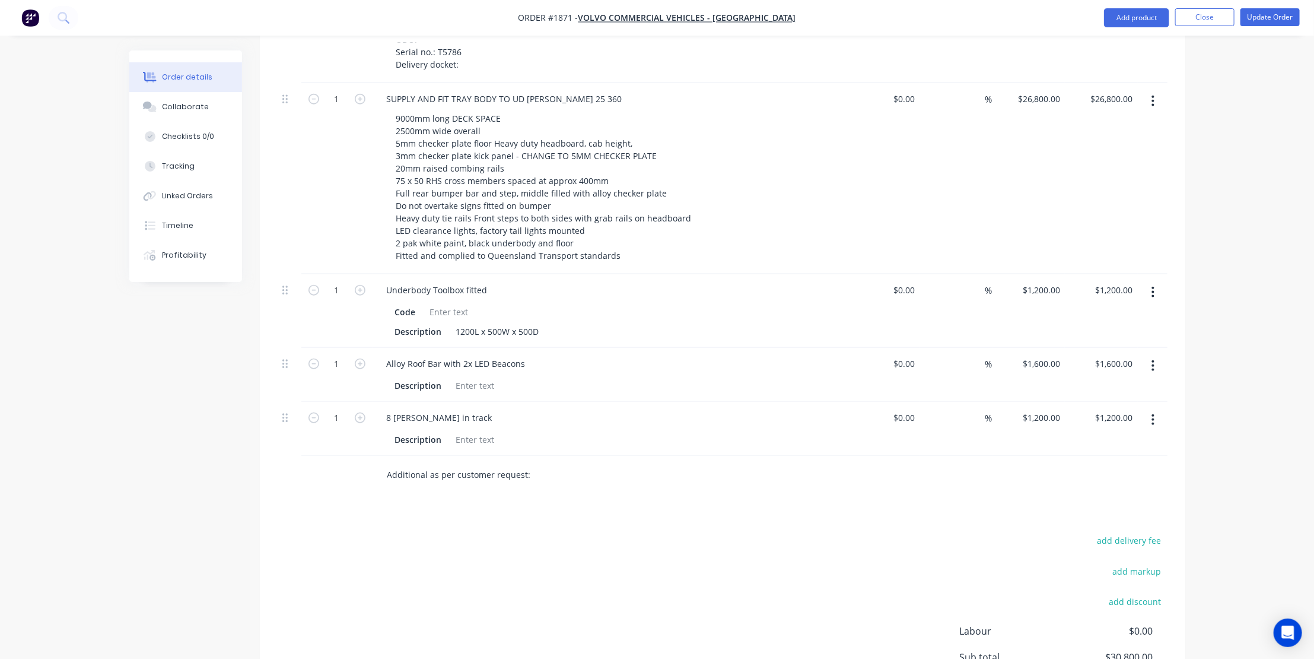
click at [536, 463] on input "Additional as per customer request:" at bounding box center [505, 475] width 237 height 24
drag, startPoint x: 529, startPoint y: 412, endPoint x: 536, endPoint y: 418, distance: 8.4
click at [530, 463] on input "Additional as per customer request:" at bounding box center [505, 475] width 237 height 24
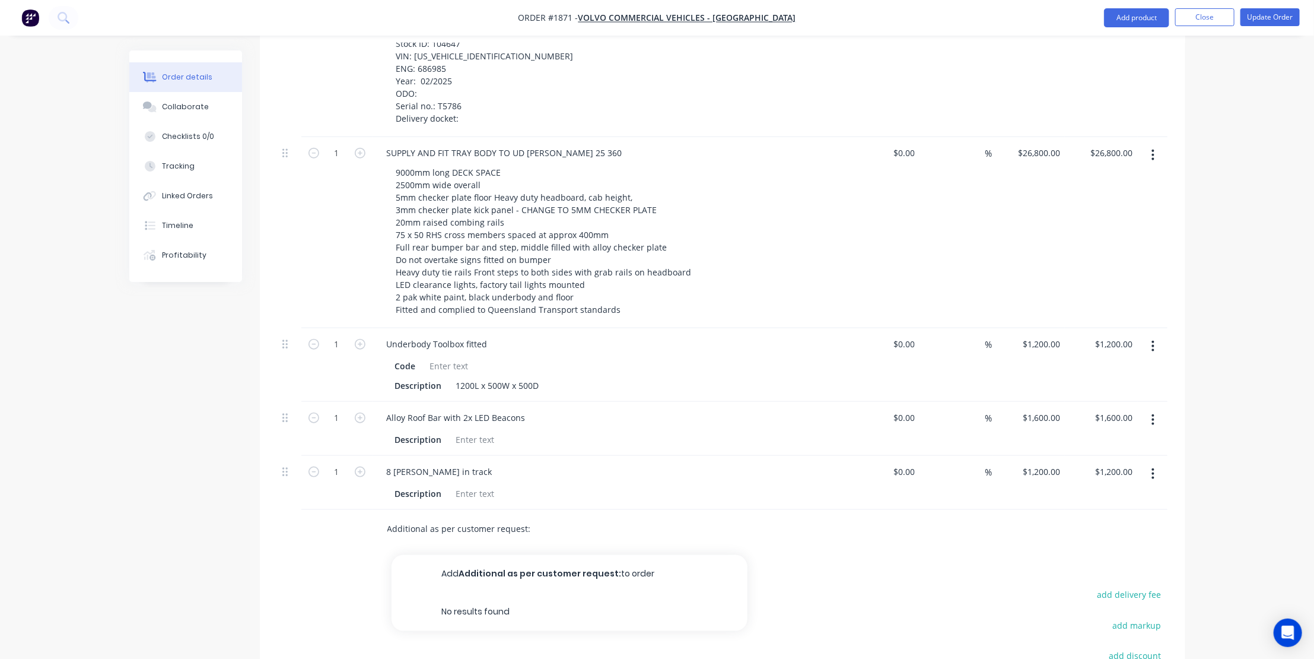
click at [538, 517] on input "Additional as per customer request:" at bounding box center [505, 529] width 237 height 24
type input "Additional as per customer request:"
click at [535, 517] on input "Additional as per customer request:" at bounding box center [505, 529] width 237 height 24
click at [501, 555] on button "Add Additional as per customer request: to order" at bounding box center [570, 574] width 356 height 38
click at [407, 536] on div at bounding box center [447, 544] width 121 height 17
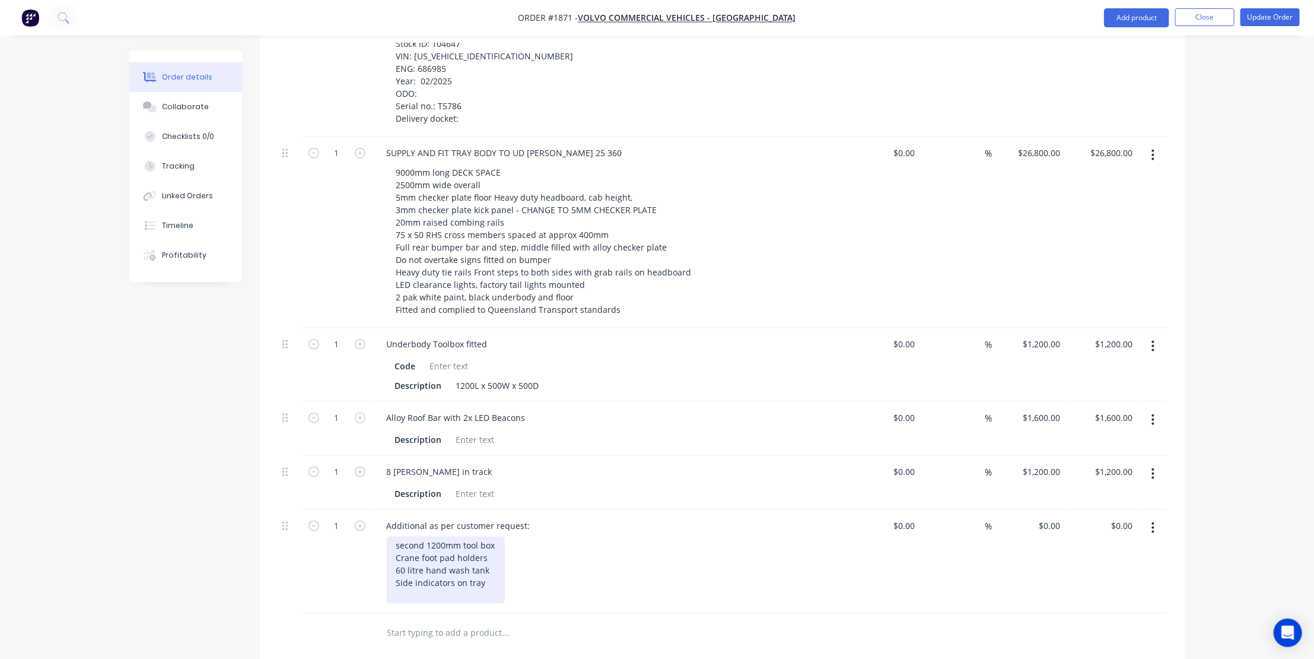
drag, startPoint x: 395, startPoint y: 483, endPoint x: 400, endPoint y: 489, distance: 7.6
click at [395, 536] on div "second 1200mm tool box Crane foot pad holders 60 litre hand wash tank Side indi…" at bounding box center [446, 569] width 118 height 67
click at [500, 536] on div "5mm checker plate floor not 3mm second 1200mm tool box Crane foot pad holders 6…" at bounding box center [513, 569] width 252 height 67
click at [1055, 517] on input "0" at bounding box center [1051, 525] width 27 height 17
type input "$3,900.00"
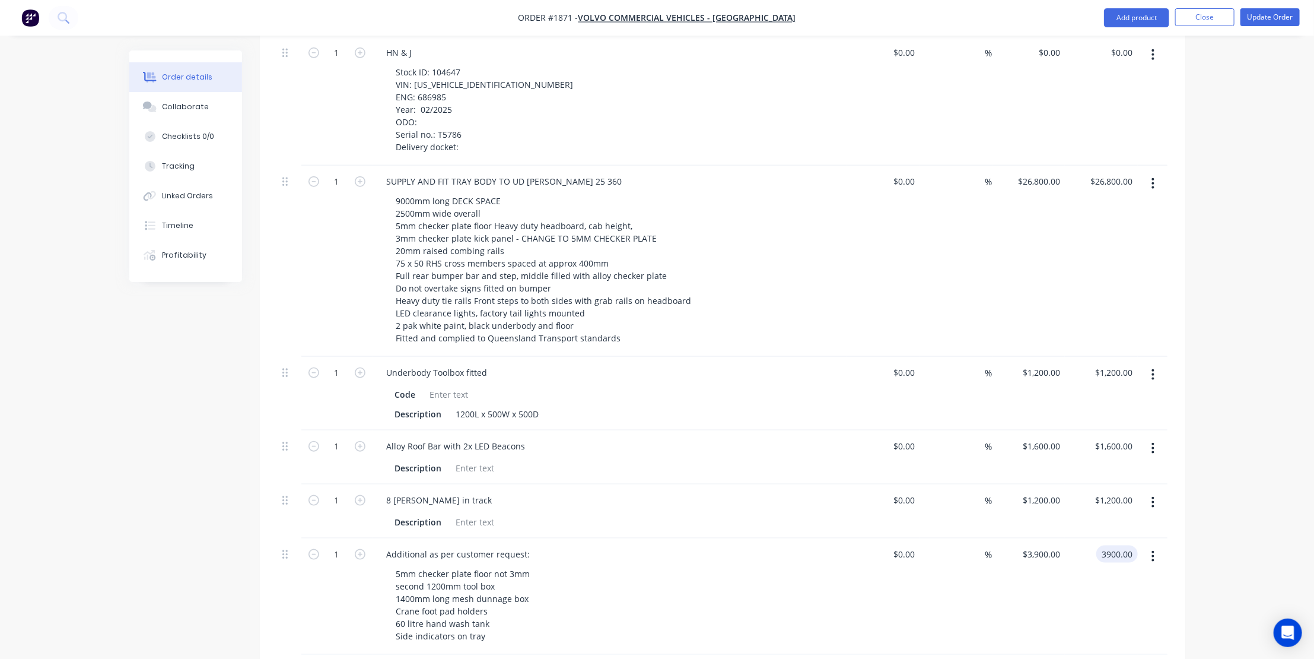
scroll to position [593, 0]
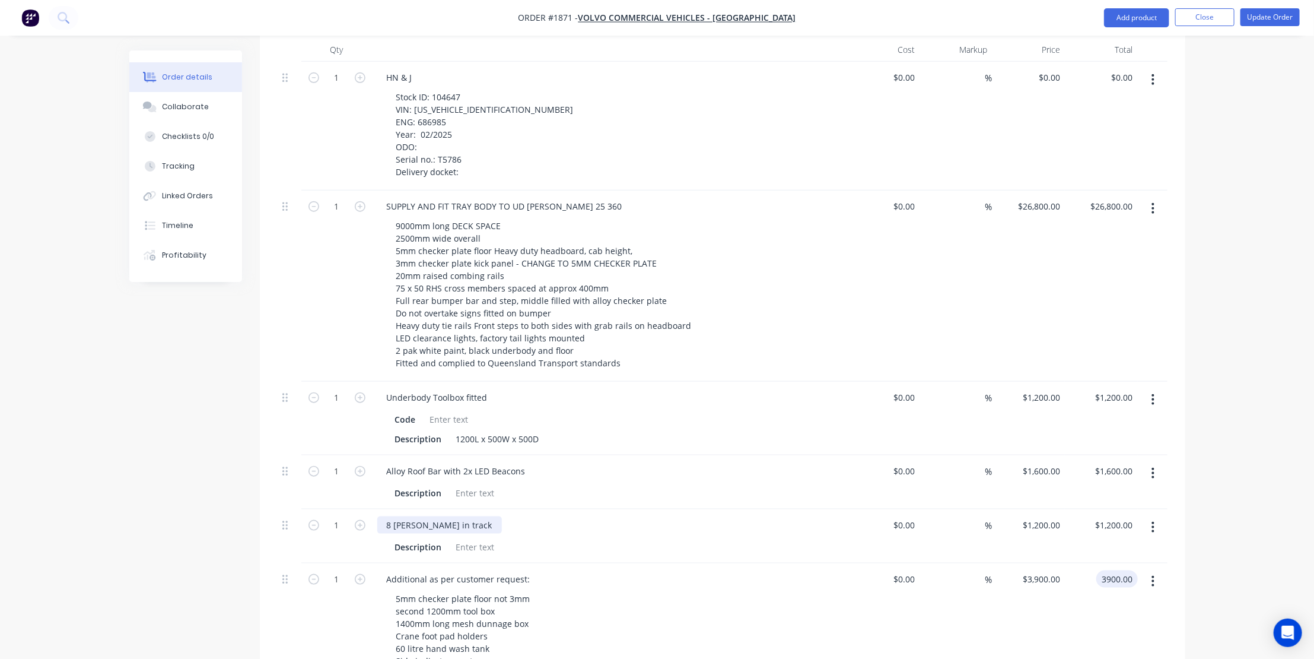
type input "$3,900.00"
click at [475, 516] on div "8 Loadbinders in track" at bounding box center [439, 524] width 125 height 17
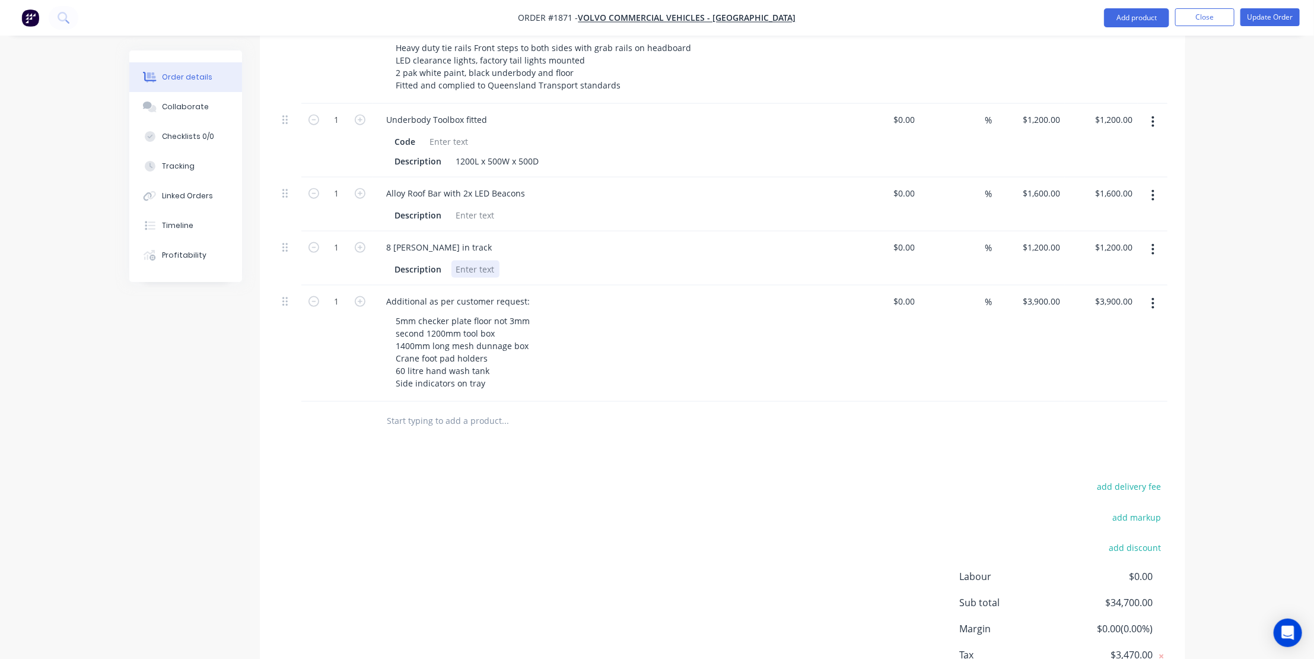
scroll to position [892, 0]
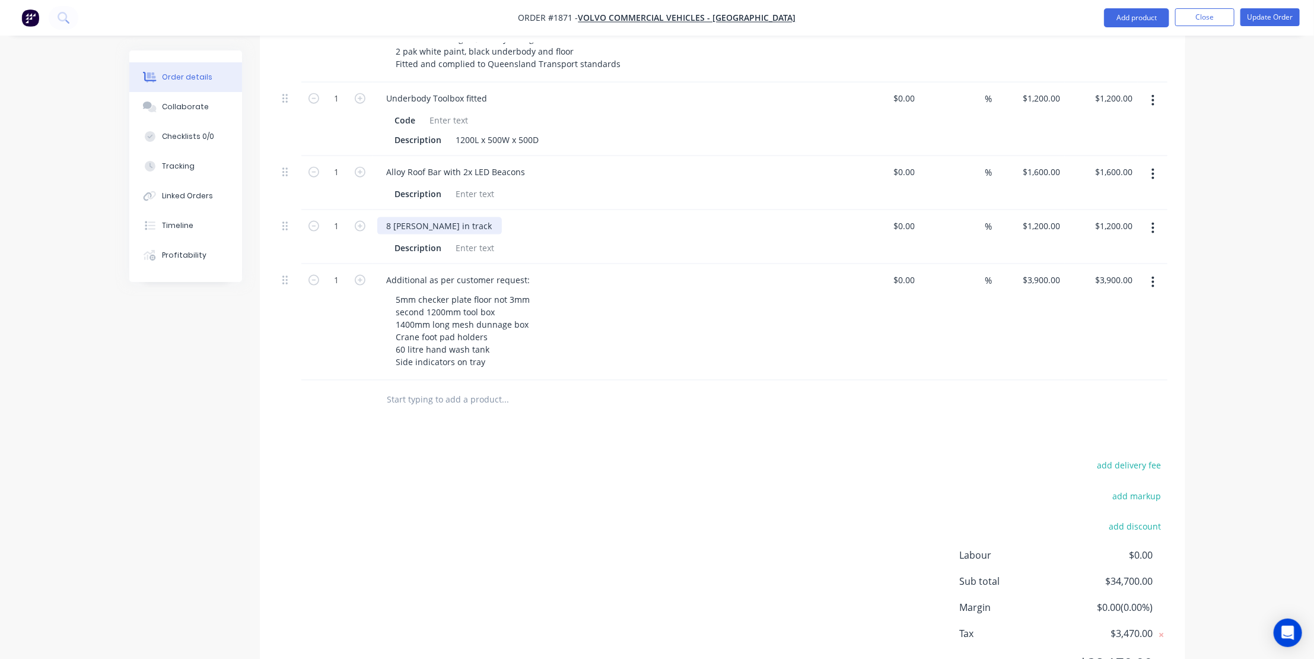
click at [470, 217] on div "8 Loadbinders in track" at bounding box center [439, 225] width 125 height 17
drag, startPoint x: 472, startPoint y: 169, endPoint x: 480, endPoint y: 167, distance: 7.9
click at [472, 217] on div "8 Loadbinders in track" at bounding box center [439, 225] width 125 height 17
click at [474, 239] on div at bounding box center [475, 247] width 48 height 17
click at [475, 217] on div "8 Loadbinders in track" at bounding box center [439, 225] width 125 height 17
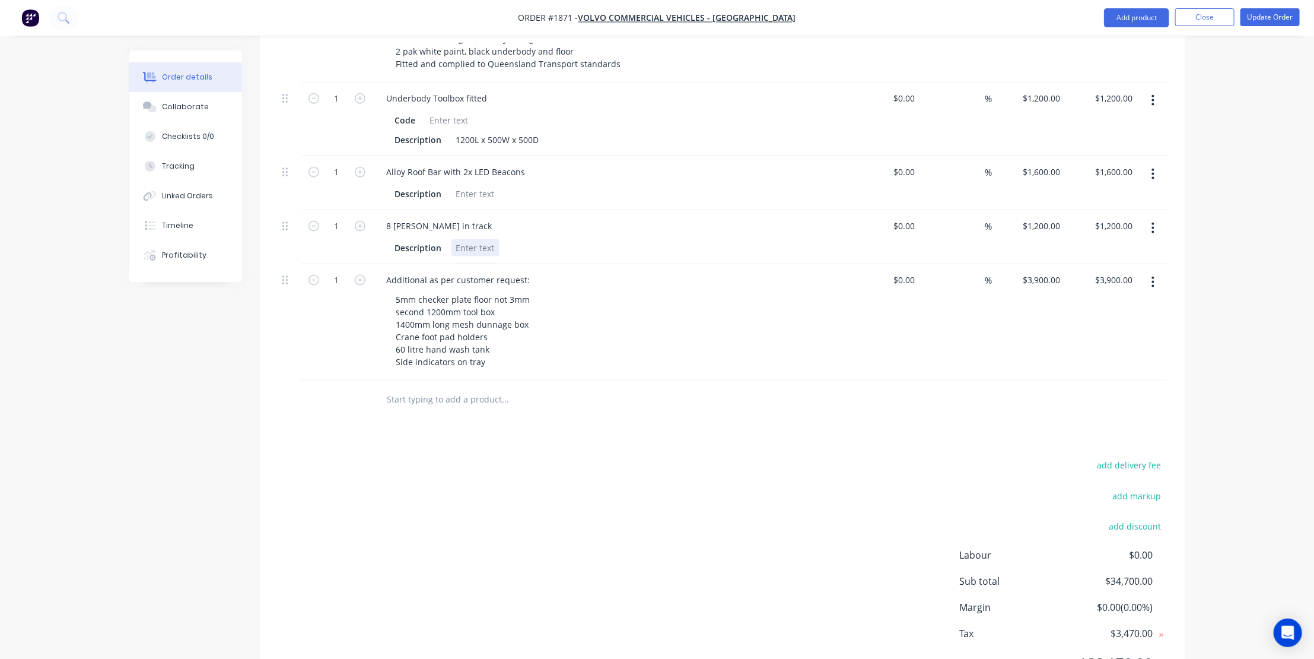
drag, startPoint x: 494, startPoint y: 184, endPoint x: 456, endPoint y: 179, distance: 38.9
click at [456, 239] on div at bounding box center [475, 247] width 48 height 17
click at [441, 239] on div "Description" at bounding box center [418, 247] width 56 height 17
drag, startPoint x: 482, startPoint y: 166, endPoint x: 514, endPoint y: 180, distance: 35.3
click at [482, 217] on div "8 Loadbinders in track" at bounding box center [609, 225] width 465 height 17
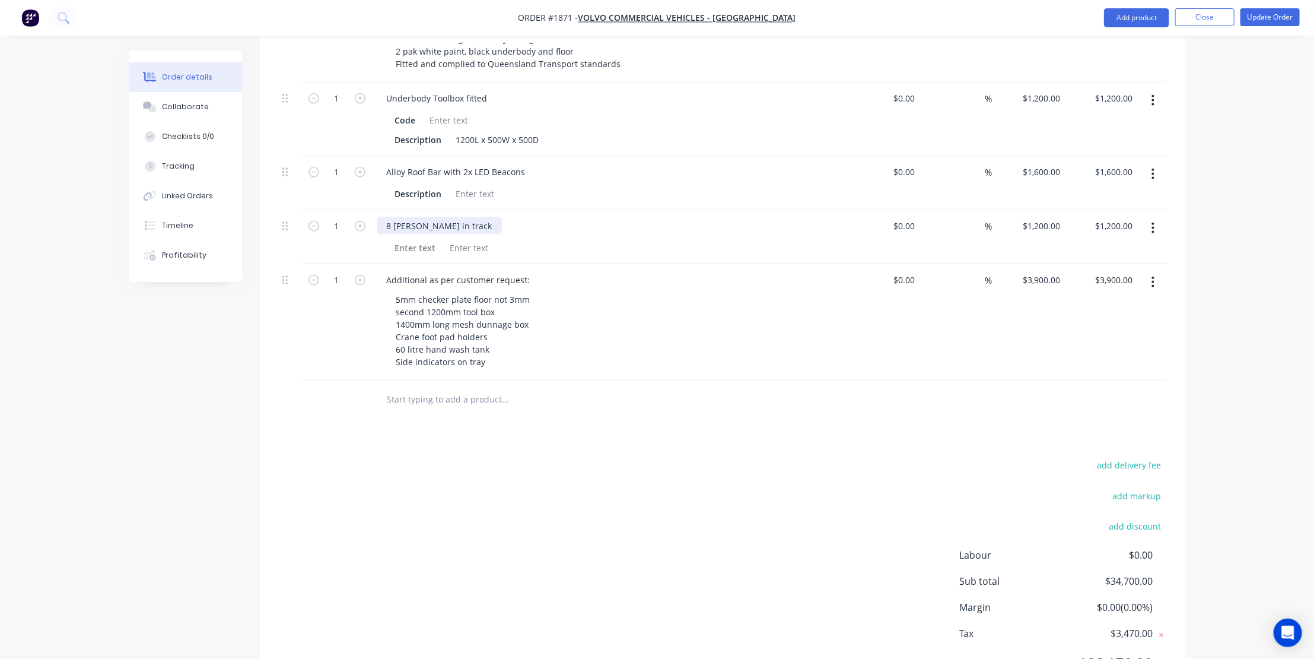
drag, startPoint x: 476, startPoint y: 160, endPoint x: 481, endPoint y: 169, distance: 10.1
click at [479, 217] on div "8 Loadbinders in track" at bounding box center [439, 225] width 125 height 17
drag, startPoint x: 429, startPoint y: 133, endPoint x: 445, endPoint y: 141, distance: 17.8
click at [429, 185] on div "Description" at bounding box center [418, 193] width 56 height 17
drag, startPoint x: 443, startPoint y: 133, endPoint x: 378, endPoint y: 133, distance: 64.7
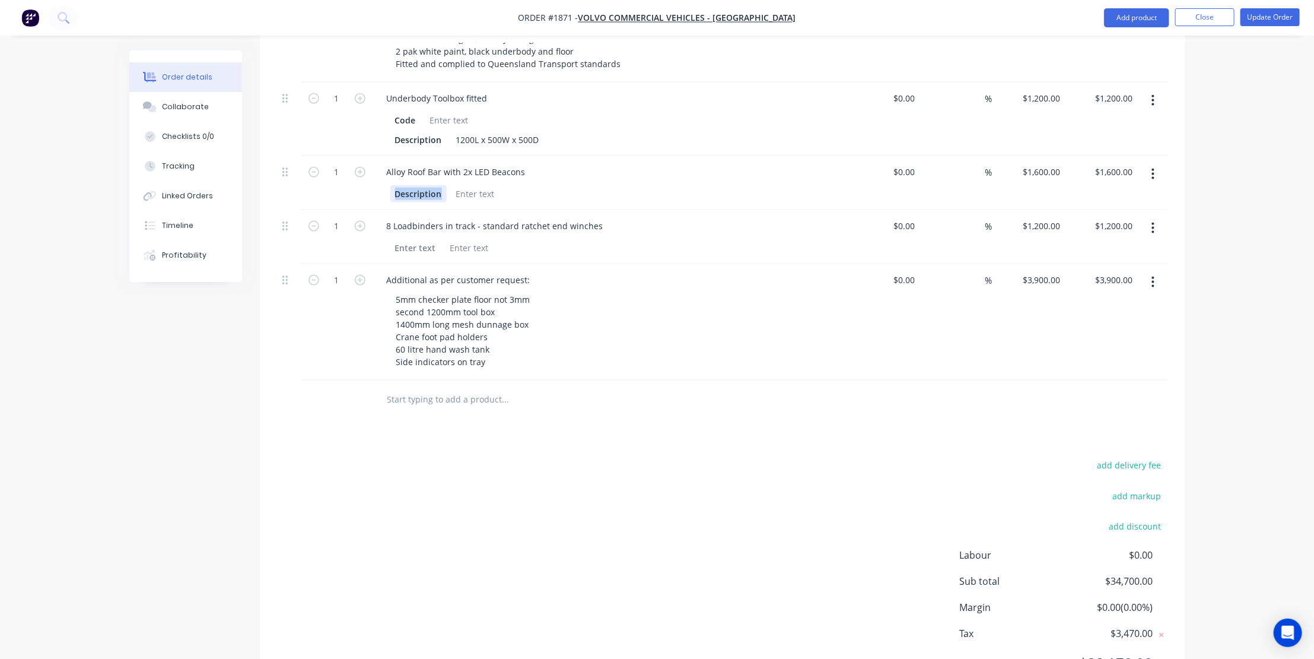
click at [378, 183] on div "Description" at bounding box center [609, 193] width 465 height 20
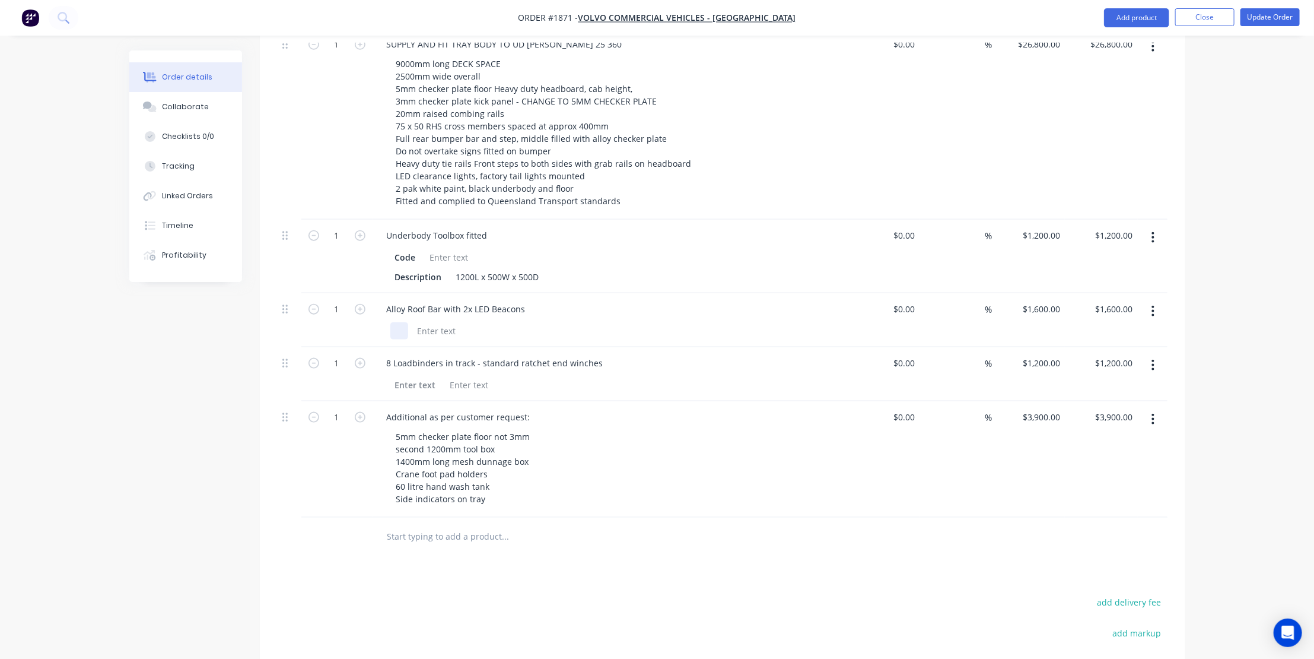
scroll to position [730, 0]
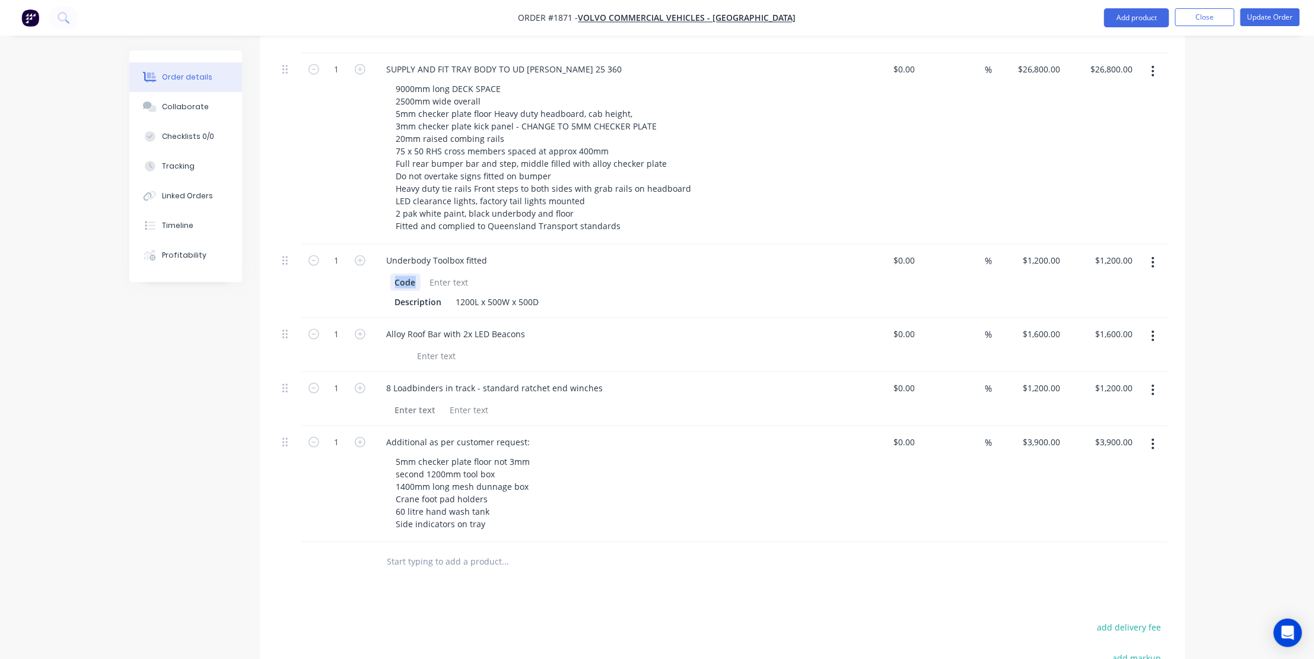
drag, startPoint x: 374, startPoint y: 214, endPoint x: 367, endPoint y: 212, distance: 7.2
click at [367, 244] on div "1 Underbody Toolbox fitted Code Description 1200L x 500W x 500D $0.00 $0.00 % $…" at bounding box center [723, 281] width 890 height 74
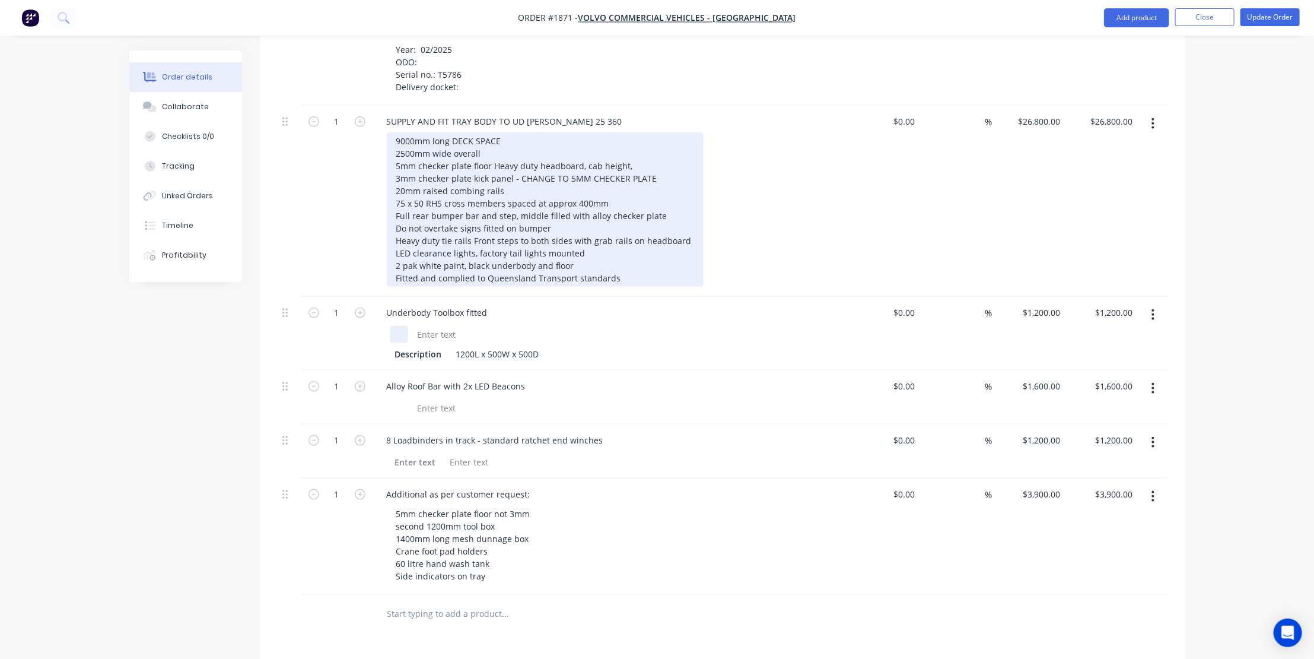
scroll to position [623, 0]
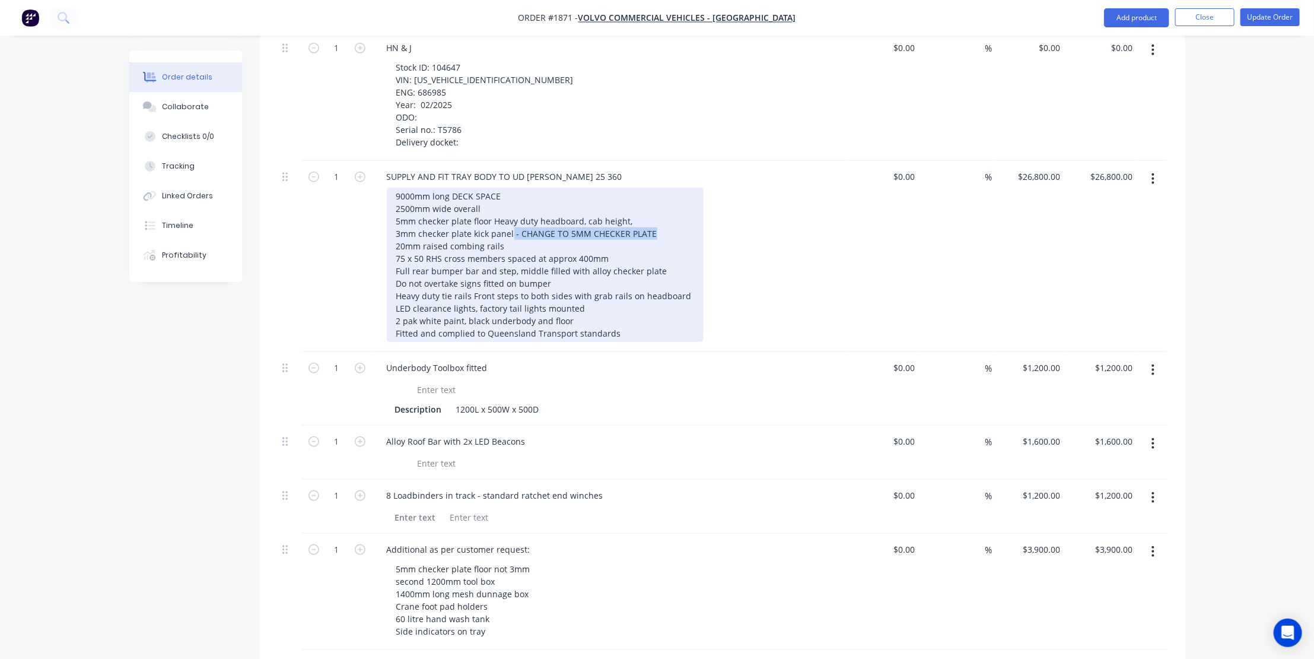
drag, startPoint x: 663, startPoint y: 170, endPoint x: 511, endPoint y: 176, distance: 152.6
click at [511, 187] on div "9000mm long DECK SPACE 2500mm wide overall 5mm checker plate floor Heavy duty h…" at bounding box center [545, 264] width 317 height 154
click at [492, 187] on div "9000mm long DECK SPACE 2500mm wide overall 5mm checker plate floor Heavy duty h…" at bounding box center [545, 264] width 317 height 154
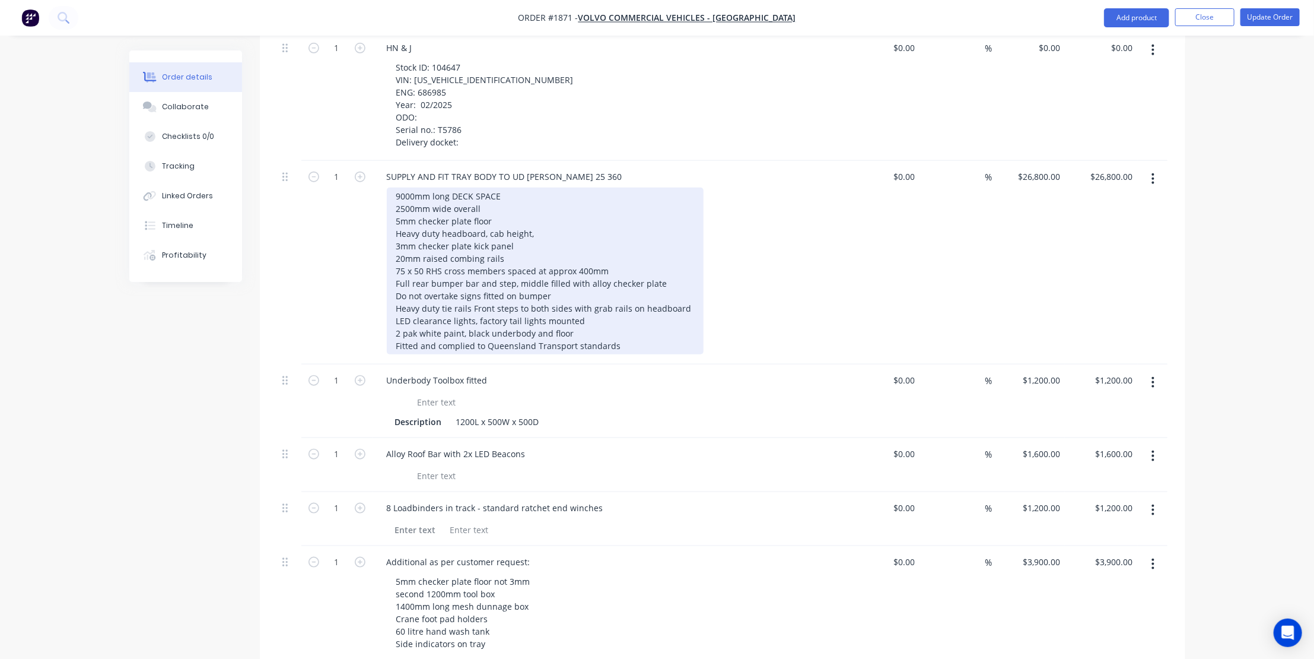
click at [518, 187] on div "9000mm long DECK SPACE 2500mm wide overall 5mm checker plate floor Heavy duty h…" at bounding box center [545, 270] width 317 height 167
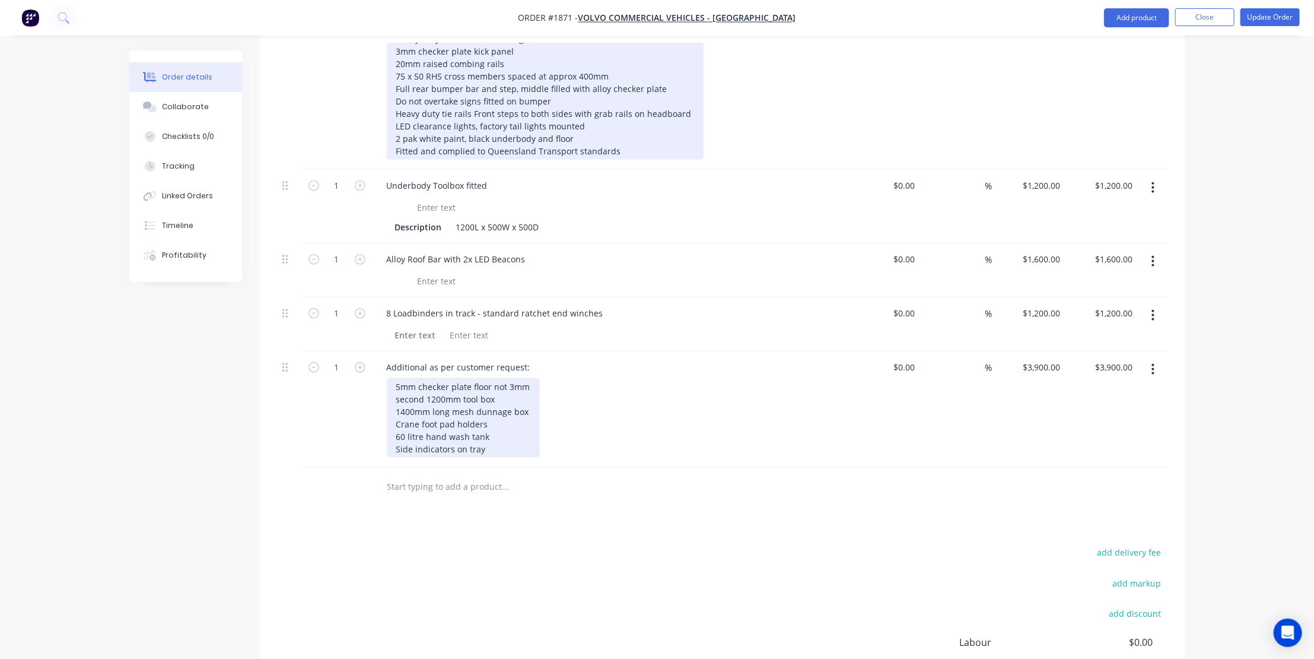
scroll to position [892, 0]
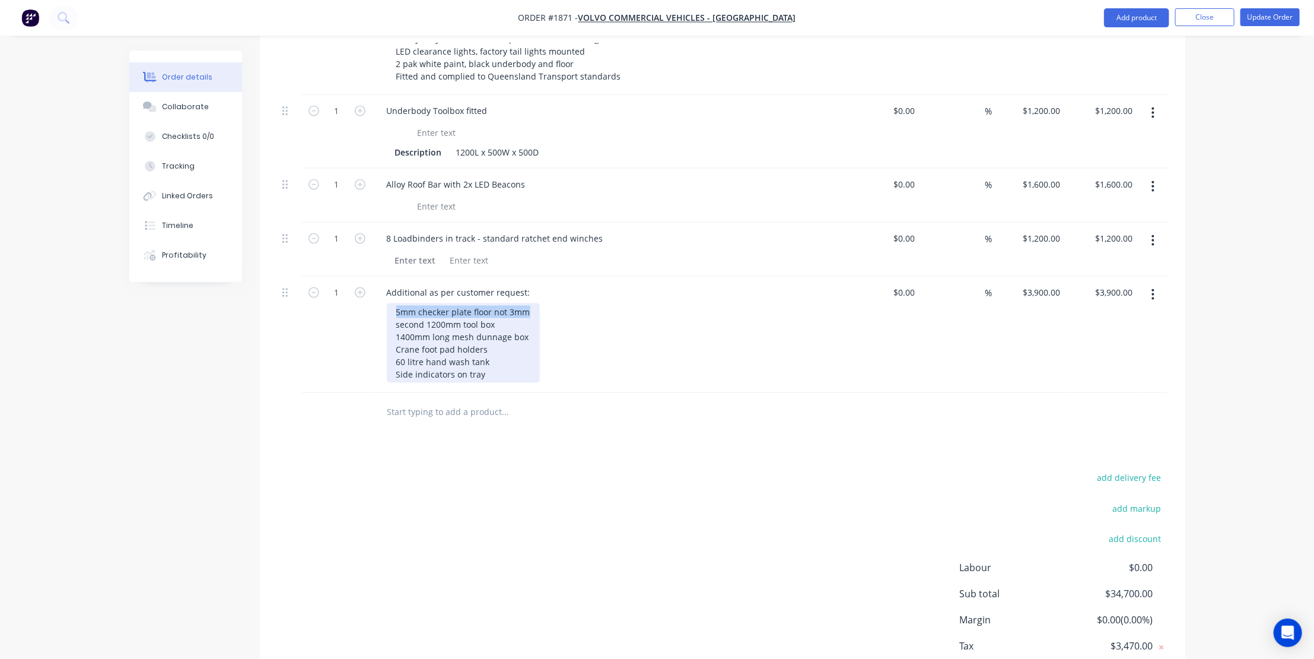
drag, startPoint x: 533, startPoint y: 249, endPoint x: 353, endPoint y: 242, distance: 180.5
click at [353, 276] on div "1 Additional as per customer request: 5mm checker plate floor not 3mm second 12…" at bounding box center [723, 334] width 890 height 116
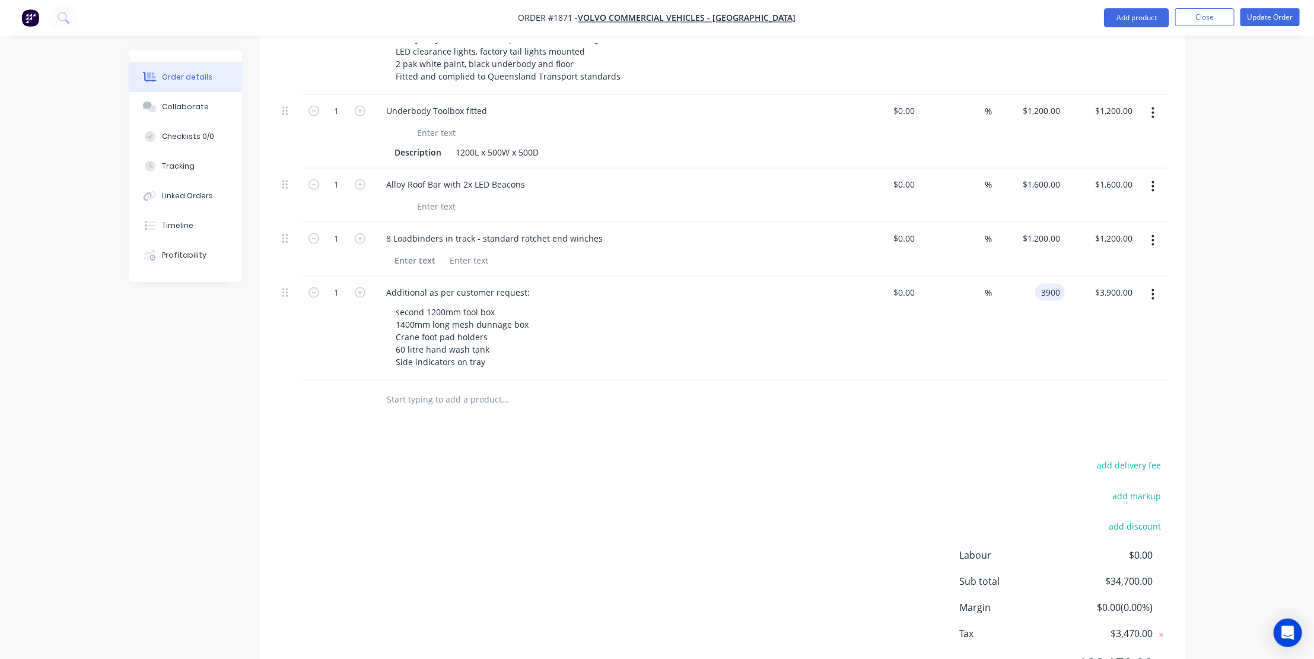
click at [1049, 284] on input "3900" at bounding box center [1052, 292] width 25 height 17
type input "$3,400.00"
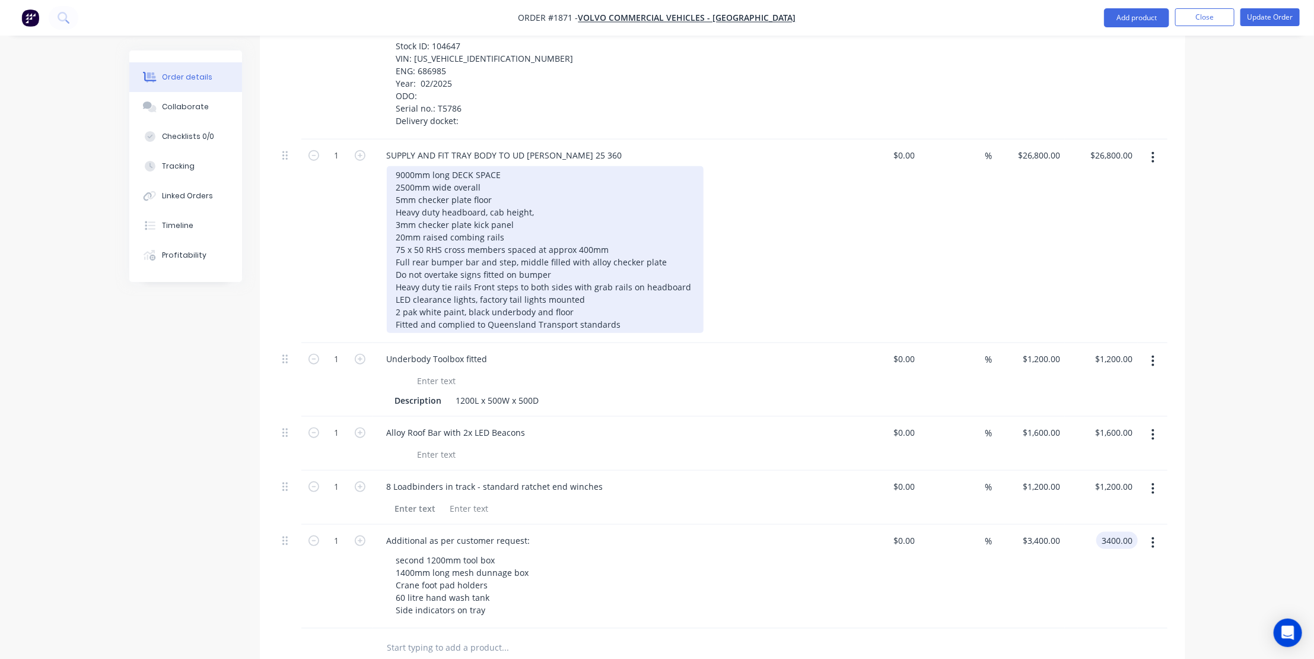
scroll to position [623, 0]
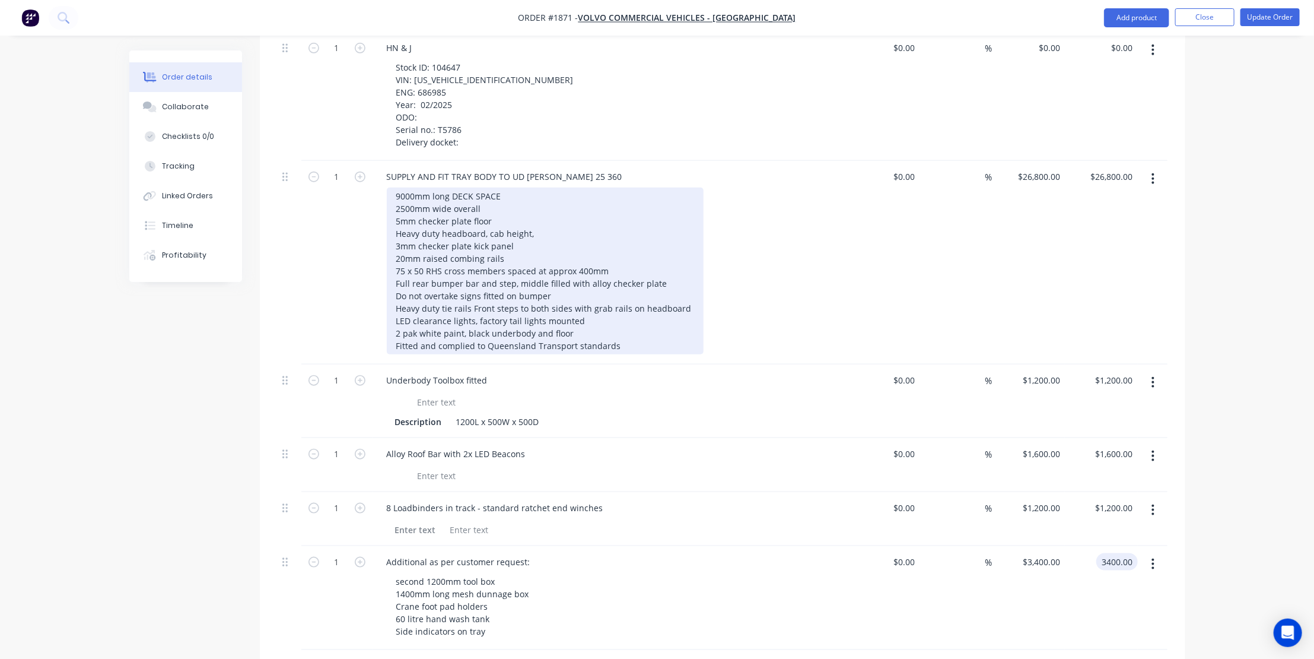
type input "$3,400.00"
click at [583, 259] on div "9000mm long DECK SPACE 2500mm wide overall 5mm checker plate floor Heavy duty h…" at bounding box center [545, 270] width 317 height 167
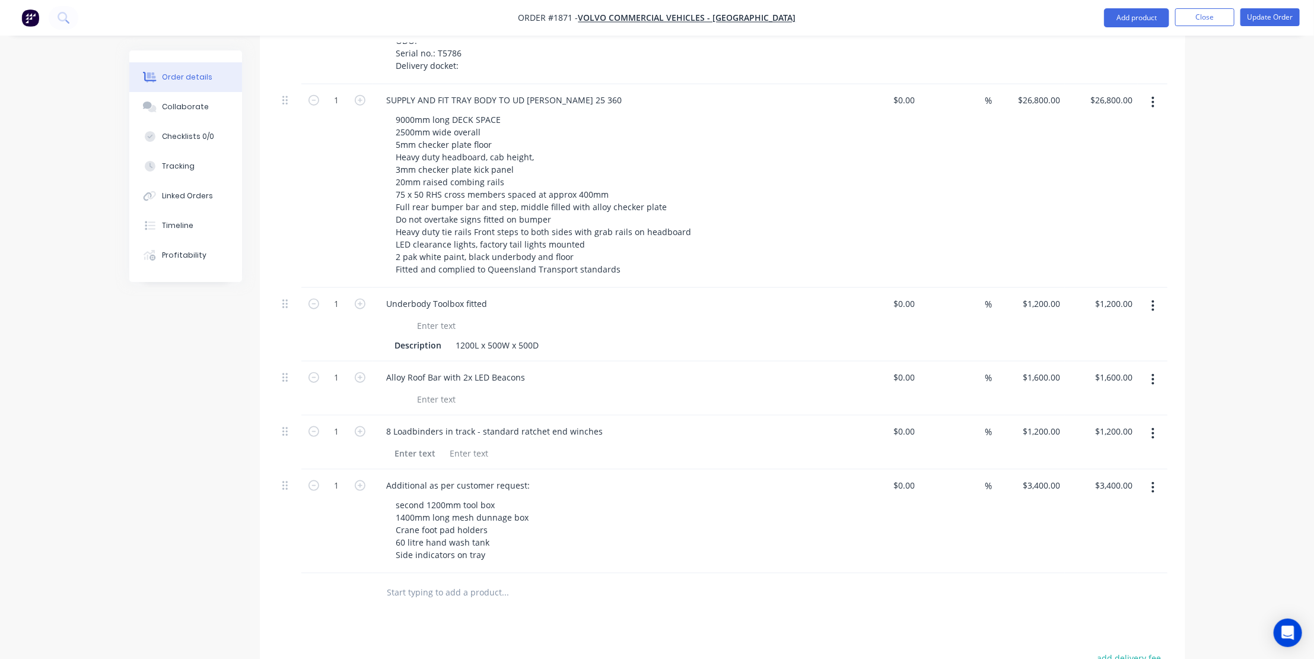
scroll to position [569, 0]
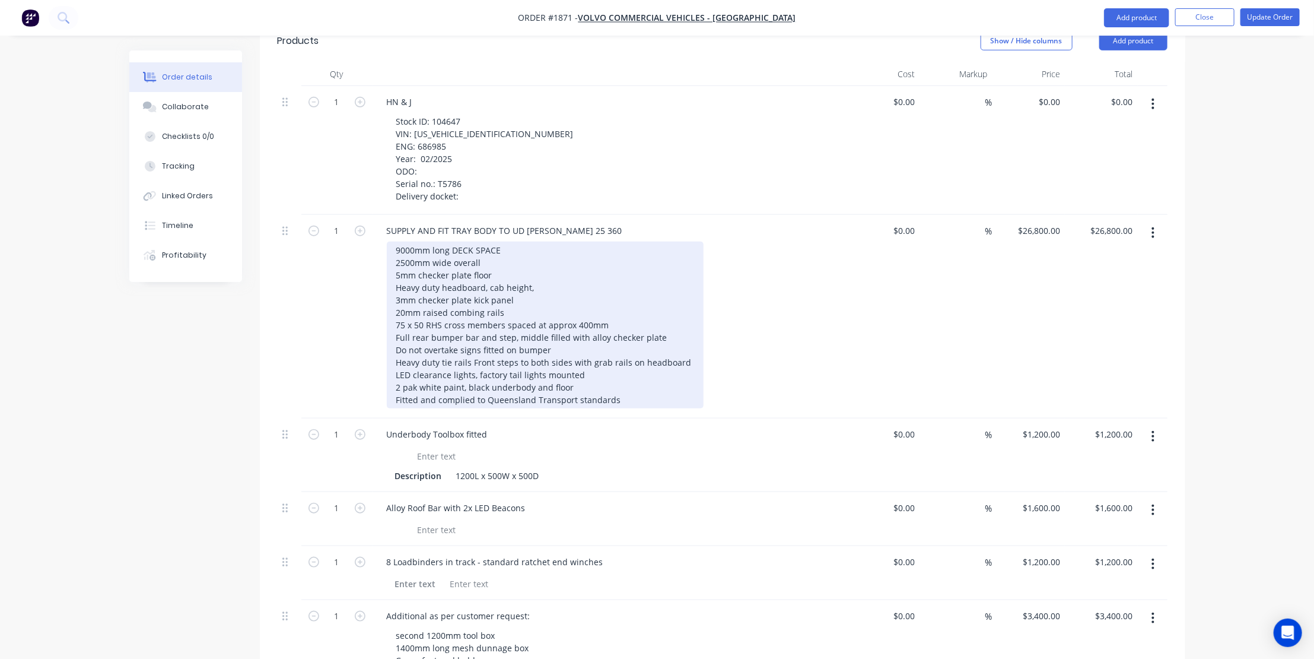
drag, startPoint x: 552, startPoint y: 285, endPoint x: 572, endPoint y: 301, distance: 25.7
click at [552, 285] on div "9000mm long DECK SPACE 2500mm wide overall 5mm checker plate floor Heavy duty h…" at bounding box center [545, 324] width 317 height 167
click at [684, 299] on div "9000mm long DECK SPACE 2500mm wide overall 5mm checker plate floor Heavy duty h…" at bounding box center [545, 324] width 317 height 167
click at [587, 311] on div "9000mm long DECK SPACE 2500mm wide overall 5mm checker plate floor Heavy duty h…" at bounding box center [545, 324] width 317 height 167
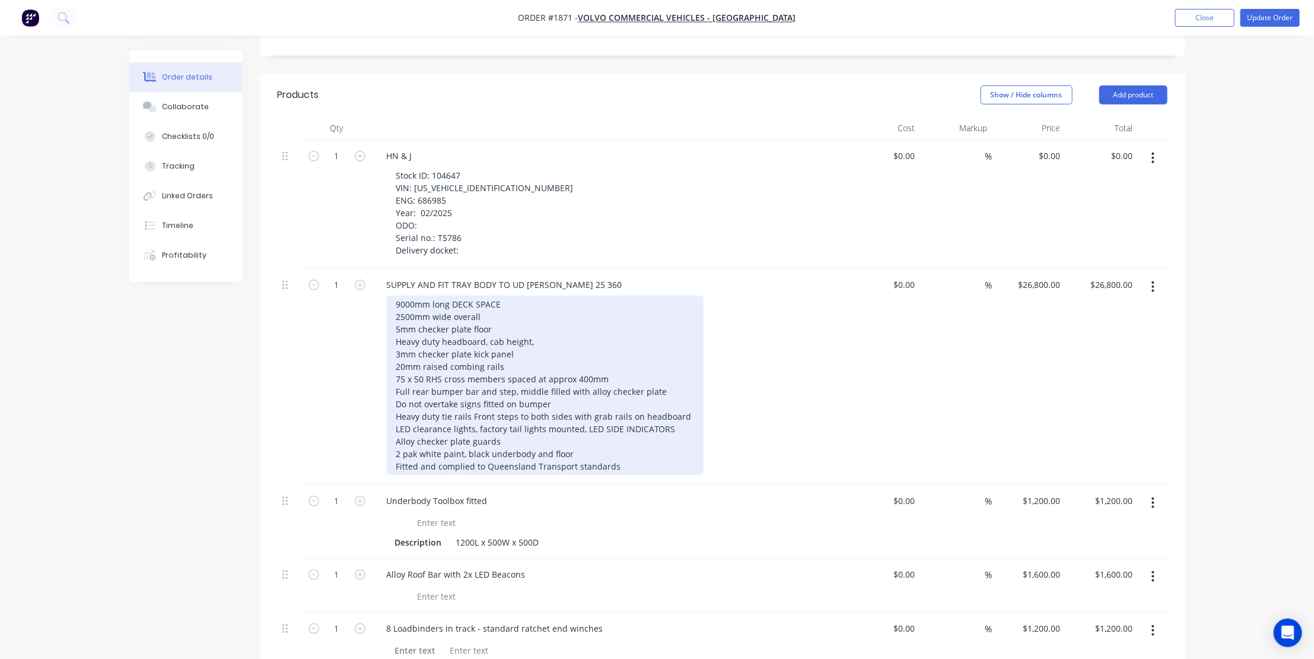
scroll to position [407, 0]
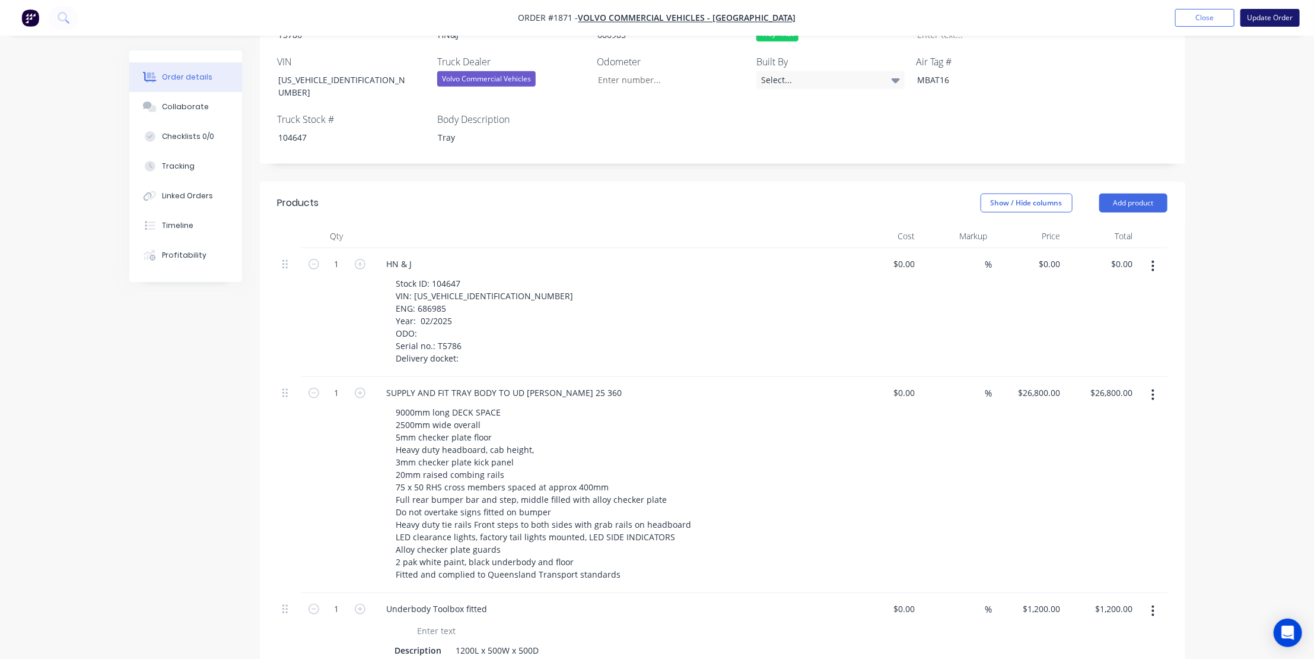
click at [1274, 17] on button "Update Order" at bounding box center [1270, 18] width 59 height 18
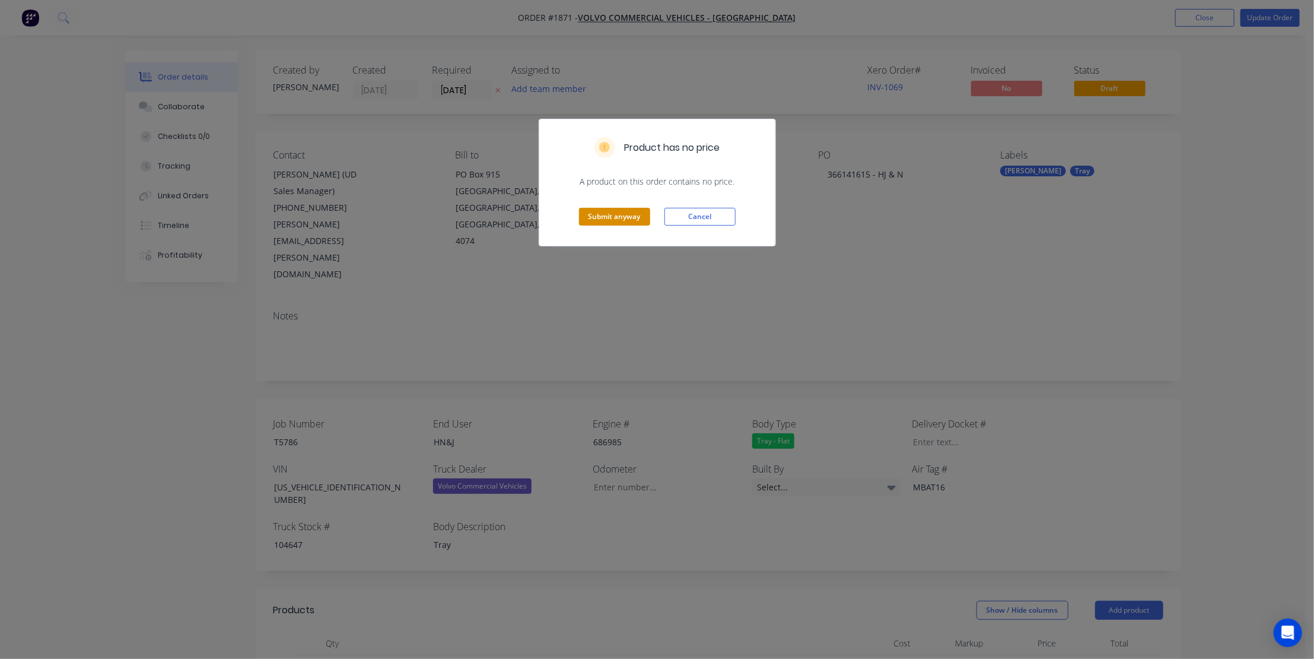
click at [613, 214] on button "Submit anyway" at bounding box center [614, 217] width 71 height 18
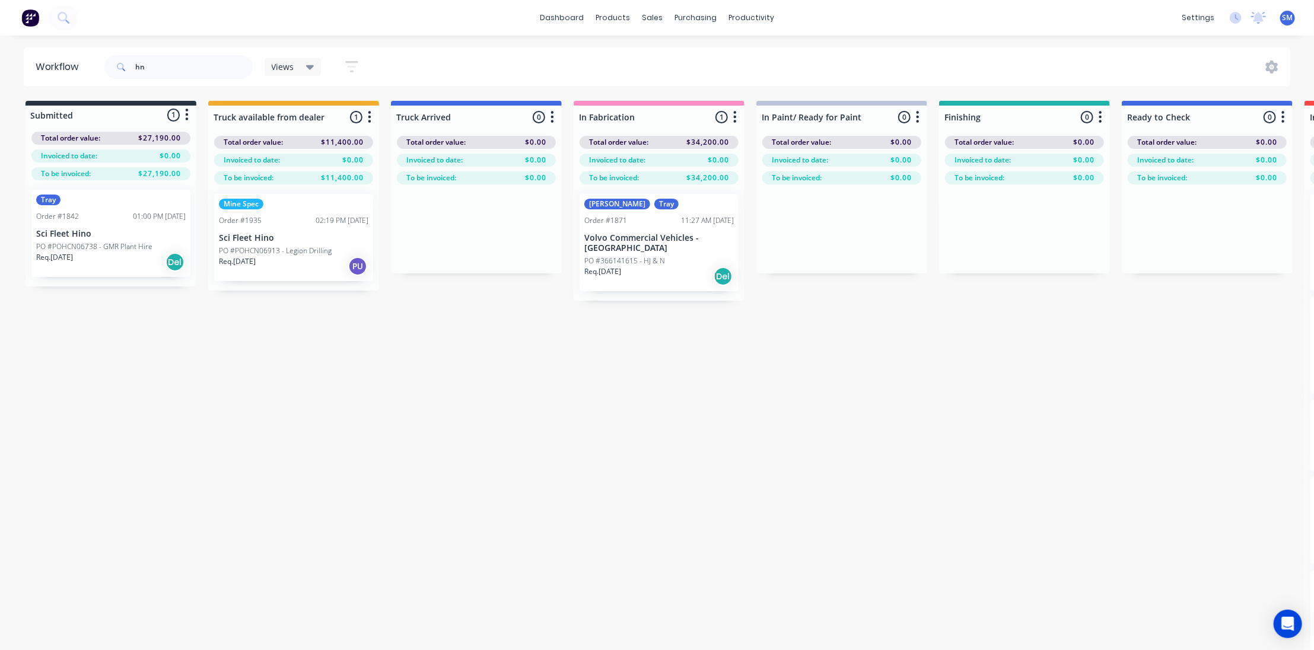
click at [632, 243] on div "Clinton Tray Order #1871 11:27 AM 01/07/25 Volvo Commercial Vehicles - Brisbane…" at bounding box center [659, 242] width 159 height 97
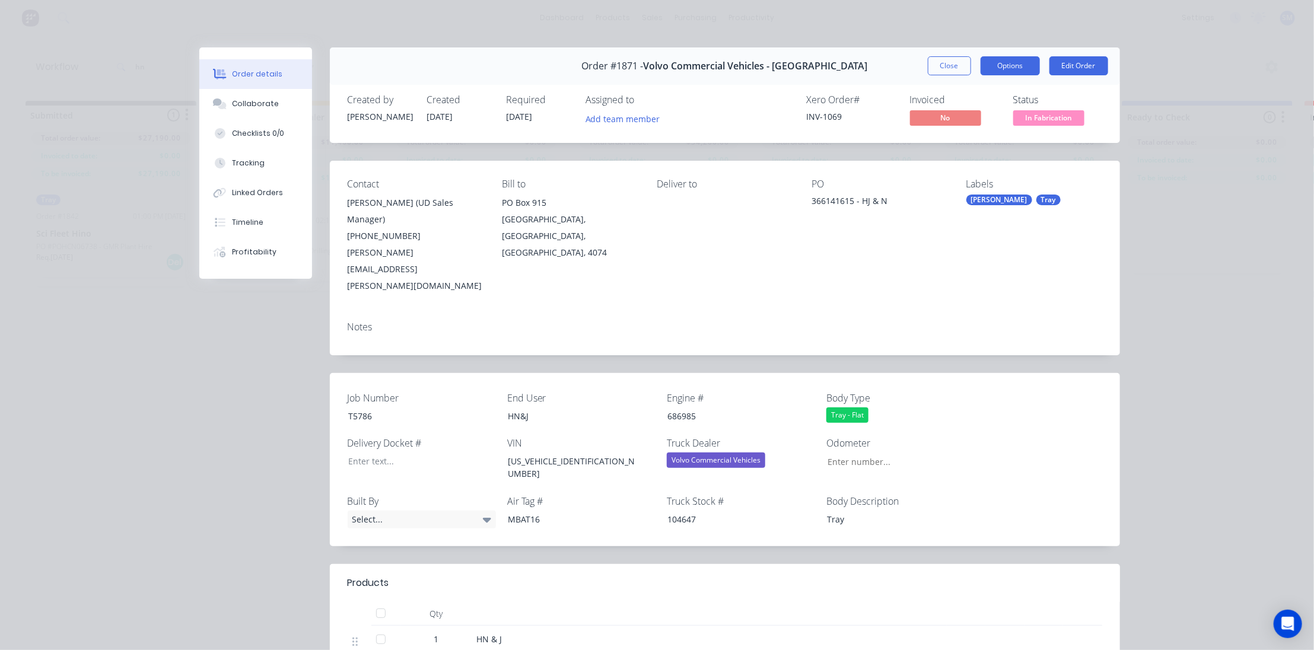
click at [1014, 62] on button "Options" at bounding box center [1010, 65] width 59 height 19
click at [1076, 61] on button "Edit Order" at bounding box center [1078, 65] width 59 height 19
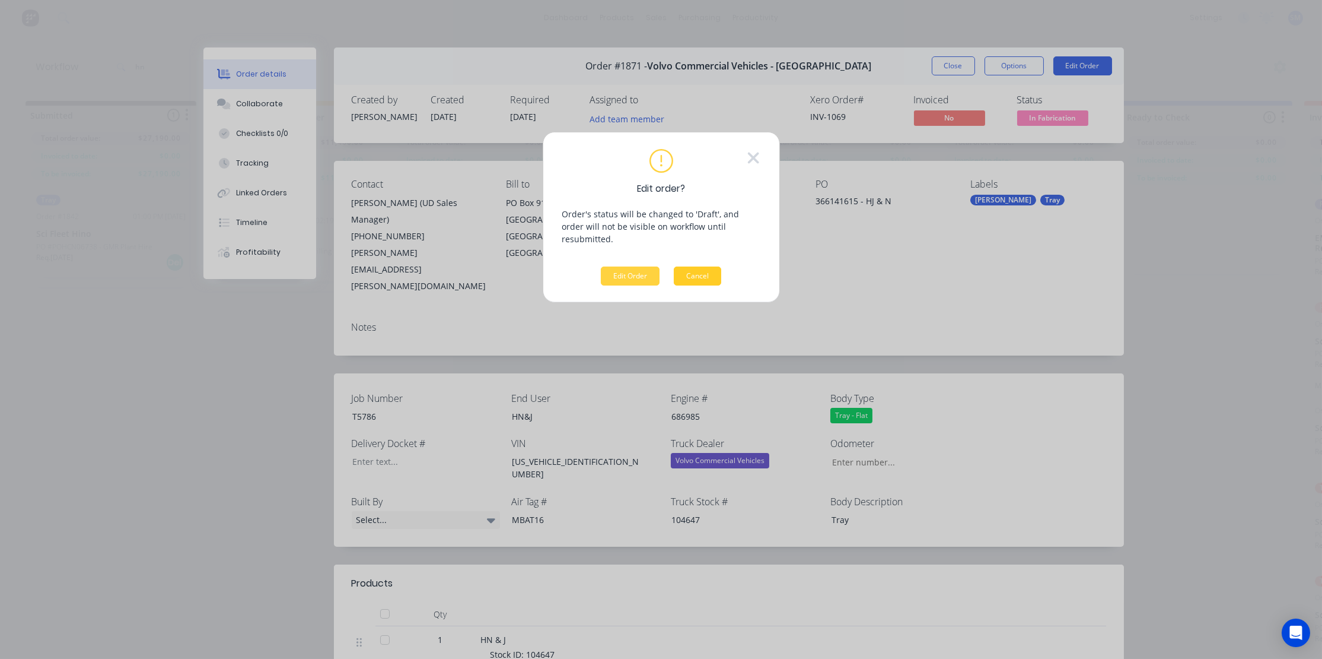
click at [683, 266] on button "Cancel" at bounding box center [697, 275] width 47 height 19
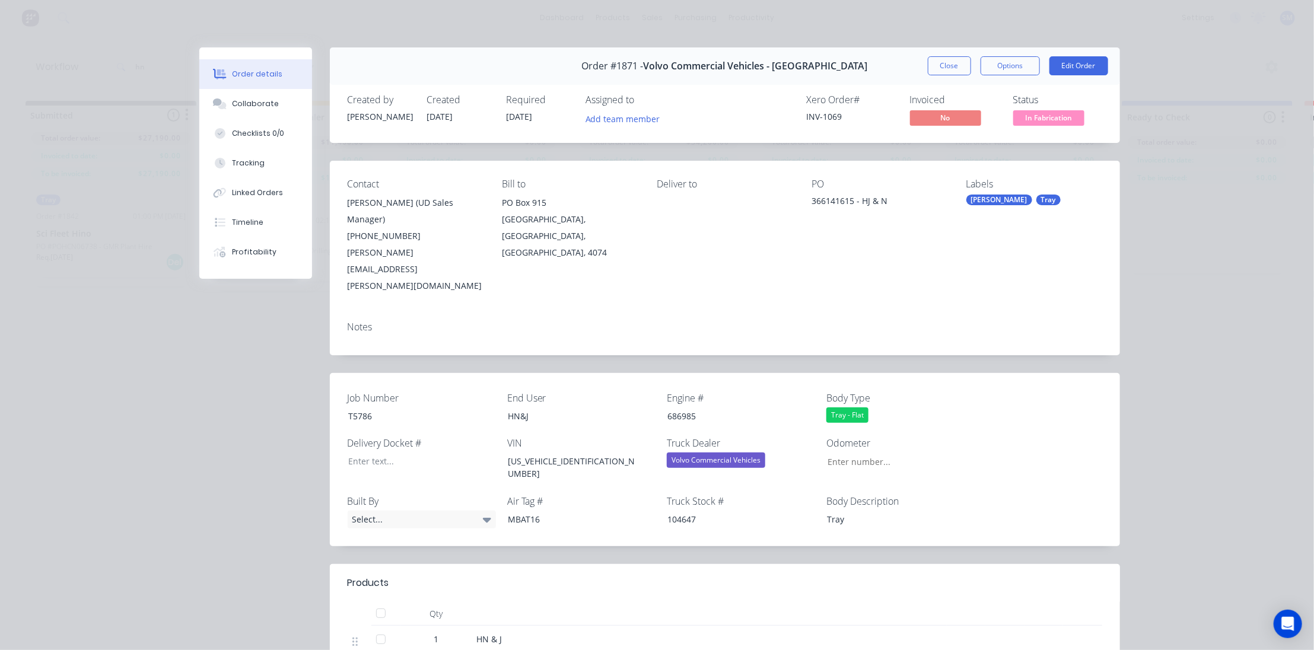
click at [1220, 176] on div "Order details Collaborate Checklists 0/0 Tracking Linked Orders Timeline Profit…" at bounding box center [657, 325] width 1314 height 650
click at [1032, 113] on span "In Fabrication" at bounding box center [1048, 117] width 71 height 15
click at [1206, 112] on div "Order details Collaborate Checklists 0/0 Tracking Linked Orders Timeline Profit…" at bounding box center [657, 325] width 1314 height 650
click at [1057, 115] on span "In Fabrication" at bounding box center [1048, 117] width 71 height 15
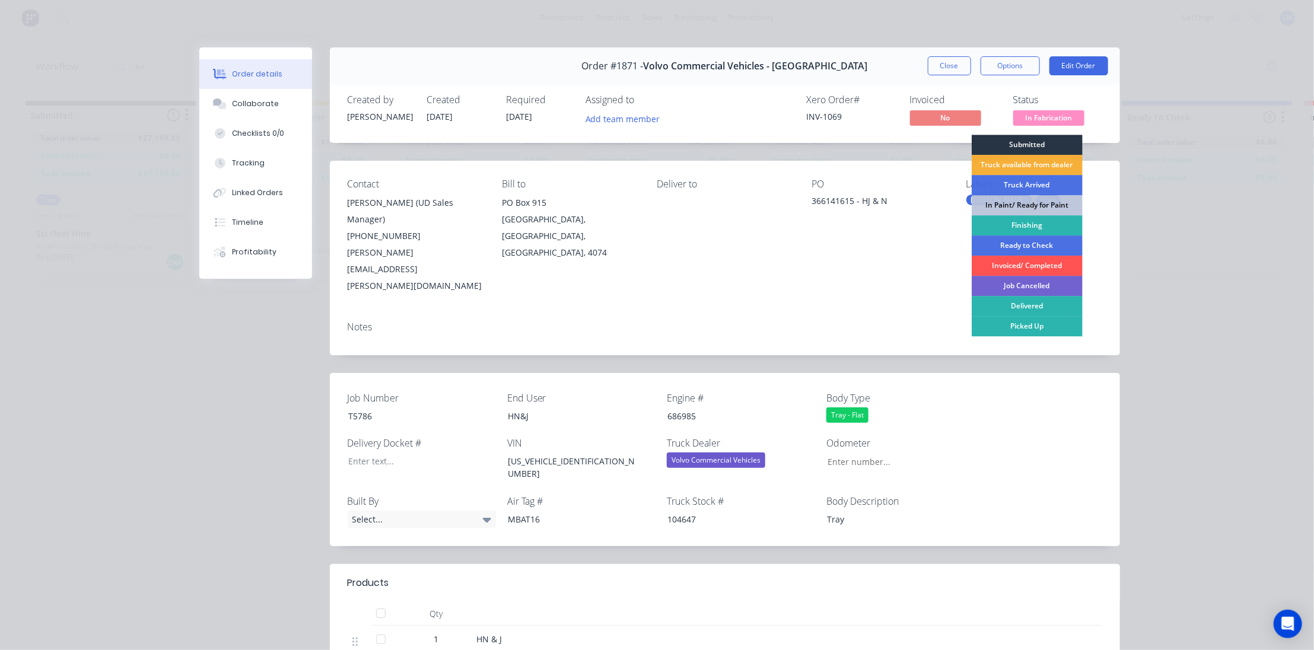
click at [1016, 139] on div "Submitted" at bounding box center [1027, 145] width 111 height 20
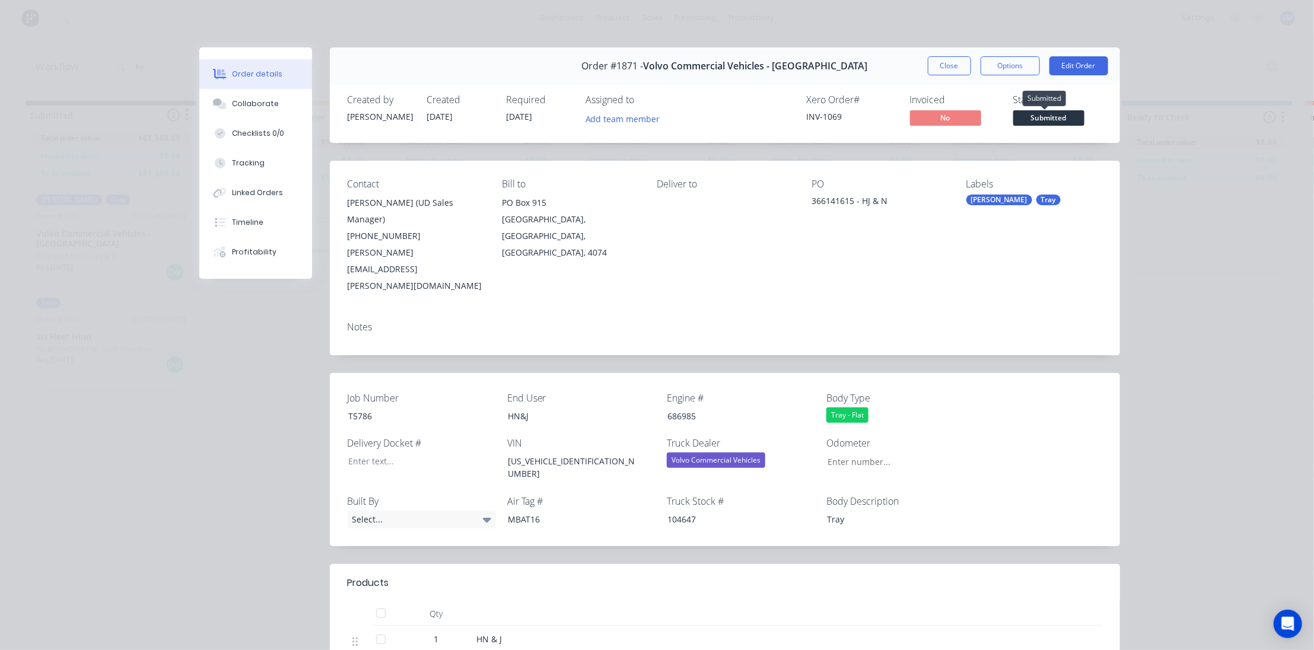
click at [1038, 115] on span "Submitted" at bounding box center [1048, 117] width 71 height 15
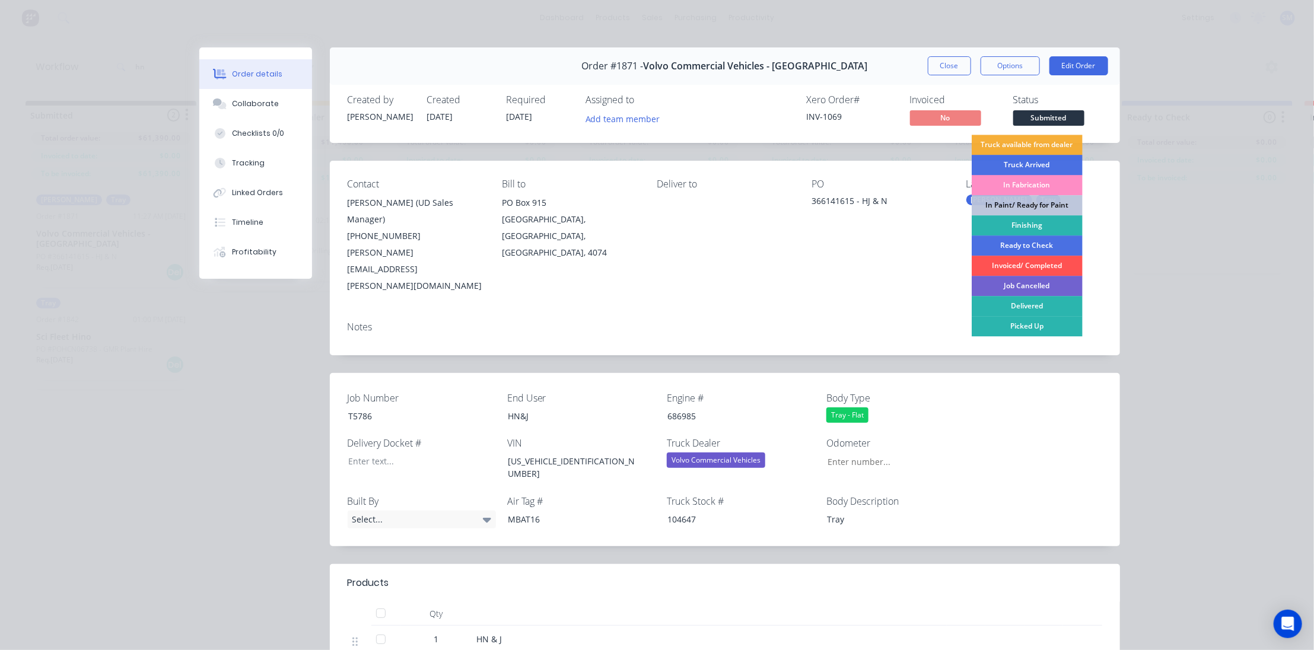
click at [1020, 183] on div "In Fabrication" at bounding box center [1027, 185] width 111 height 20
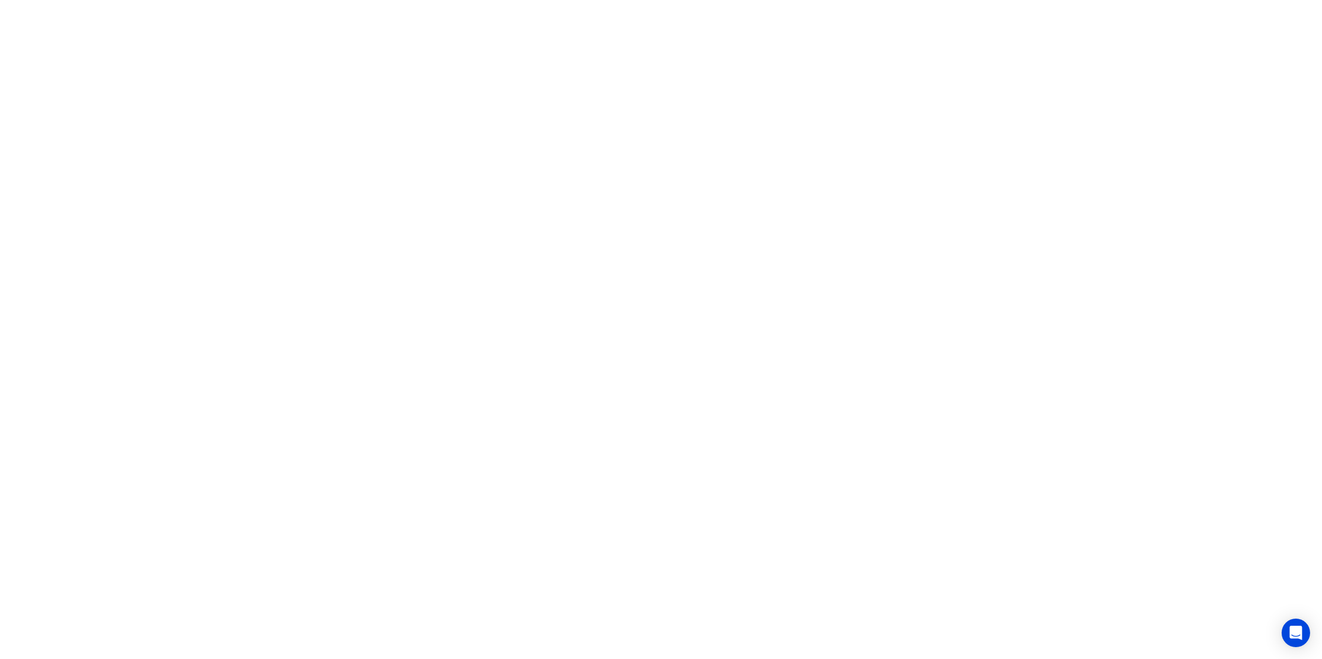
click at [467, 0] on html at bounding box center [661, 0] width 1322 height 0
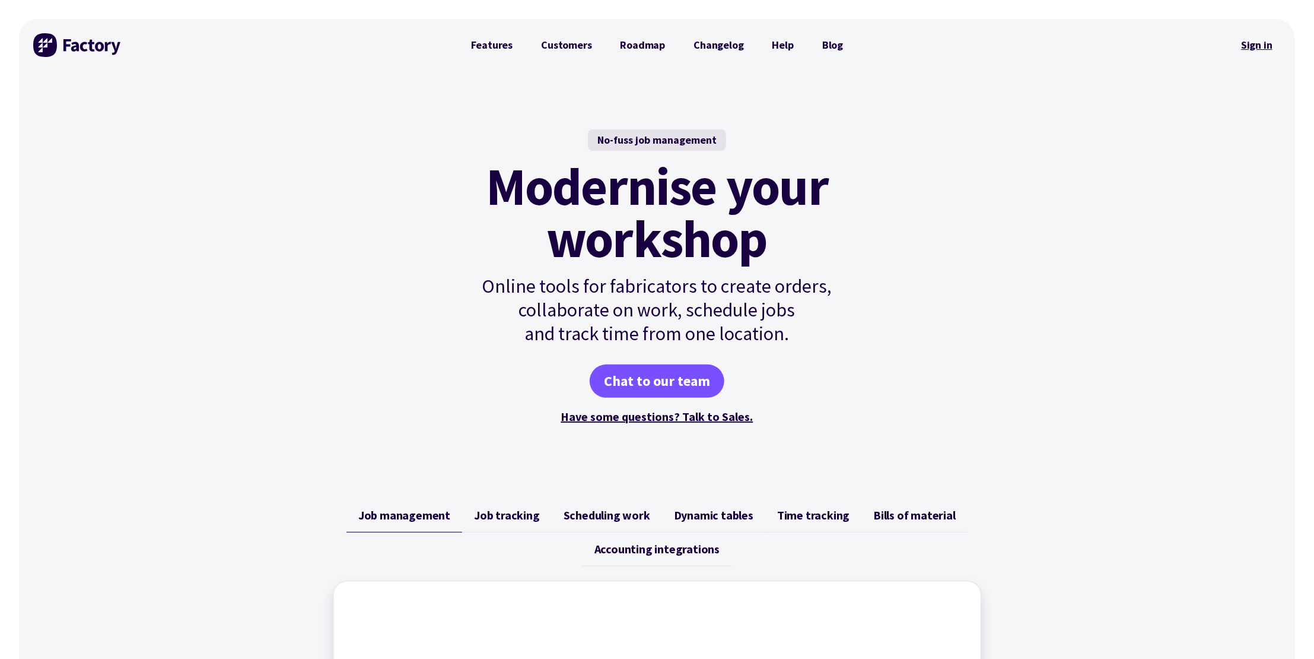
click at [1258, 42] on link "Sign in" at bounding box center [1257, 44] width 48 height 27
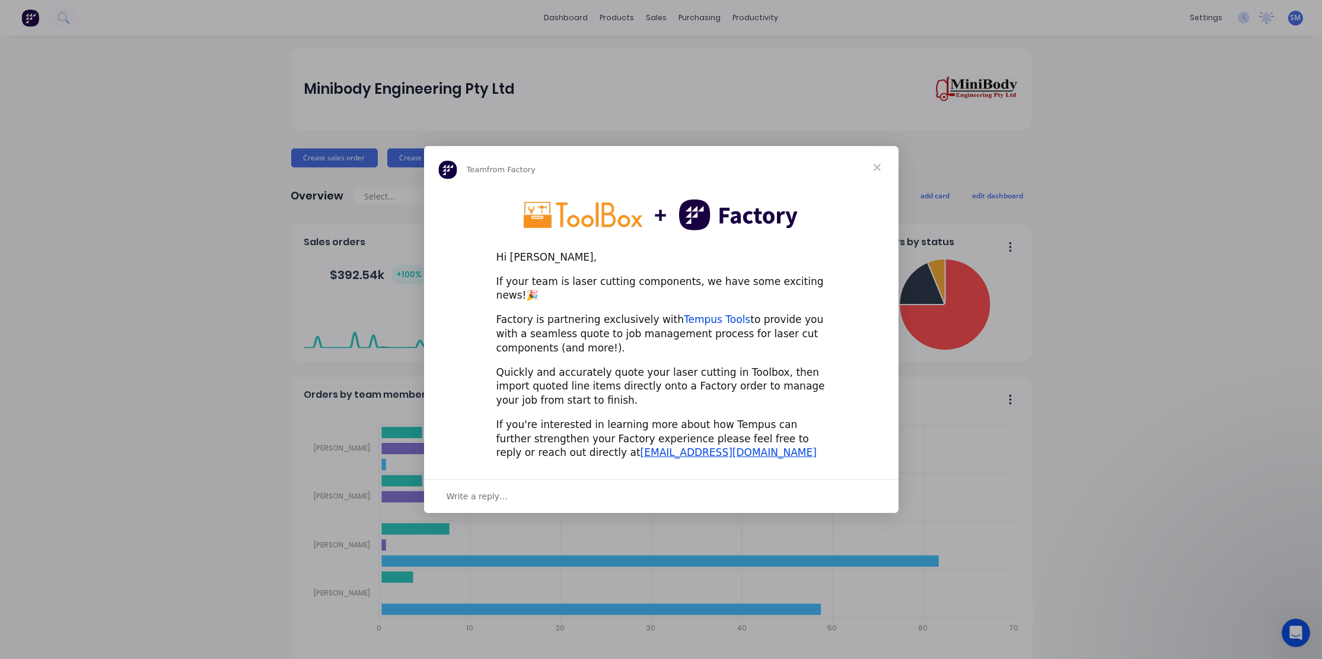
click at [690, 313] on link "Tempus Tools" at bounding box center [717, 319] width 66 height 12
click at [878, 174] on span "Close" at bounding box center [877, 167] width 43 height 43
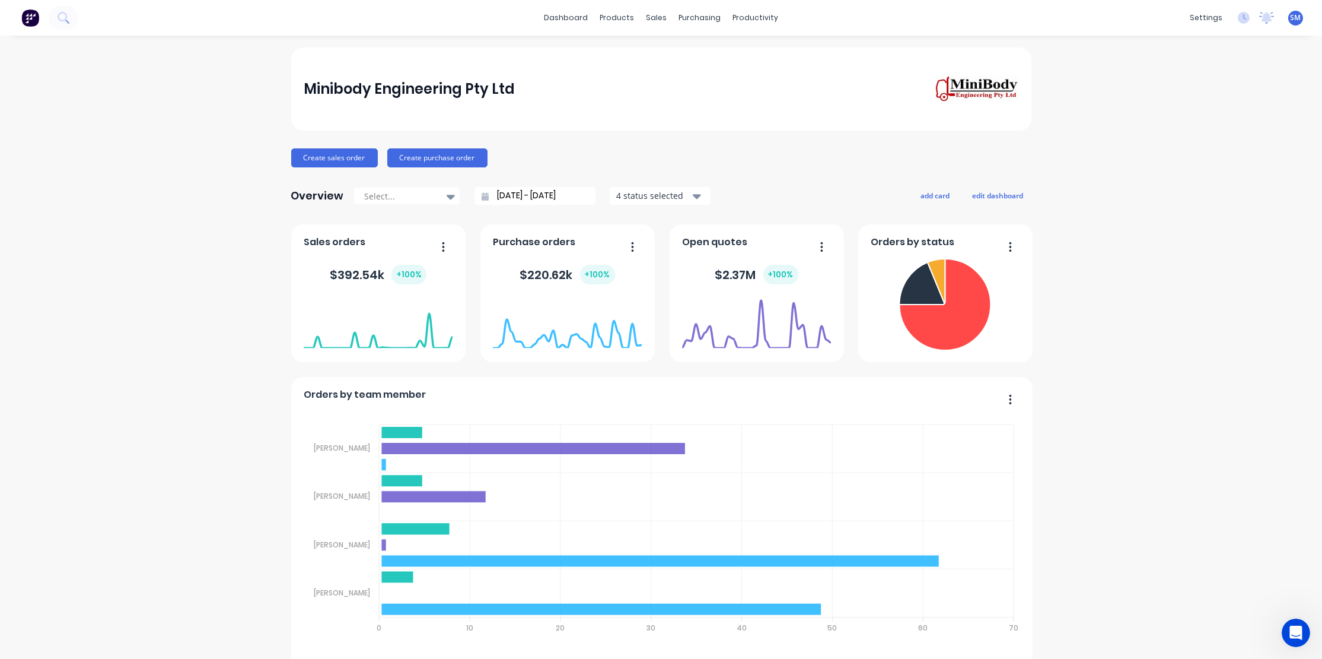
click at [683, 75] on div "Minibody Engineering Pty Ltd" at bounding box center [661, 88] width 715 height 27
click at [691, 53] on div "Sales Orders" at bounding box center [696, 57] width 49 height 11
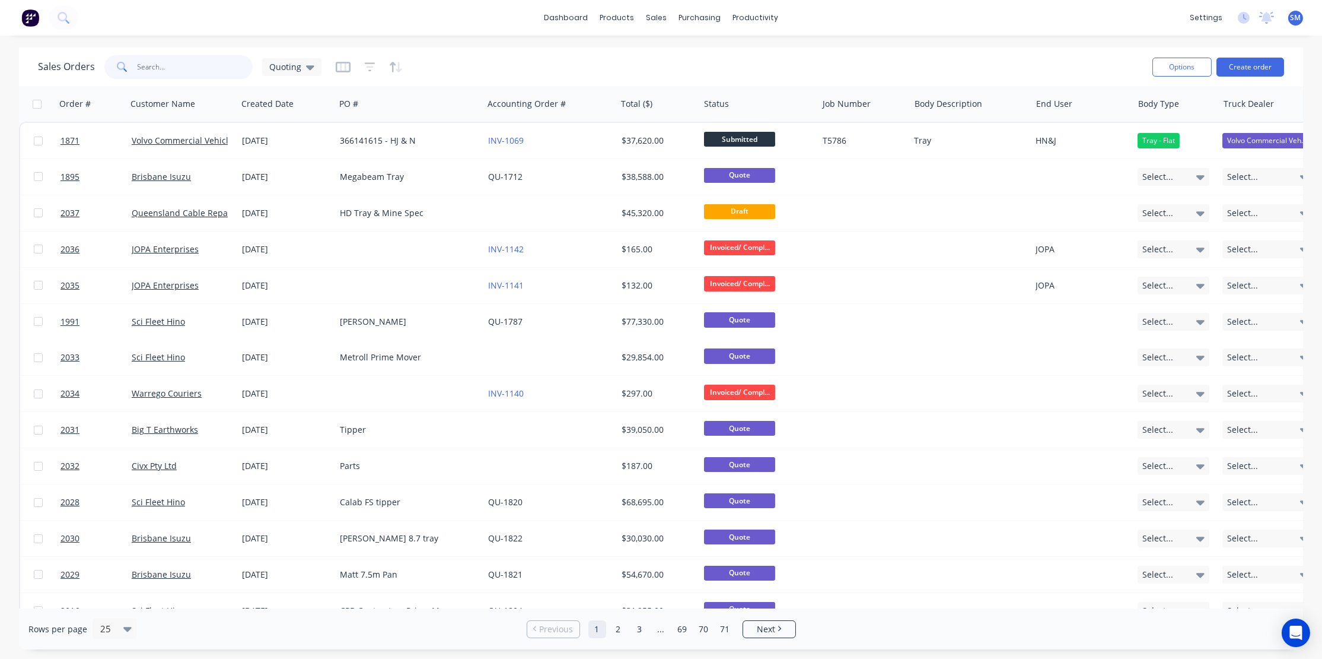
click at [160, 61] on input "text" at bounding box center [196, 67] width 116 height 24
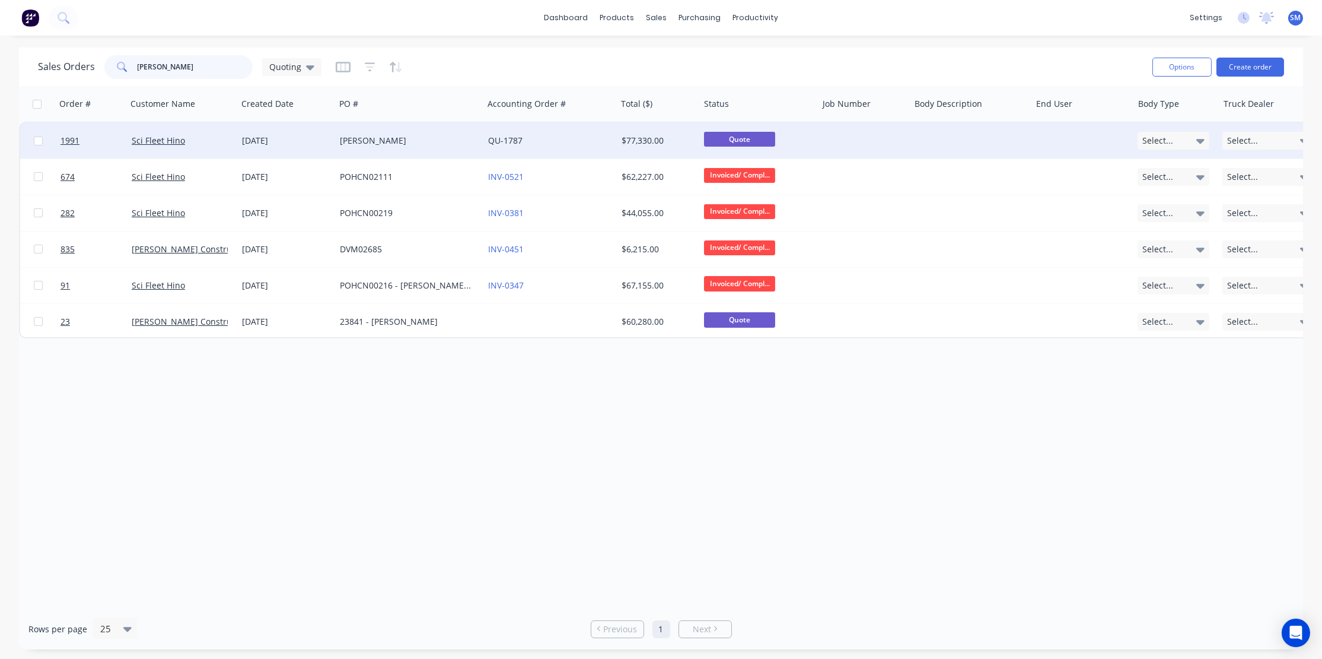
type input "[PERSON_NAME]"
click at [250, 139] on div "[DATE]" at bounding box center [286, 141] width 88 height 12
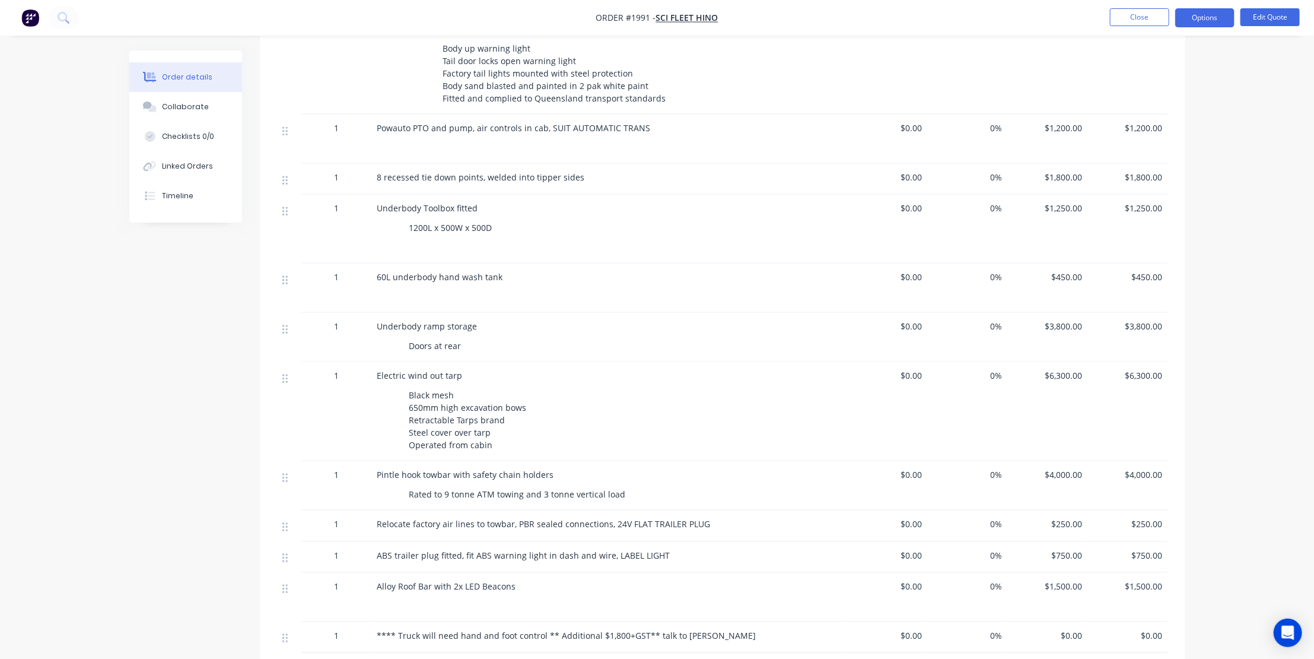
scroll to position [593, 0]
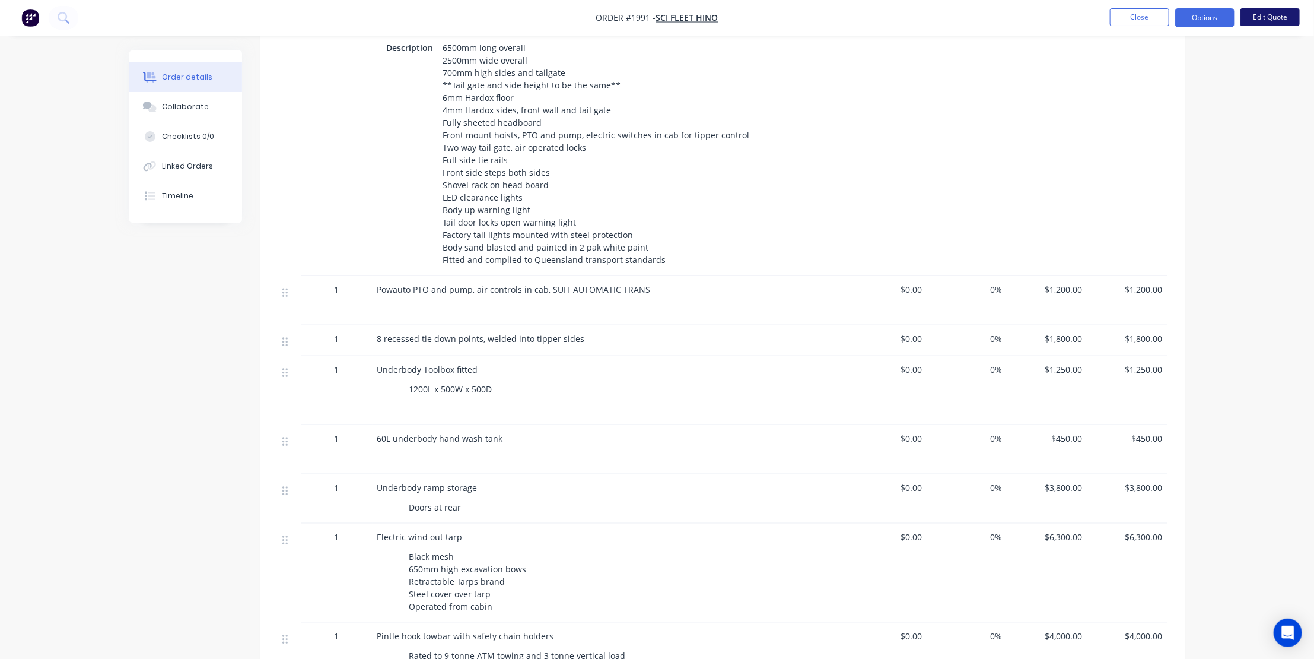
click at [1264, 14] on button "Edit Quote" at bounding box center [1270, 17] width 59 height 18
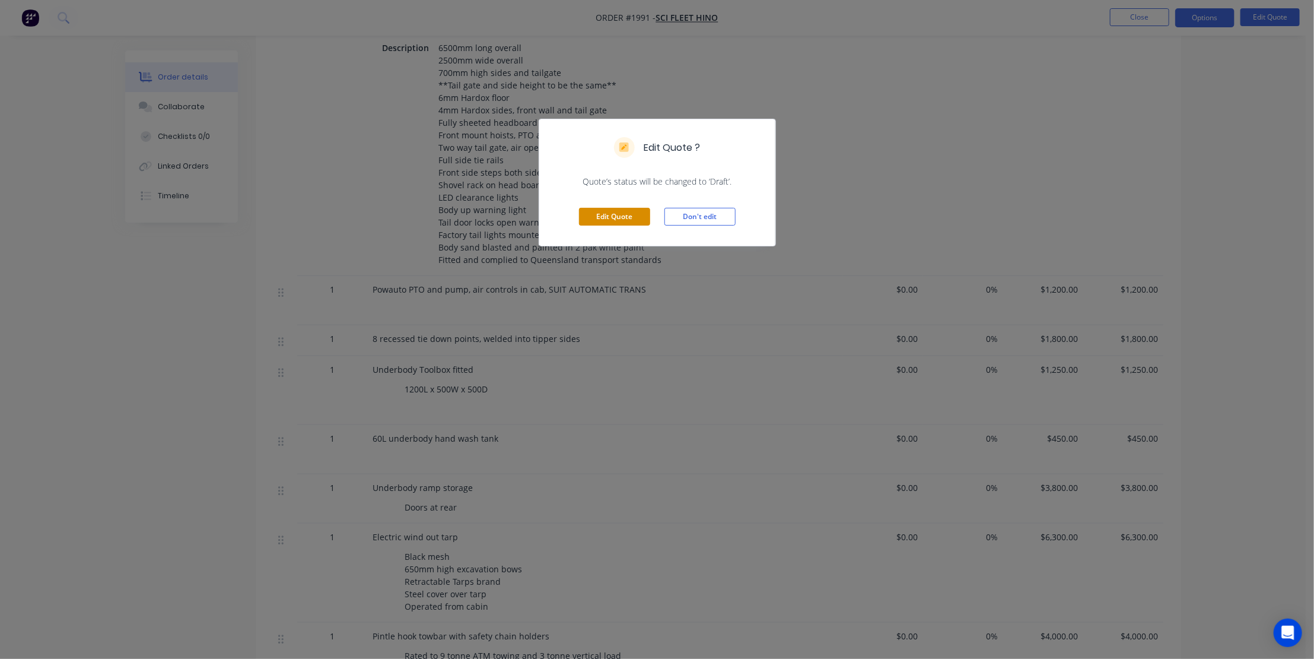
click at [609, 214] on button "Edit Quote" at bounding box center [614, 217] width 71 height 18
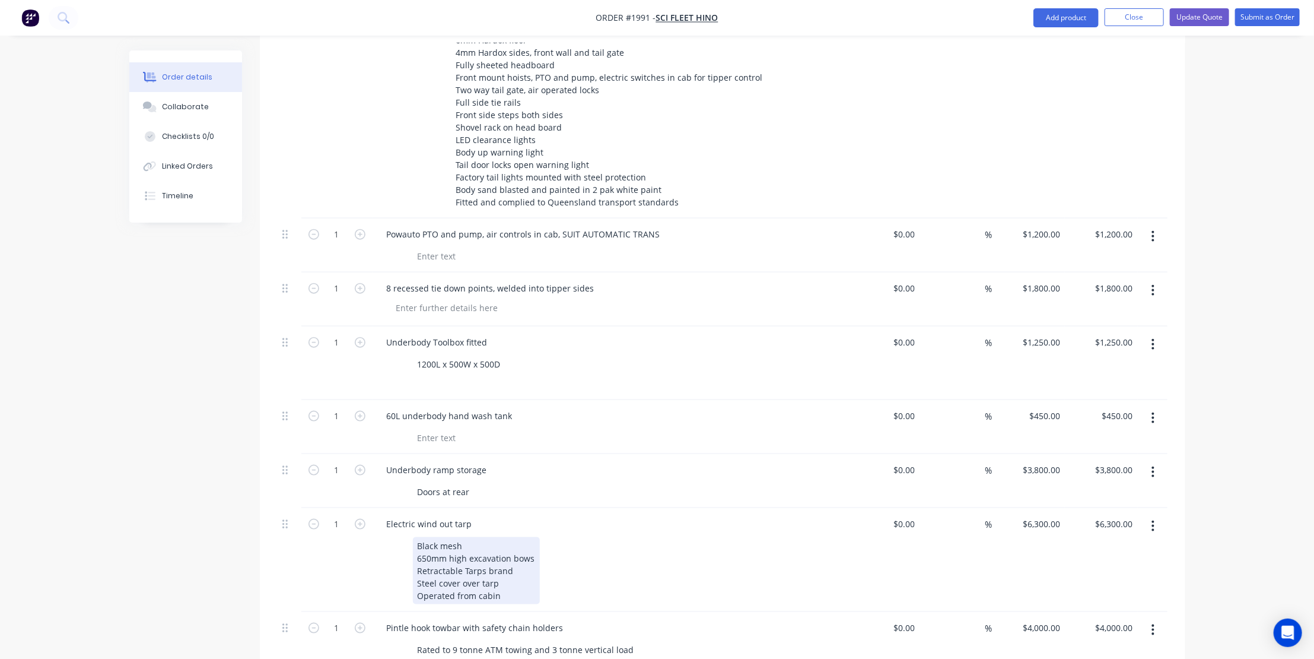
scroll to position [809, 0]
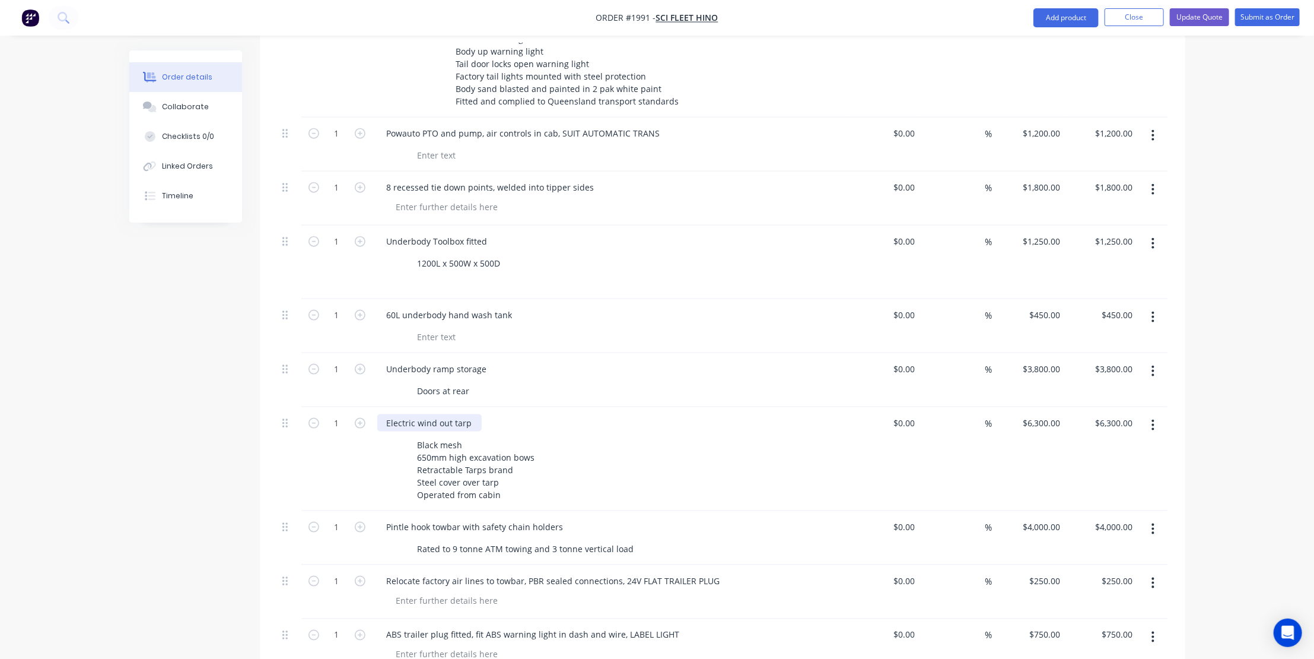
click at [440, 414] on div "Electric wind out tarp" at bounding box center [429, 422] width 104 height 17
drag, startPoint x: 481, startPoint y: 371, endPoint x: 315, endPoint y: 370, distance: 165.5
click at [315, 407] on div "1 Electric wind out tarp Black mesh 650mm high excavation bows Retractable Tarp…" at bounding box center [723, 459] width 890 height 104
click at [1147, 414] on button "button" at bounding box center [1153, 424] width 28 height 21
click at [1095, 519] on div "Delete" at bounding box center [1111, 527] width 91 height 17
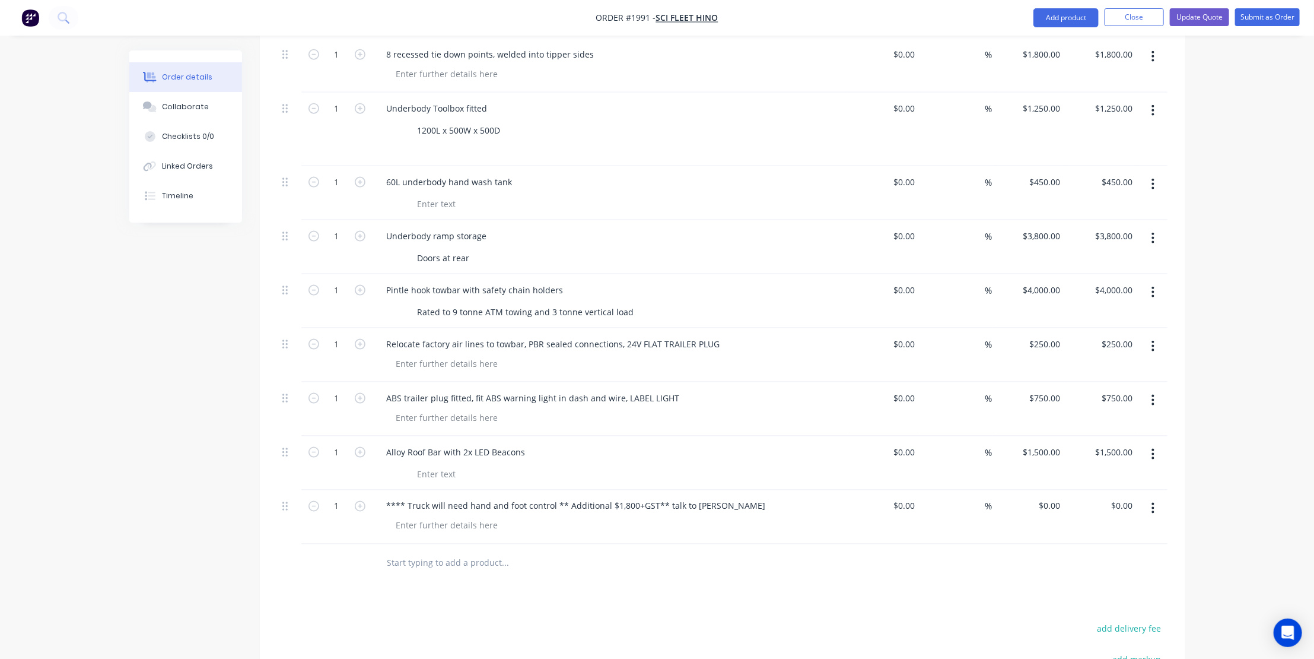
scroll to position [971, 0]
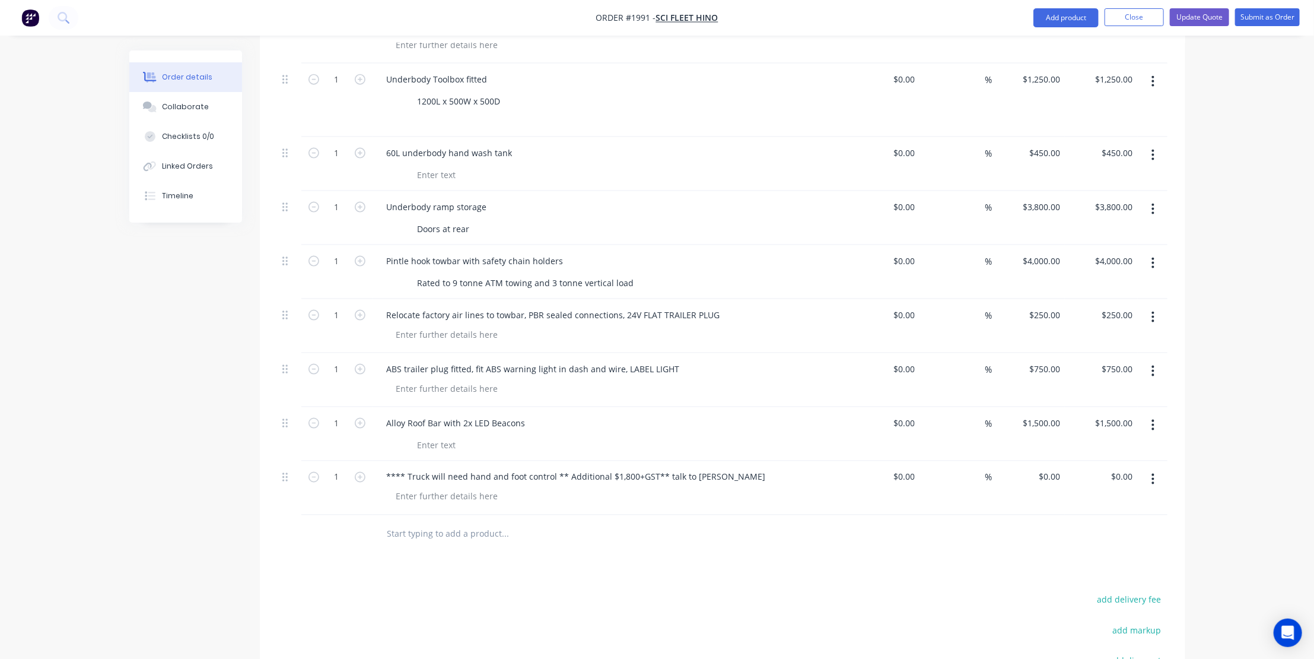
click at [423, 522] on input "text" at bounding box center [505, 534] width 237 height 24
drag, startPoint x: 720, startPoint y: 427, endPoint x: 329, endPoint y: 427, distance: 390.4
click at [329, 461] on div "1 **** Truck will need hand and foot control ** Additional $1,800+GST** talk to…" at bounding box center [723, 488] width 890 height 54
drag, startPoint x: 1039, startPoint y: 425, endPoint x: 1042, endPoint y: 435, distance: 10.1
click at [1039, 461] on div "0 0" at bounding box center [1029, 488] width 73 height 54
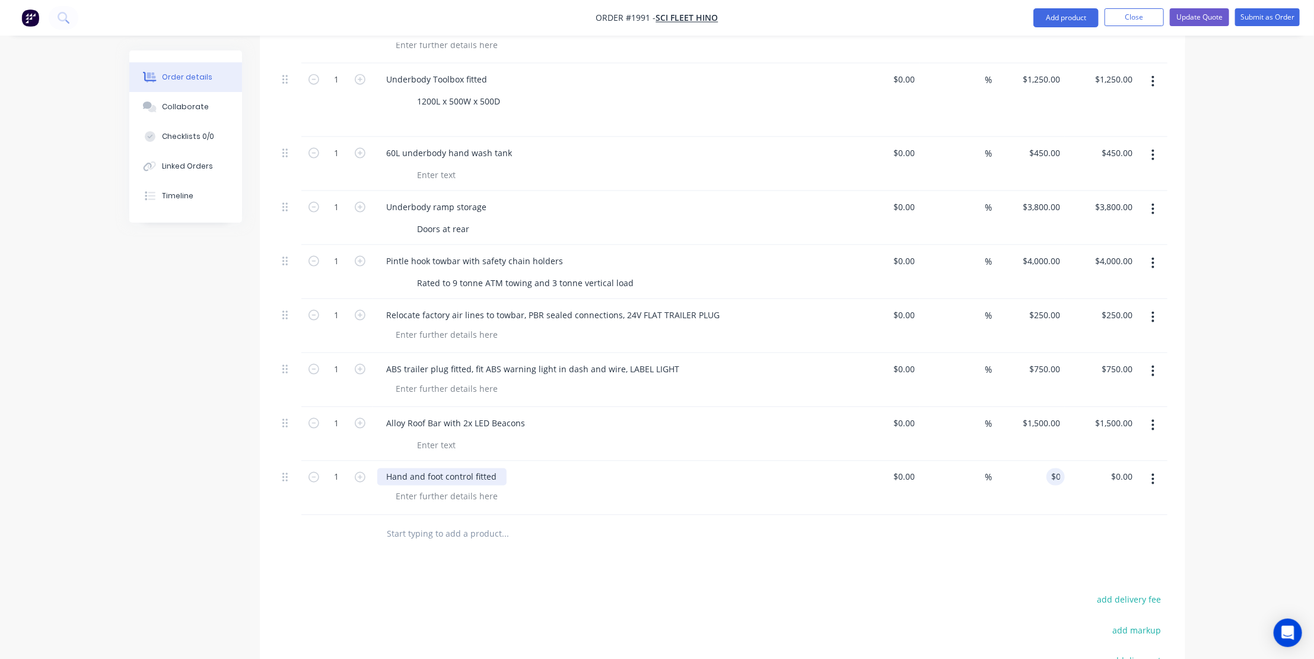
click at [502, 468] on div "Hand and foot control fitted" at bounding box center [441, 476] width 129 height 17
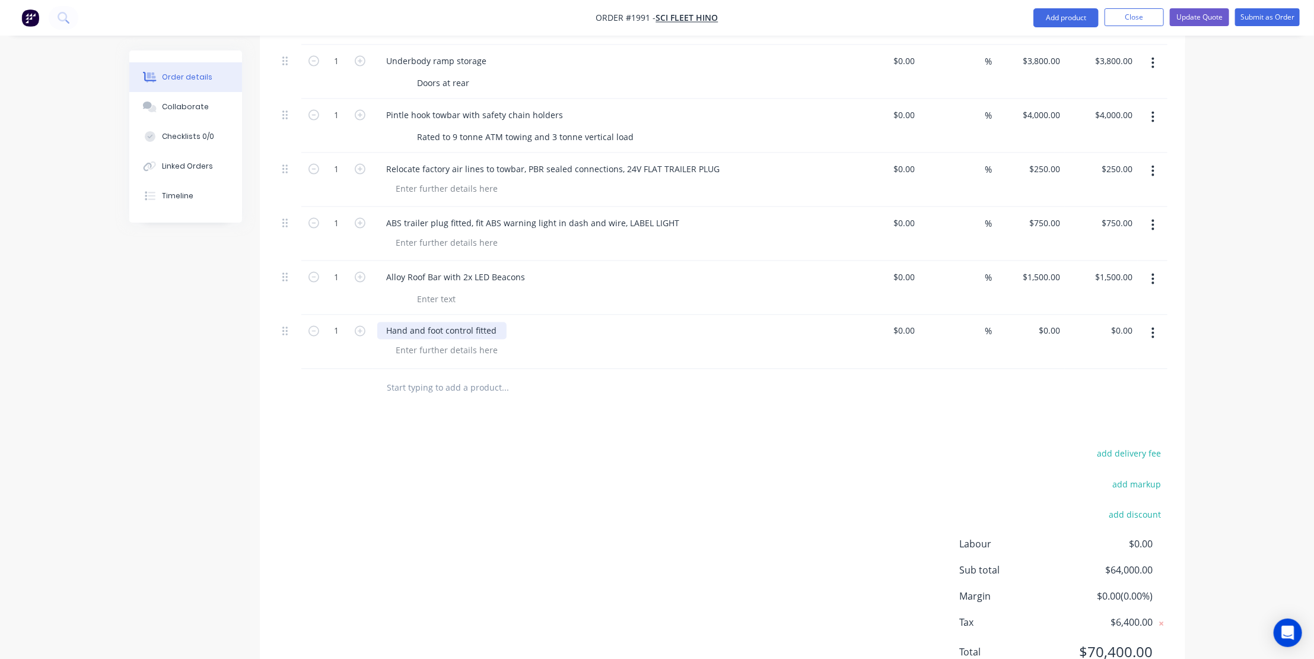
drag, startPoint x: 497, startPoint y: 282, endPoint x: 498, endPoint y: 288, distance: 6.1
click at [498, 322] on div "Hand and foot control fitted" at bounding box center [441, 330] width 129 height 17
click at [1051, 322] on input "0" at bounding box center [1051, 330] width 27 height 17
type input "$1,800.00"
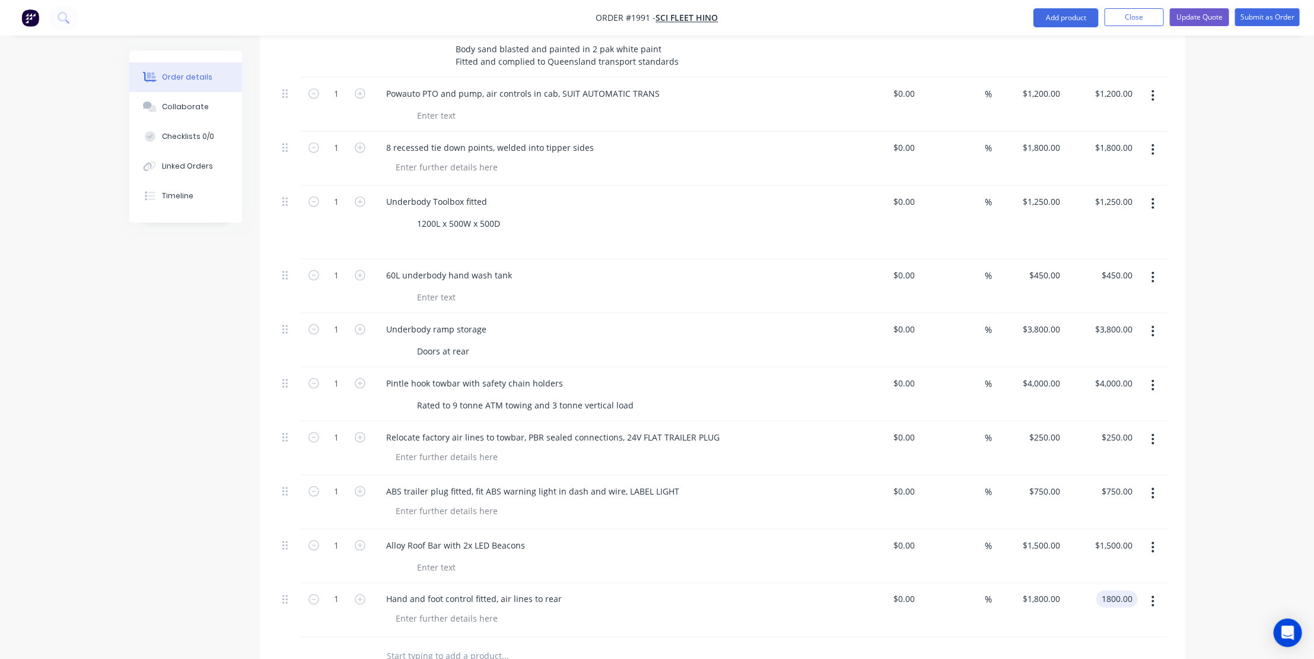
scroll to position [847, 0]
type input "$1,800.00"
drag, startPoint x: 519, startPoint y: 387, endPoint x: 359, endPoint y: 390, distance: 159.6
click at [360, 422] on div "1 Relocate factory air lines to towbar, PBR sealed connections, 24V FLAT TRAILE…" at bounding box center [723, 449] width 890 height 54
click at [496, 430] on div "Relocate factory air lines to towbar, PBR sealed connections, 24V FLAT TRAILER …" at bounding box center [553, 438] width 352 height 17
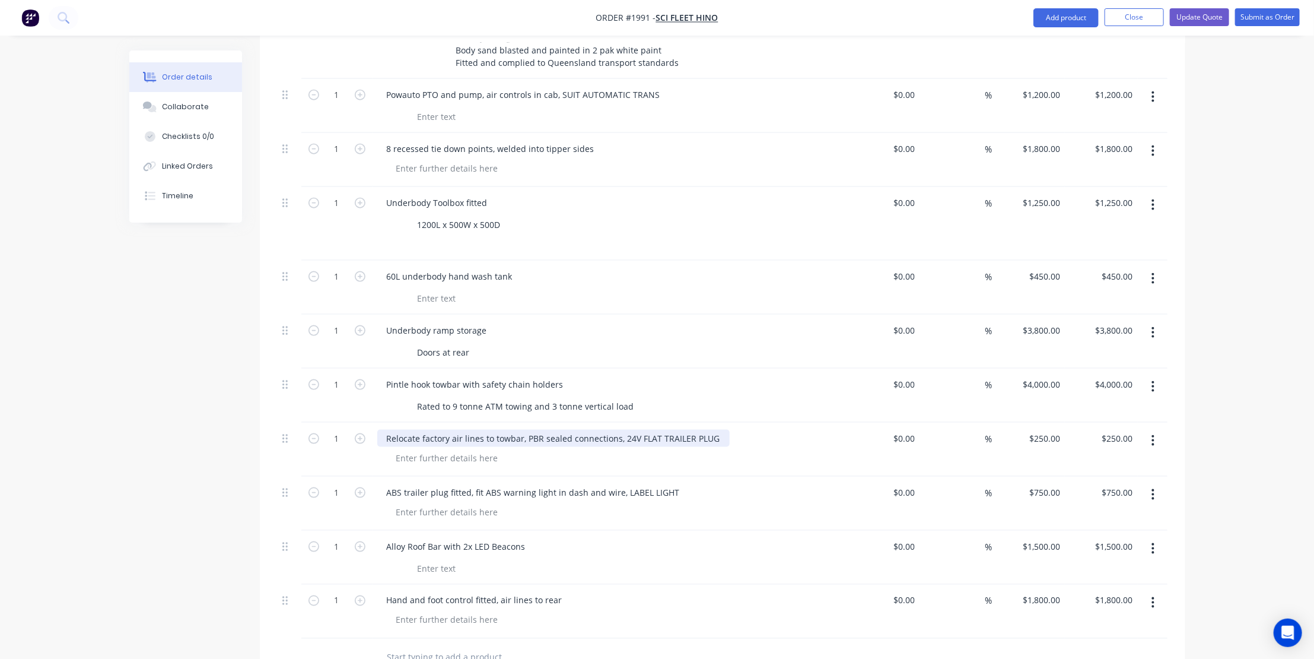
click at [511, 430] on div "Relocate factory air lines to towbar, PBR sealed connections, 24V FLAT TRAILER …" at bounding box center [553, 438] width 352 height 17
drag, startPoint x: 520, startPoint y: 386, endPoint x: 383, endPoint y: 388, distance: 137.1
click at [383, 430] on div "Relocate factory air lines to towbar, PBR sealed connections, 24V FLAT TRAILER …" at bounding box center [553, 438] width 352 height 17
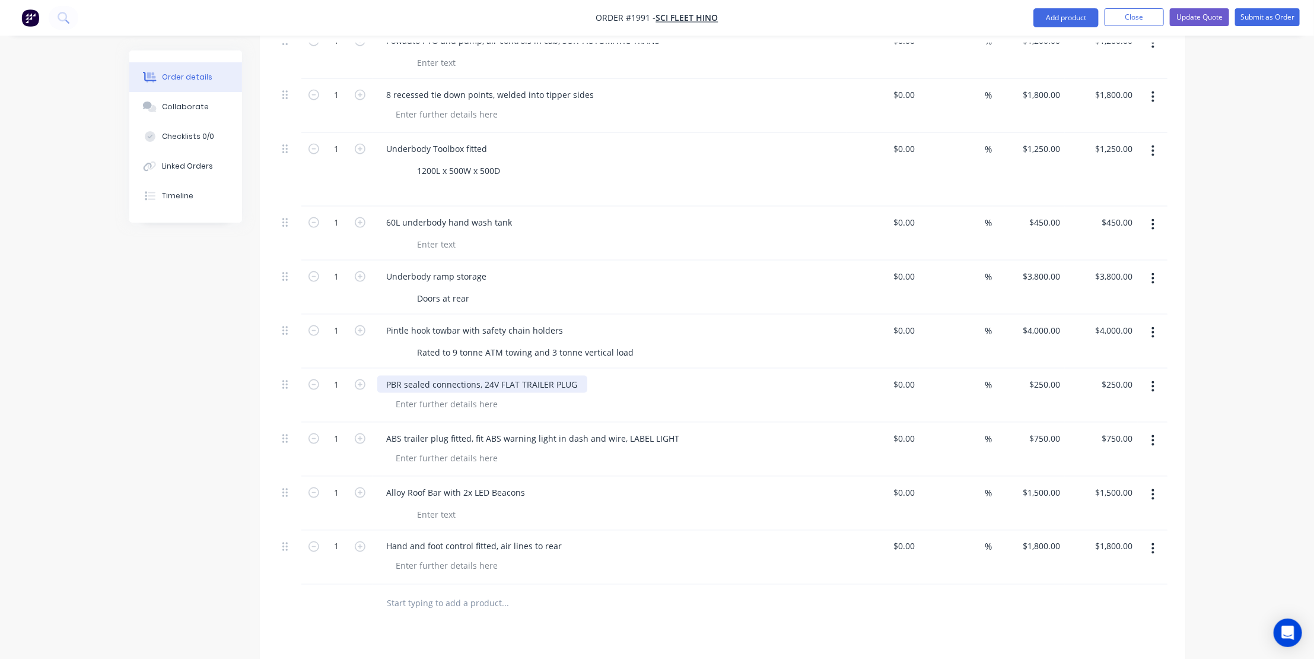
click at [469, 376] on div "PBR sealed connections, 24V FLAT TRAILER PLUG" at bounding box center [482, 384] width 210 height 17
drag, startPoint x: 409, startPoint y: 330, endPoint x: 421, endPoint y: 332, distance: 12.0
click at [409, 376] on div "PBR sealed connections, 24V FLAT TRAILER PLUG" at bounding box center [482, 384] width 210 height 17
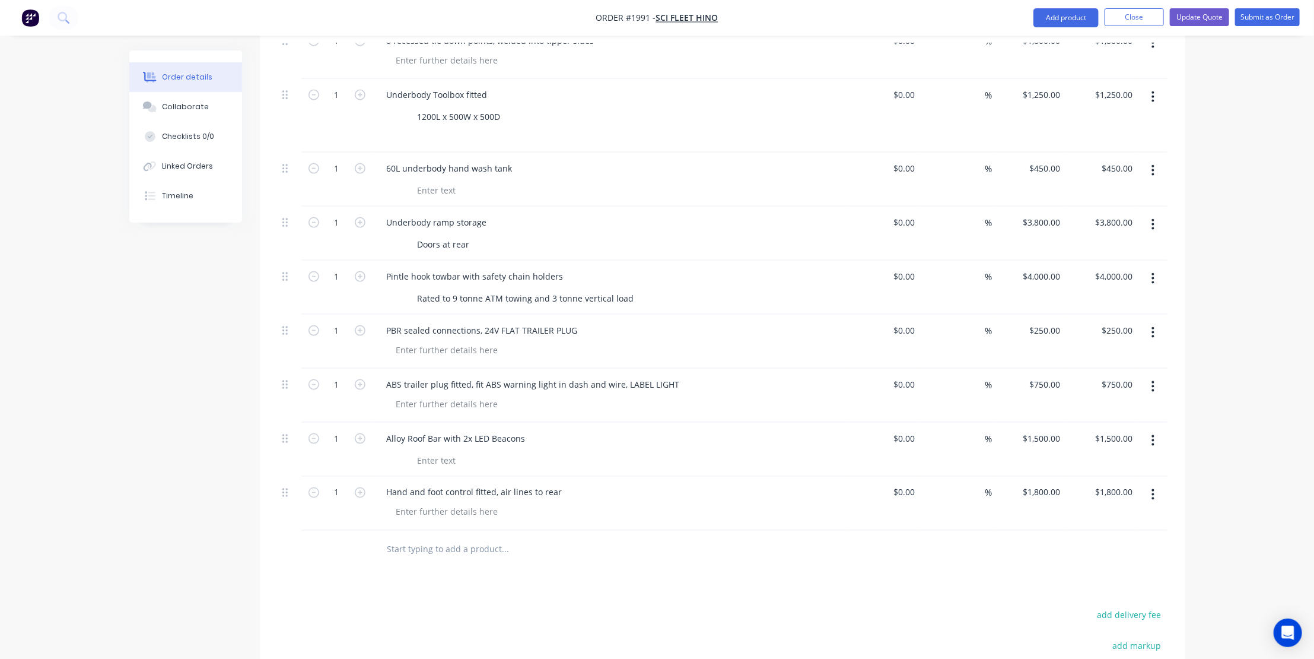
click at [414, 538] on input "text" at bounding box center [505, 550] width 237 height 24
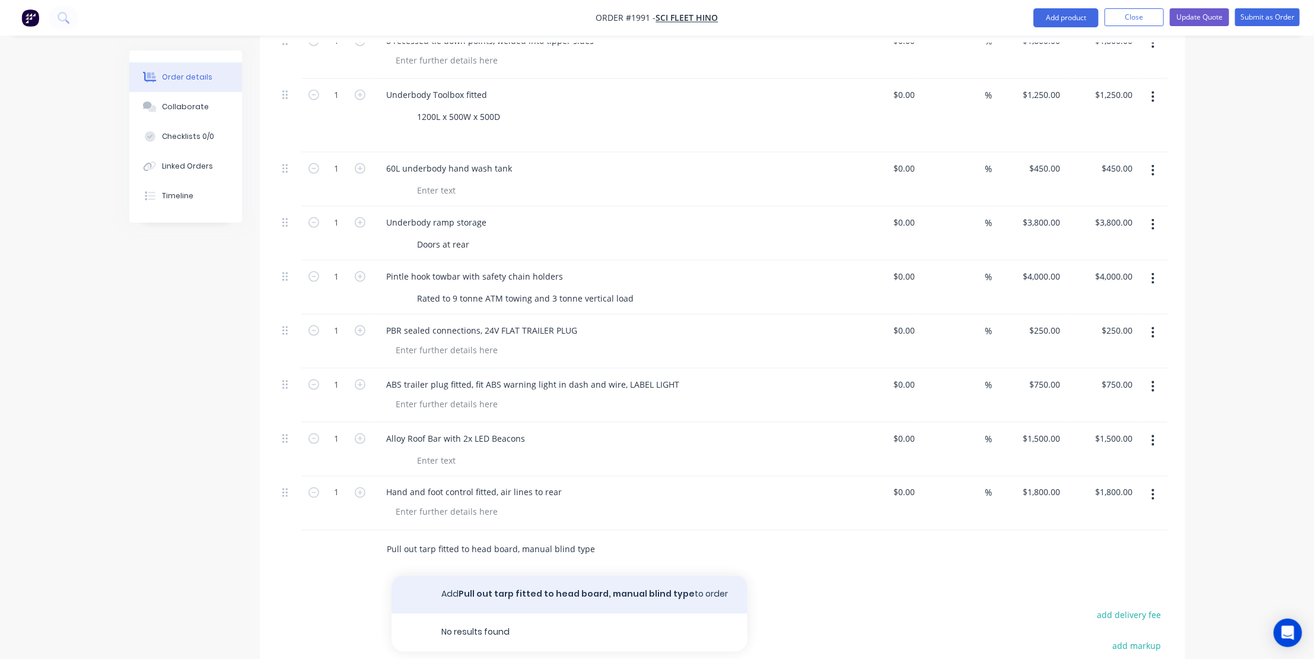
type input "Pull out tarp fitted to head board, manual blind type"
click at [578, 575] on button "Add Pull out tarp fitted to head board, manual blind type to order" at bounding box center [570, 594] width 356 height 38
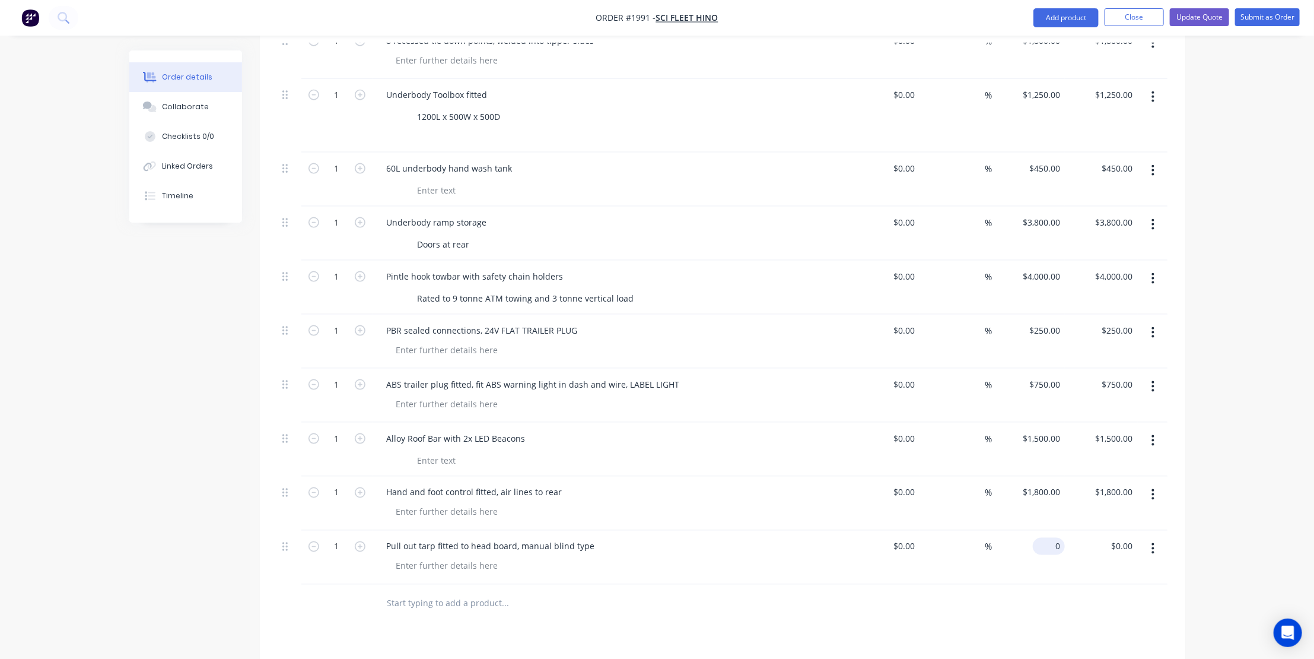
click at [1059, 538] on input "0" at bounding box center [1051, 546] width 27 height 17
type input "$2,000.00"
click at [411, 591] on input "text" at bounding box center [505, 603] width 237 height 24
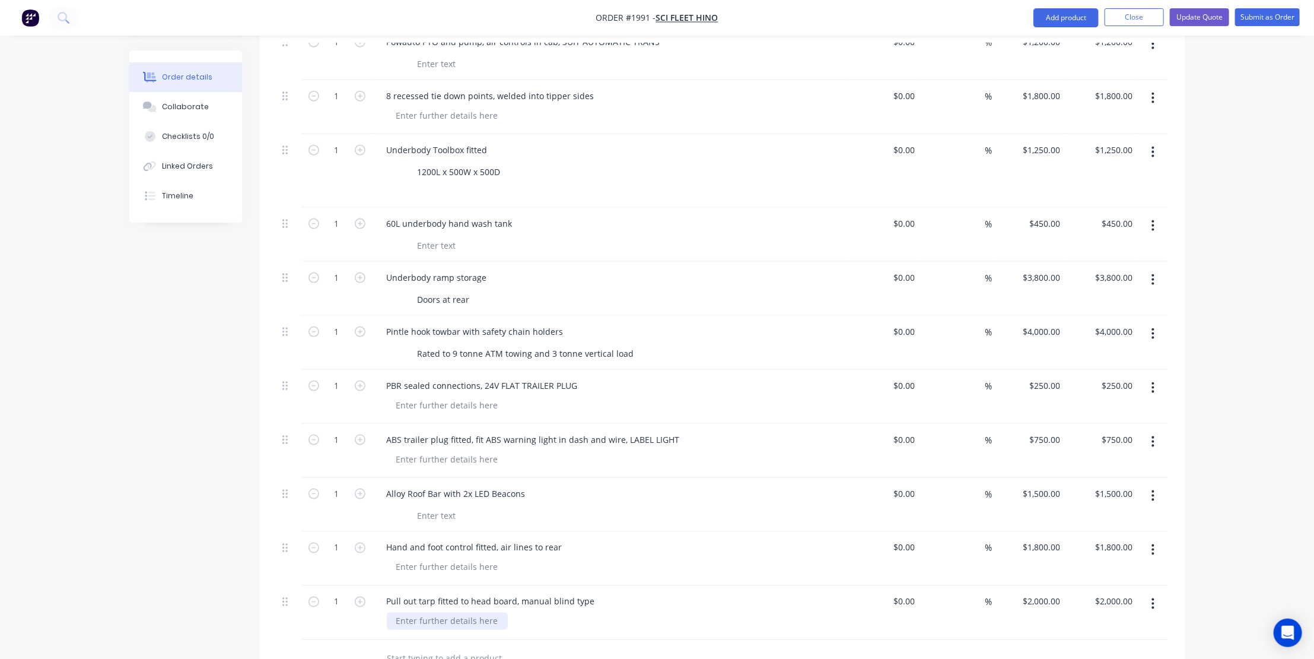
scroll to position [901, 0]
type input "WINDOW in head board"
click at [1046, 538] on input "1800" at bounding box center [1043, 546] width 43 height 17
type input "$1,800.00"
click at [1052, 591] on input "2000" at bounding box center [1043, 599] width 43 height 17
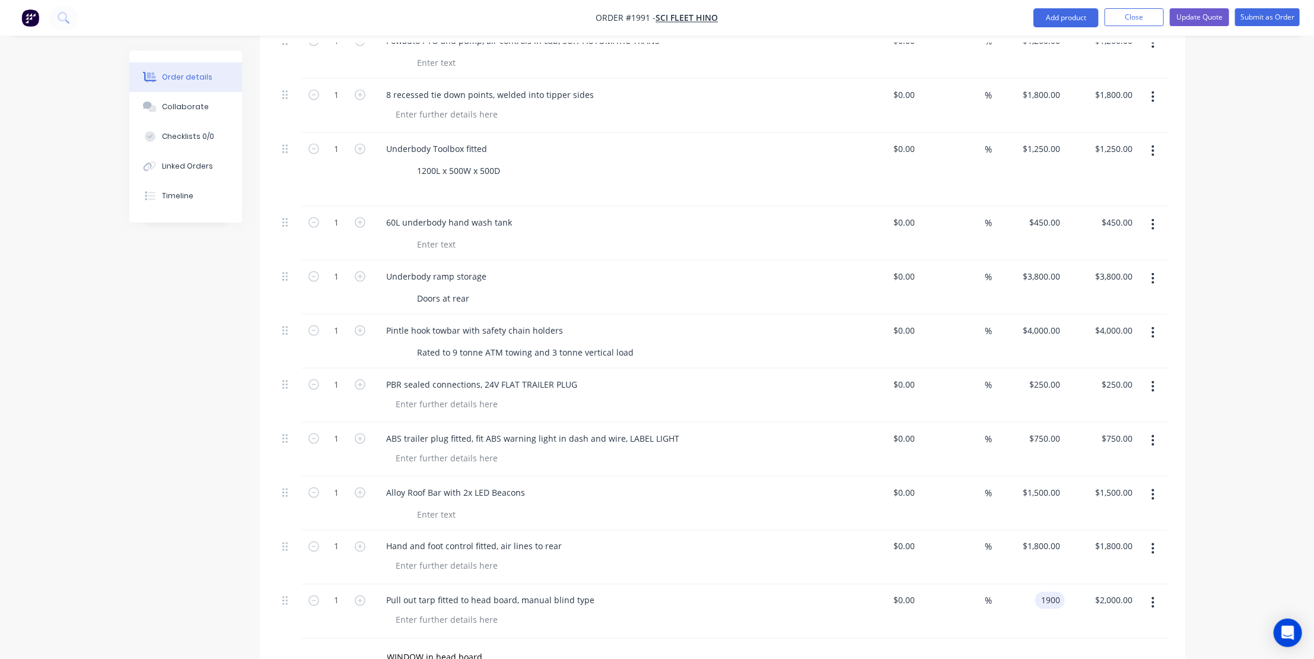
type input "1900"
type input "1800"
type input "$1,900.00"
click at [1027, 530] on div "1800 1800" at bounding box center [1029, 557] width 73 height 54
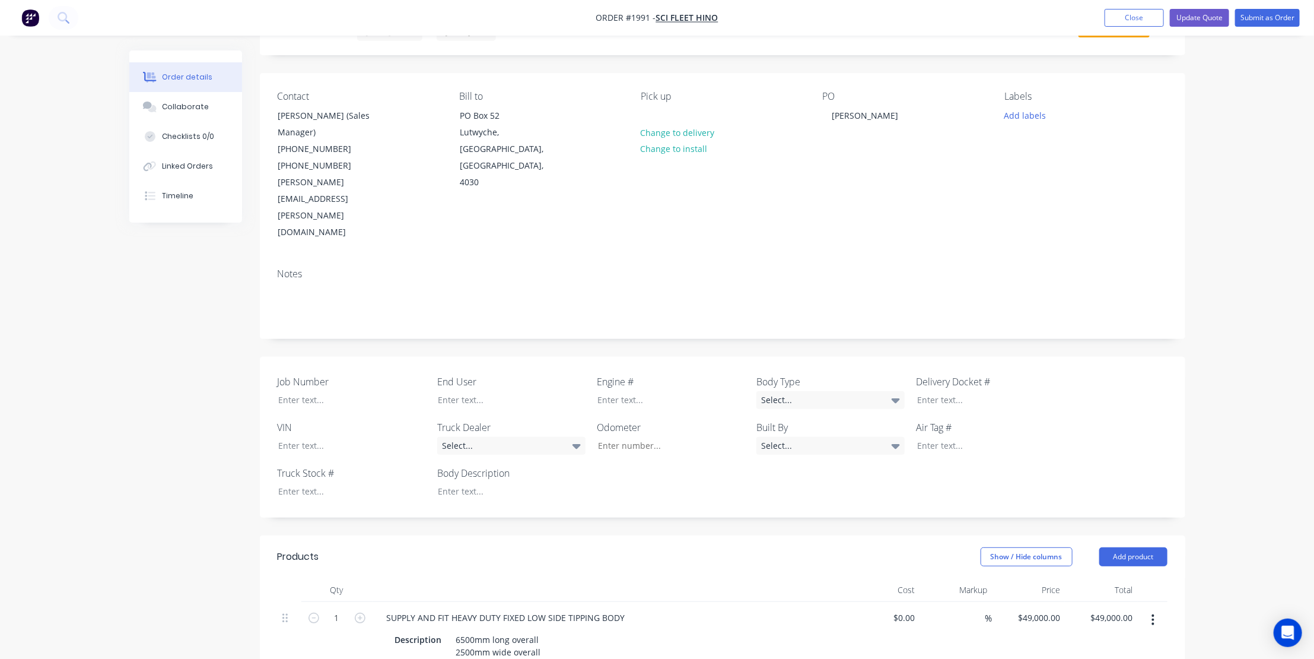
scroll to position [0, 0]
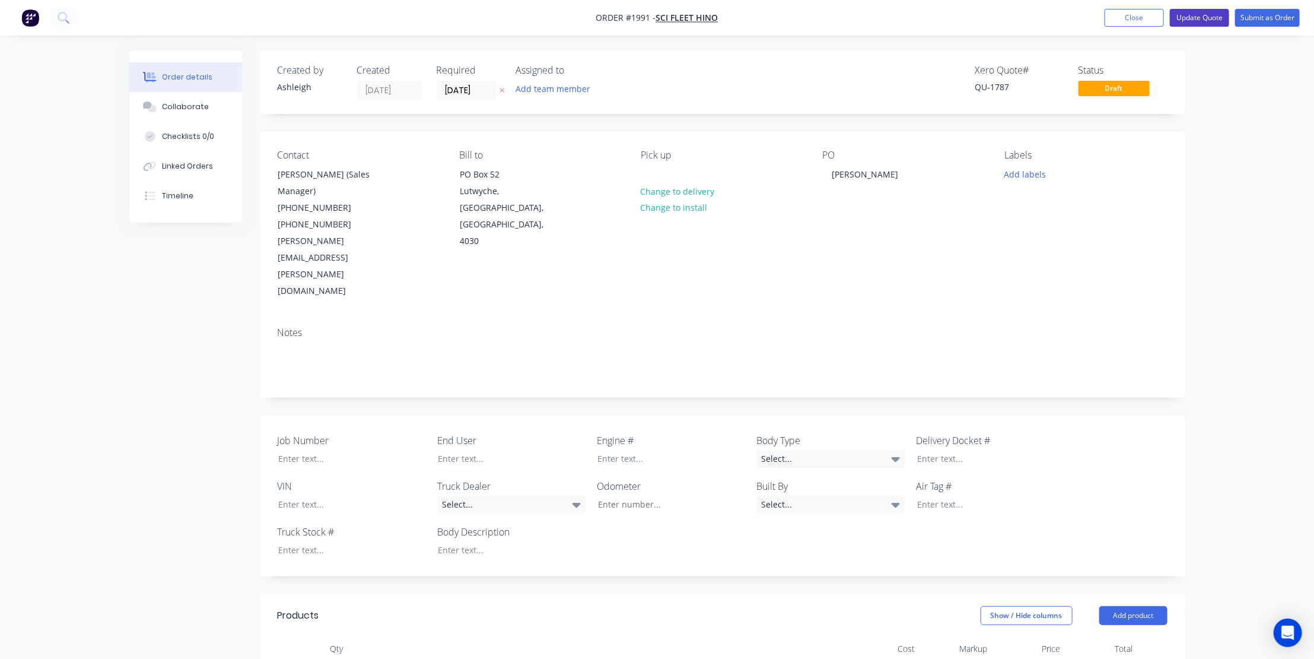
type input "$1,800.00"
click at [1212, 14] on button "Update Quote" at bounding box center [1199, 18] width 59 height 18
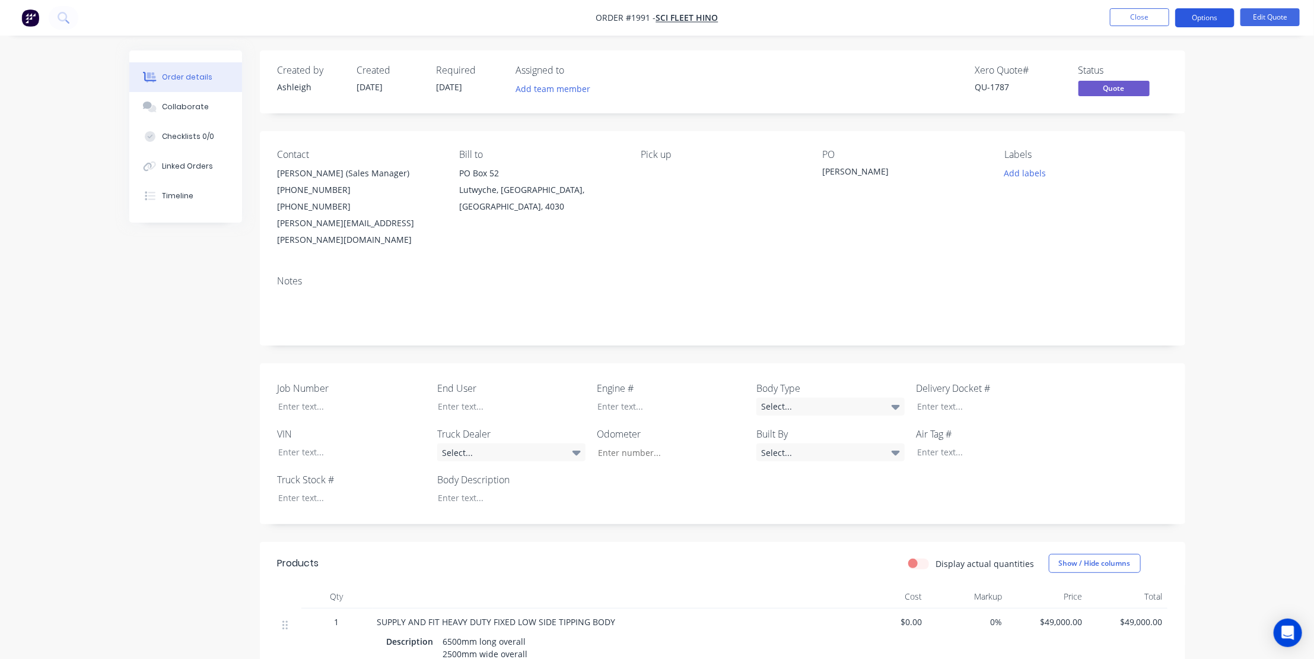
click at [1210, 17] on button "Options" at bounding box center [1204, 17] width 59 height 19
click at [1131, 71] on div "Quote" at bounding box center [1169, 71] width 109 height 17
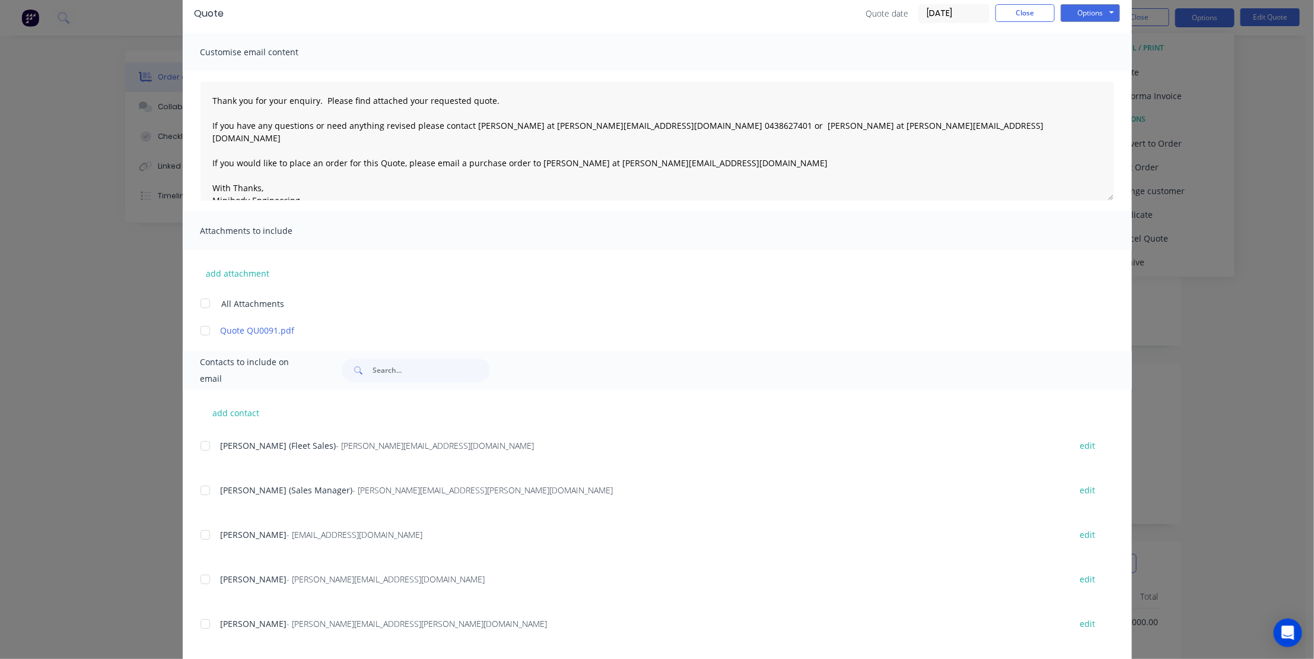
scroll to position [269, 0]
click at [202, 484] on div at bounding box center [205, 486] width 24 height 24
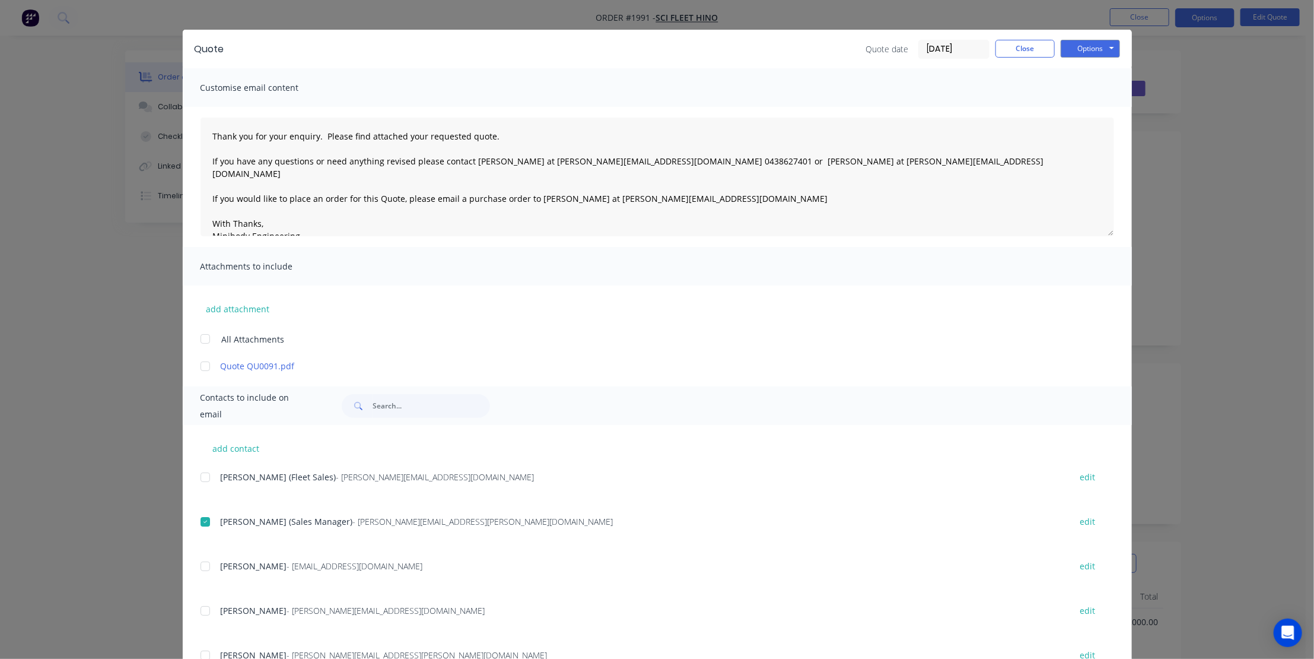
scroll to position [0, 0]
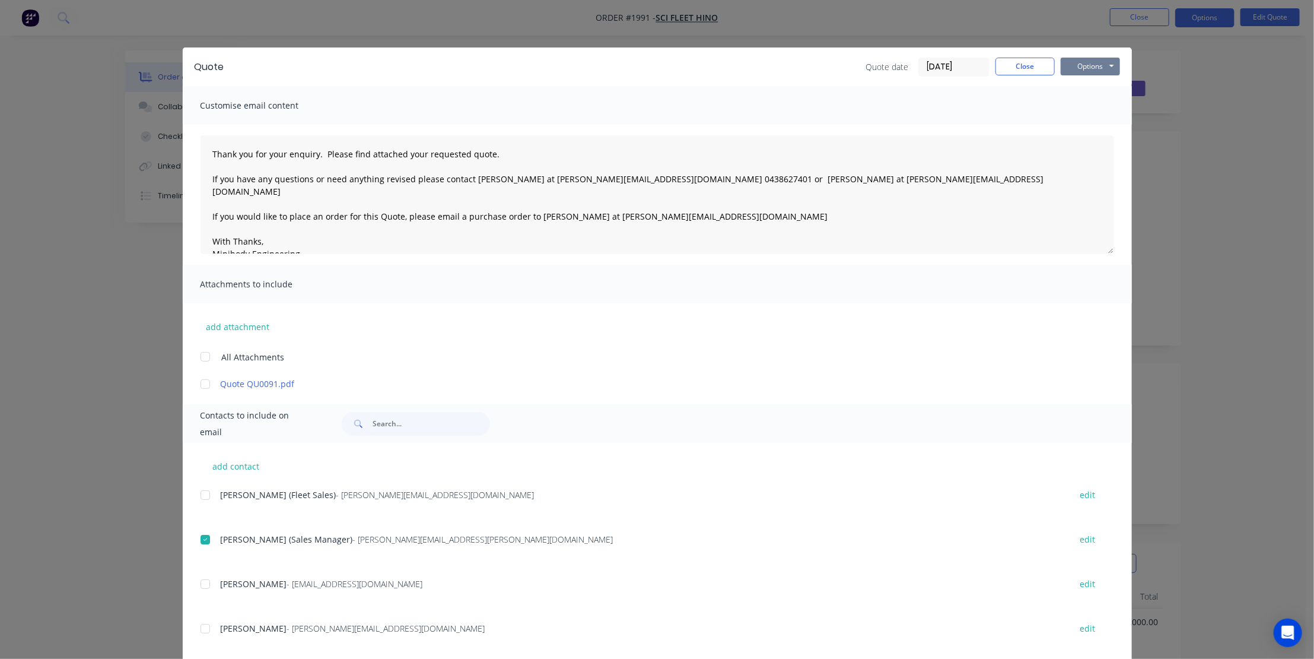
click at [1091, 66] on button "Options" at bounding box center [1090, 67] width 59 height 18
click at [1091, 124] on button "Email" at bounding box center [1099, 127] width 76 height 20
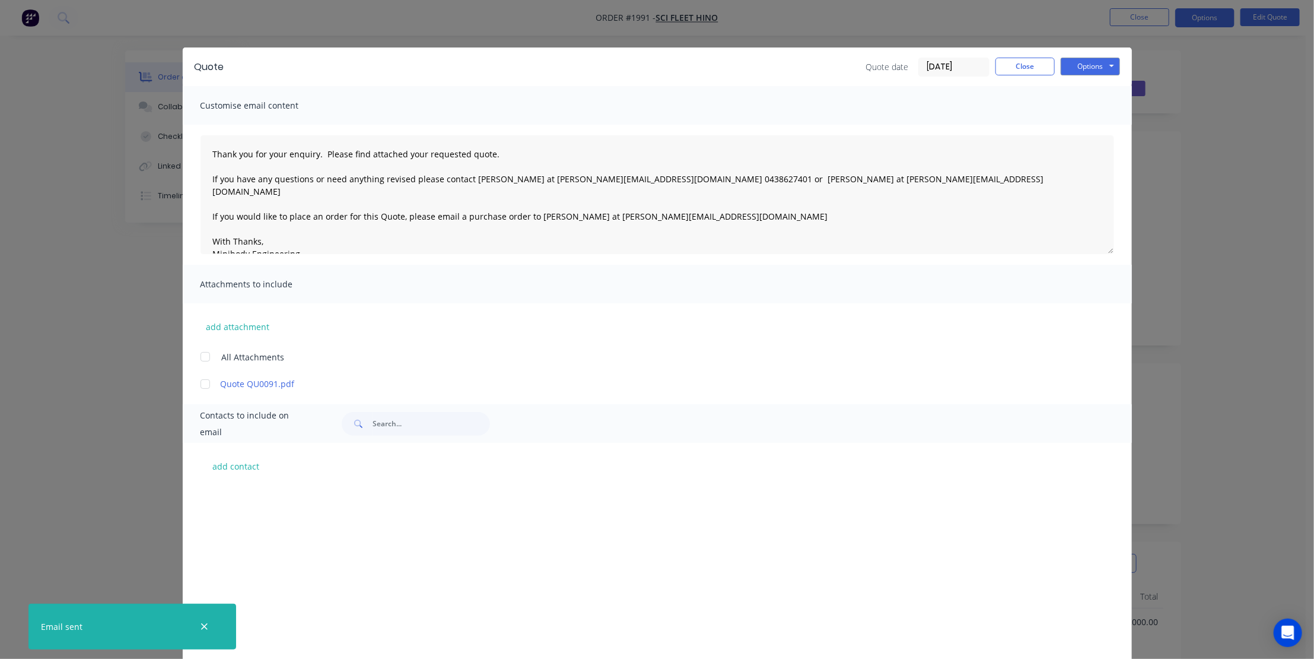
scroll to position [269, 0]
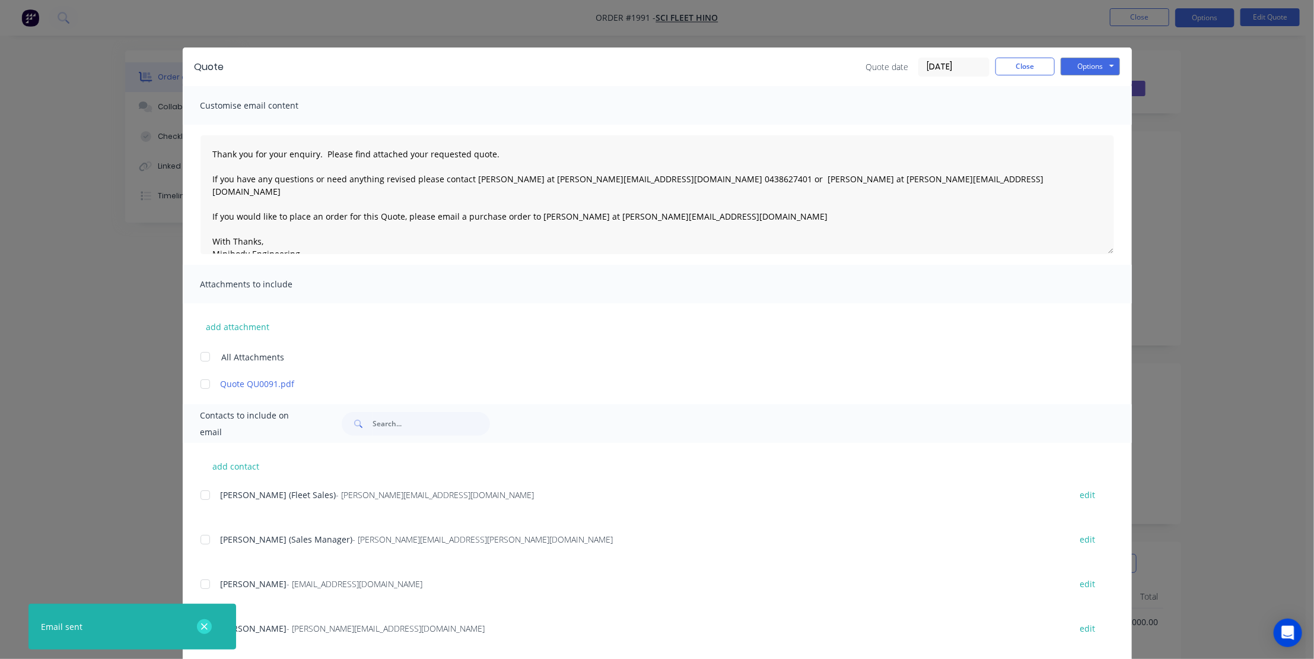
click at [208, 623] on icon "button" at bounding box center [205, 626] width 8 height 11
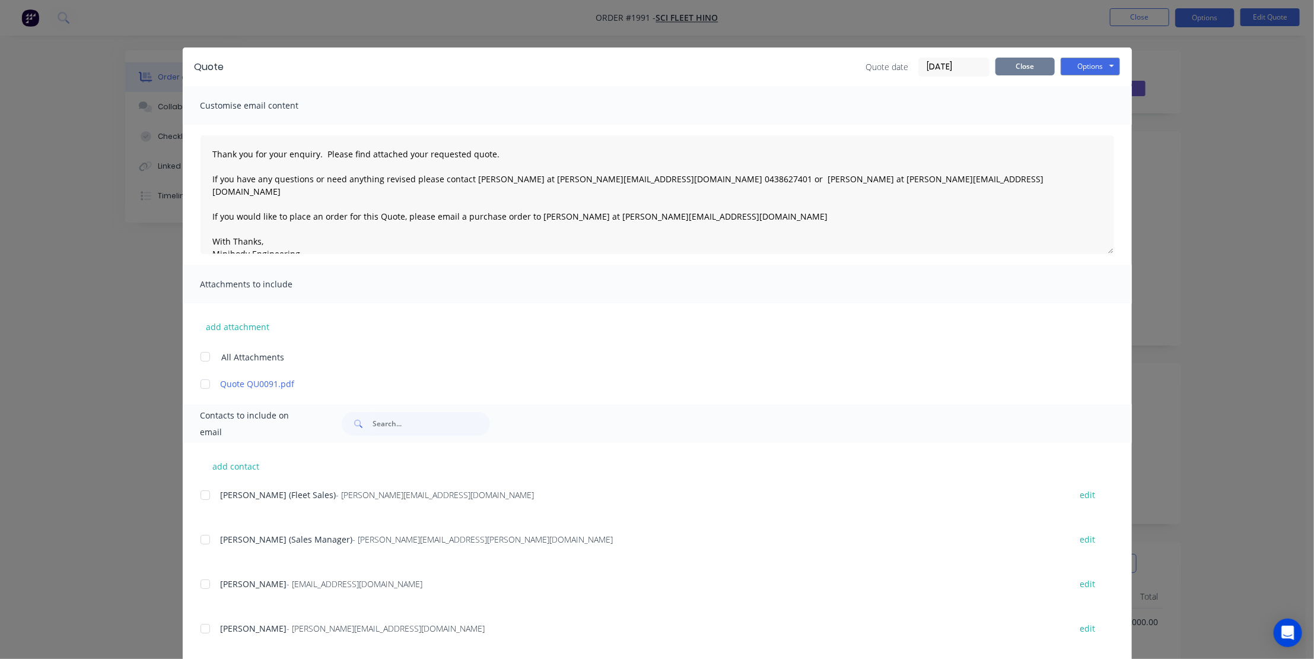
click at [1037, 64] on button "Close" at bounding box center [1025, 67] width 59 height 18
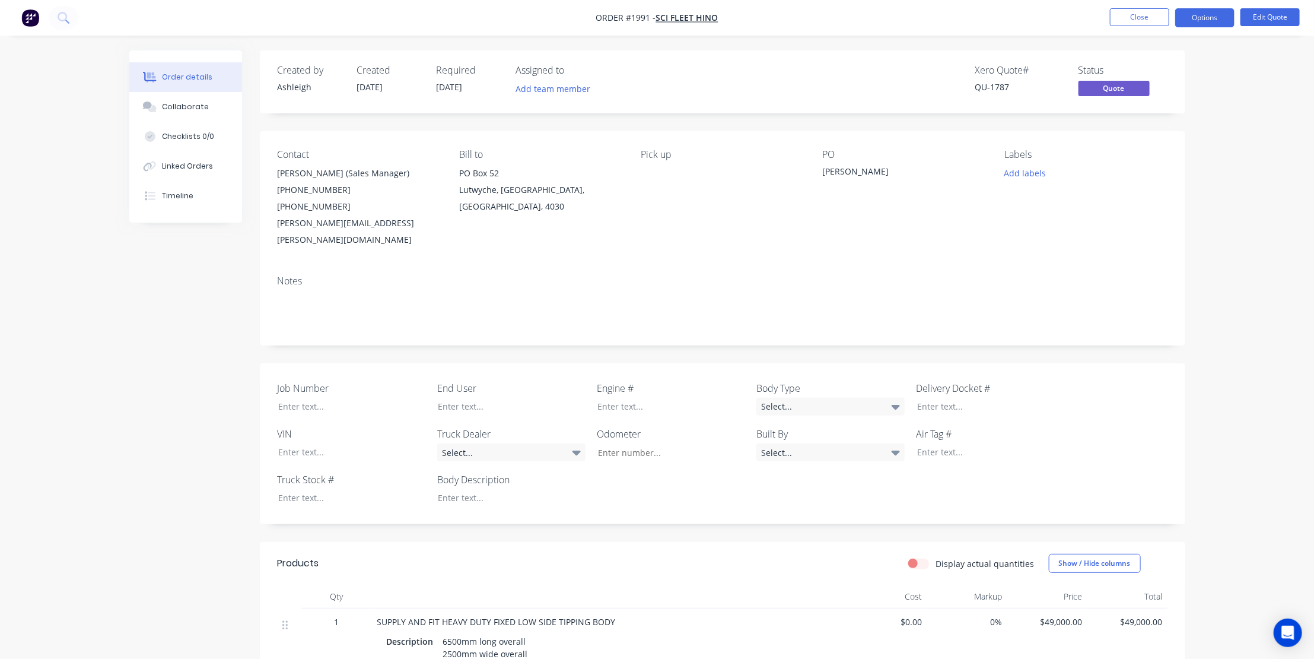
click at [801, 83] on div "Xero Quote # QU-1787 Status Quote" at bounding box center [901, 82] width 533 height 34
